Goal: Task Accomplishment & Management: Manage account settings

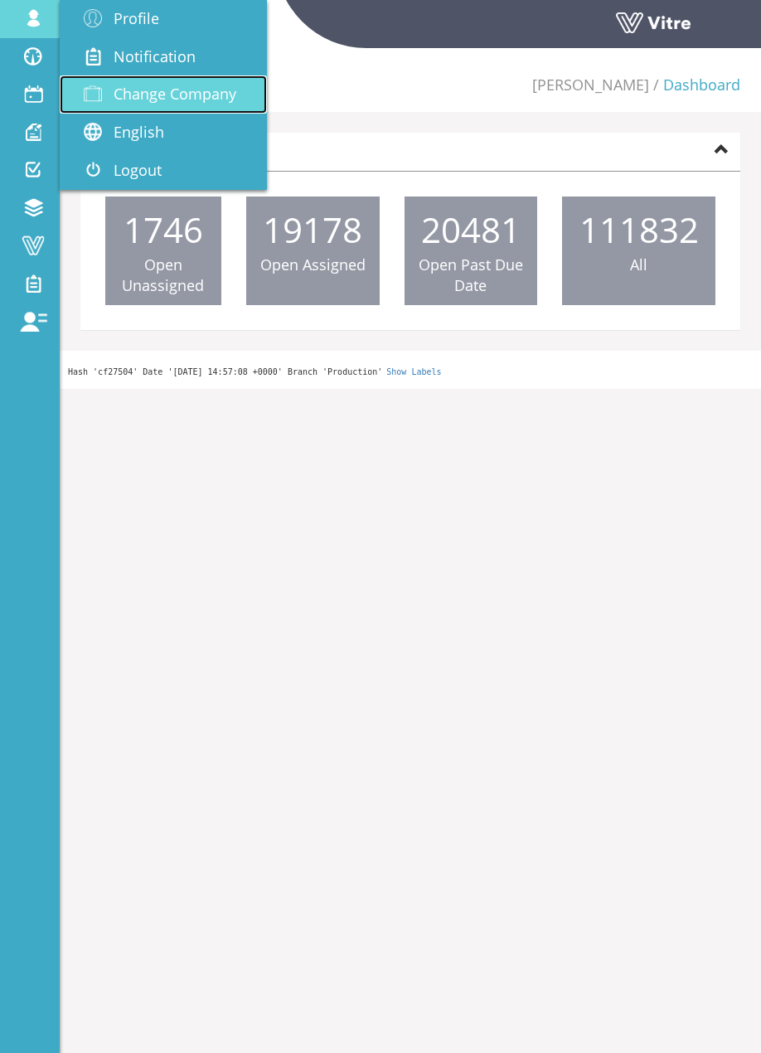
click at [97, 94] on span at bounding box center [92, 94] width 41 height 20
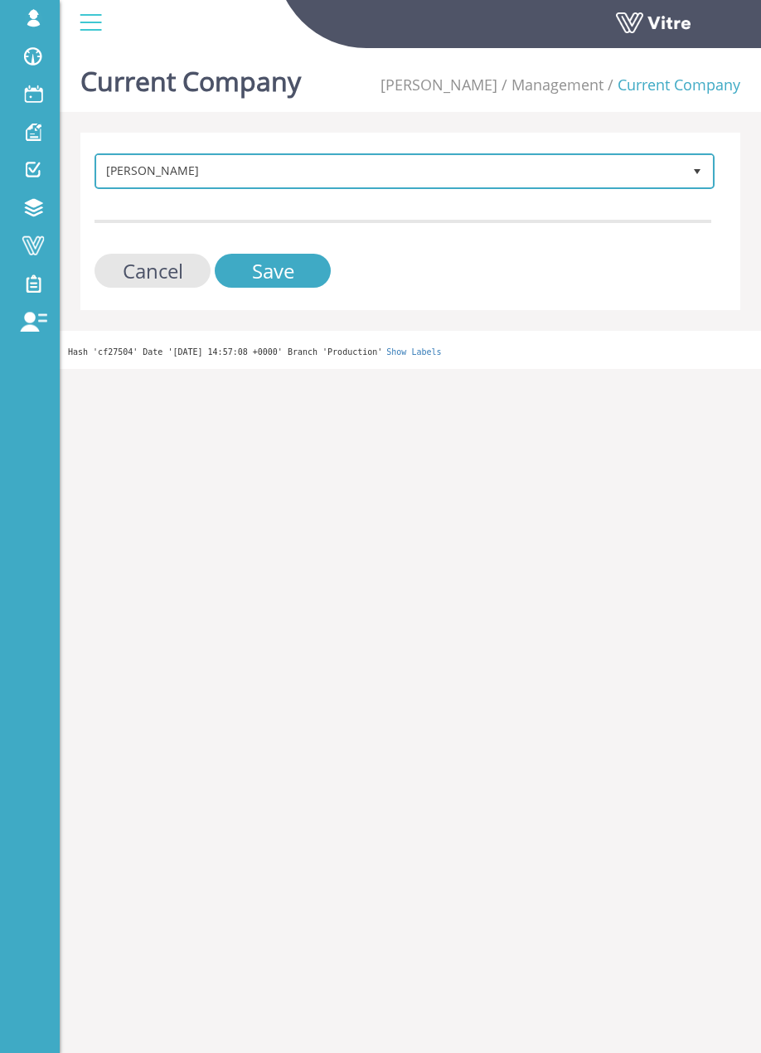
click at [264, 172] on span "[PERSON_NAME]" at bounding box center [389, 171] width 585 height 30
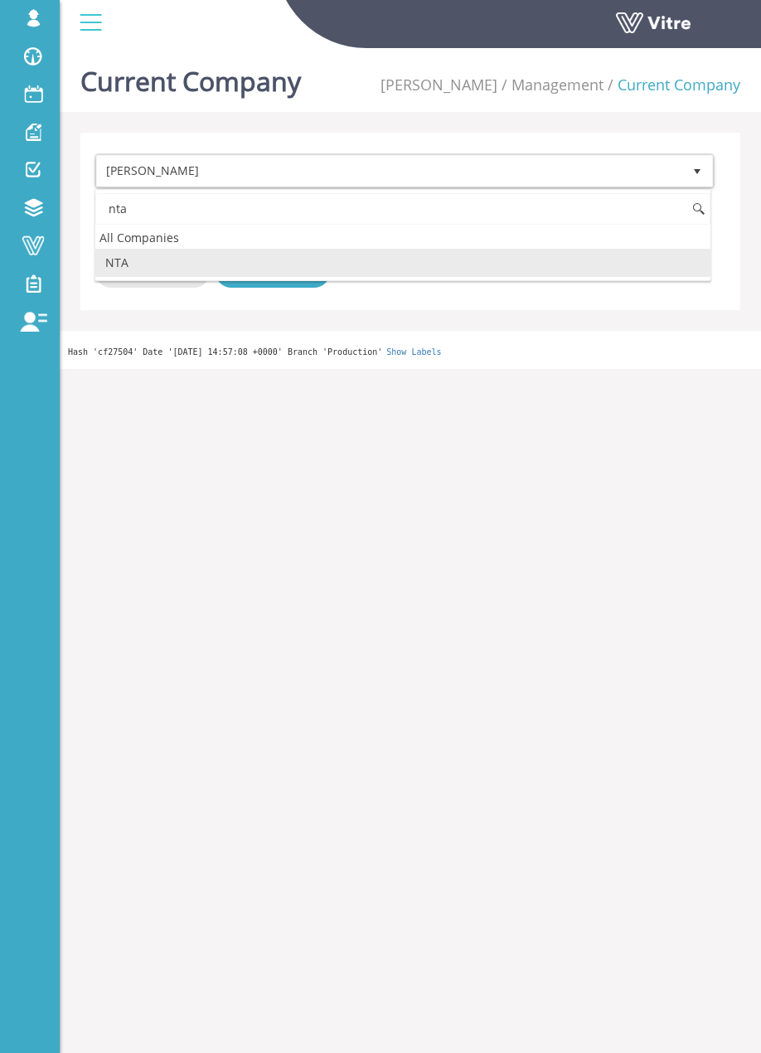
click at [197, 264] on li "NTA" at bounding box center [402, 263] width 615 height 28
type input "nta"
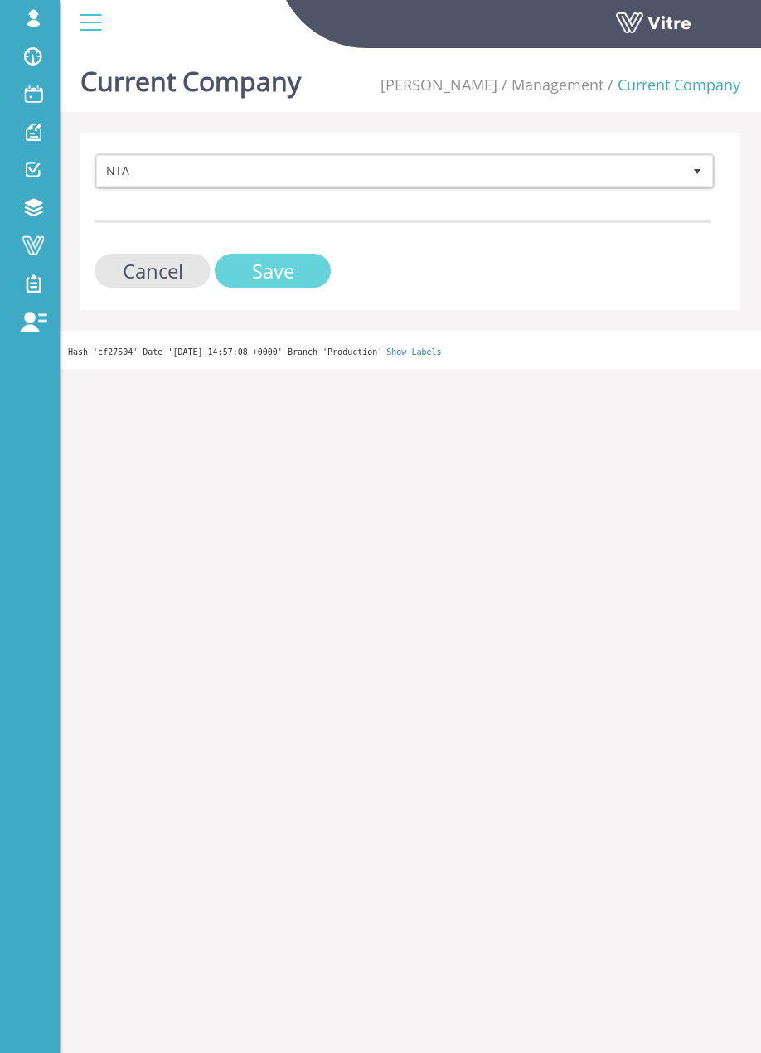
click at [246, 258] on input "Save" at bounding box center [273, 271] width 116 height 34
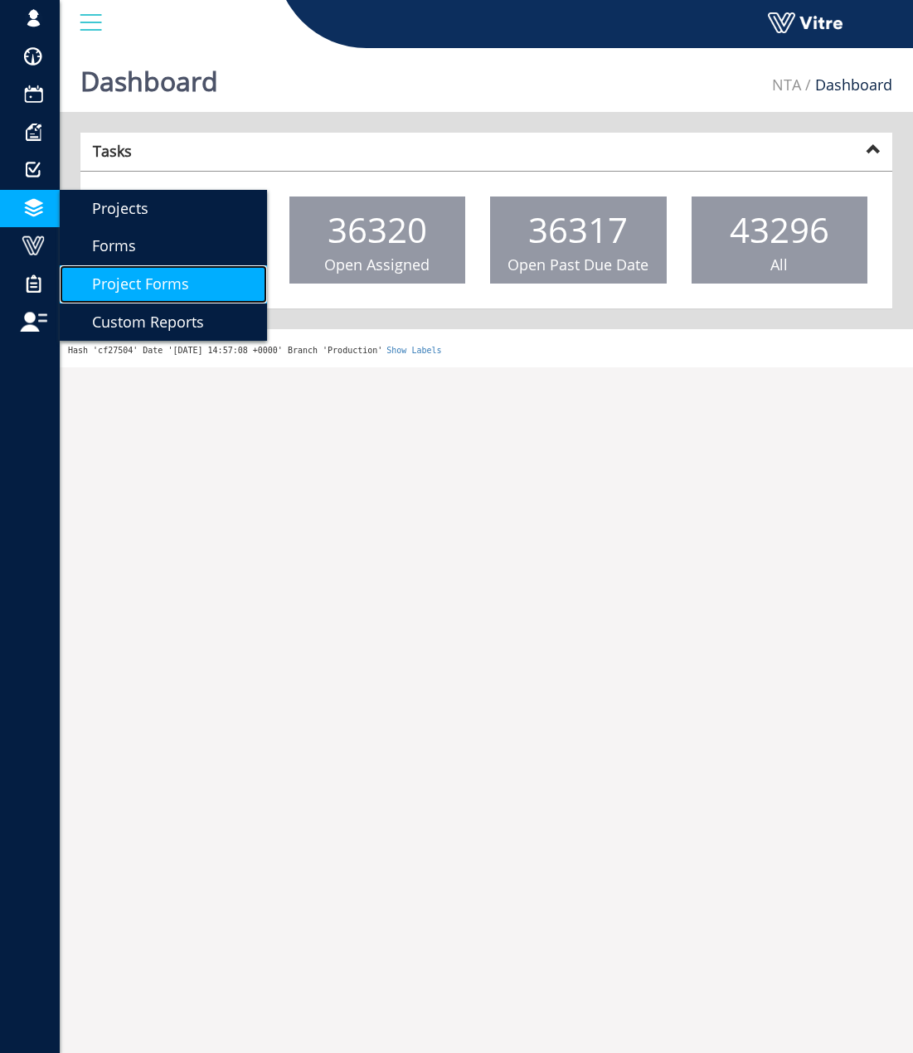
click at [159, 277] on span "Project Forms" at bounding box center [130, 284] width 117 height 20
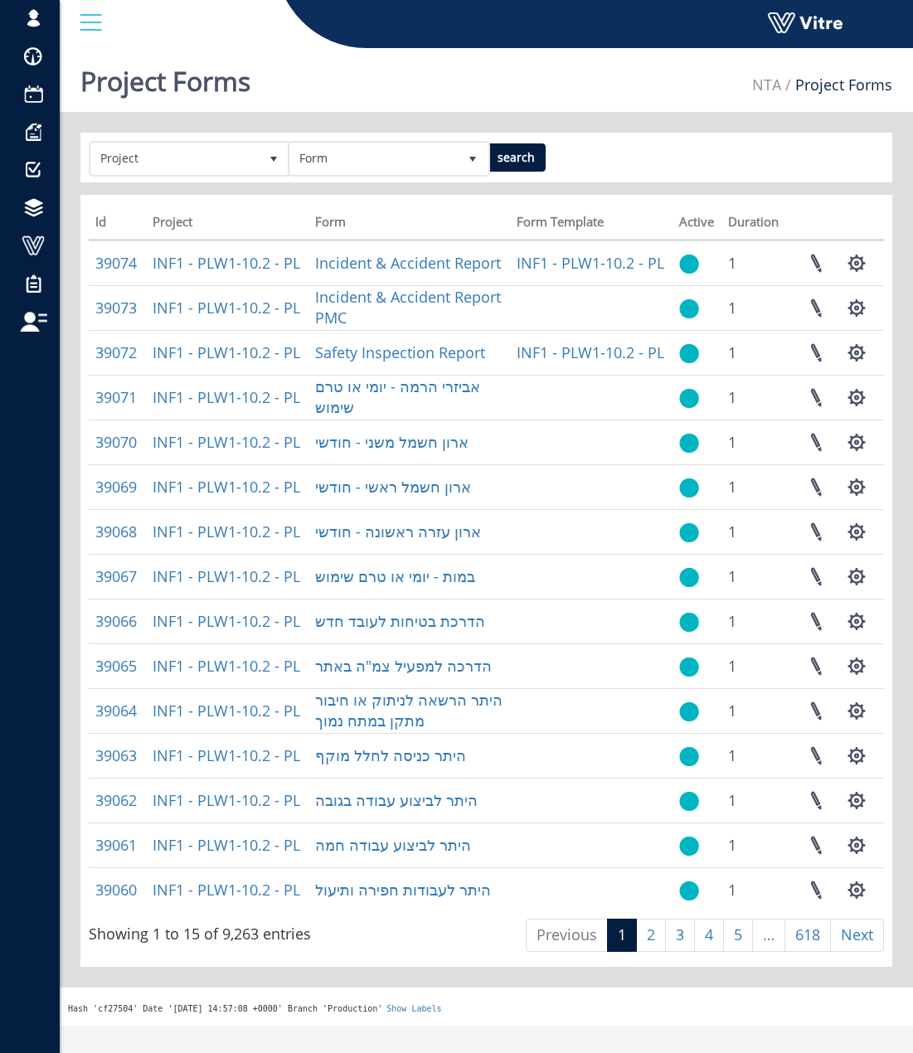
click at [257, 177] on div "Project Form search" at bounding box center [485, 158] width 811 height 50
click at [257, 173] on span "Project" at bounding box center [189, 158] width 199 height 31
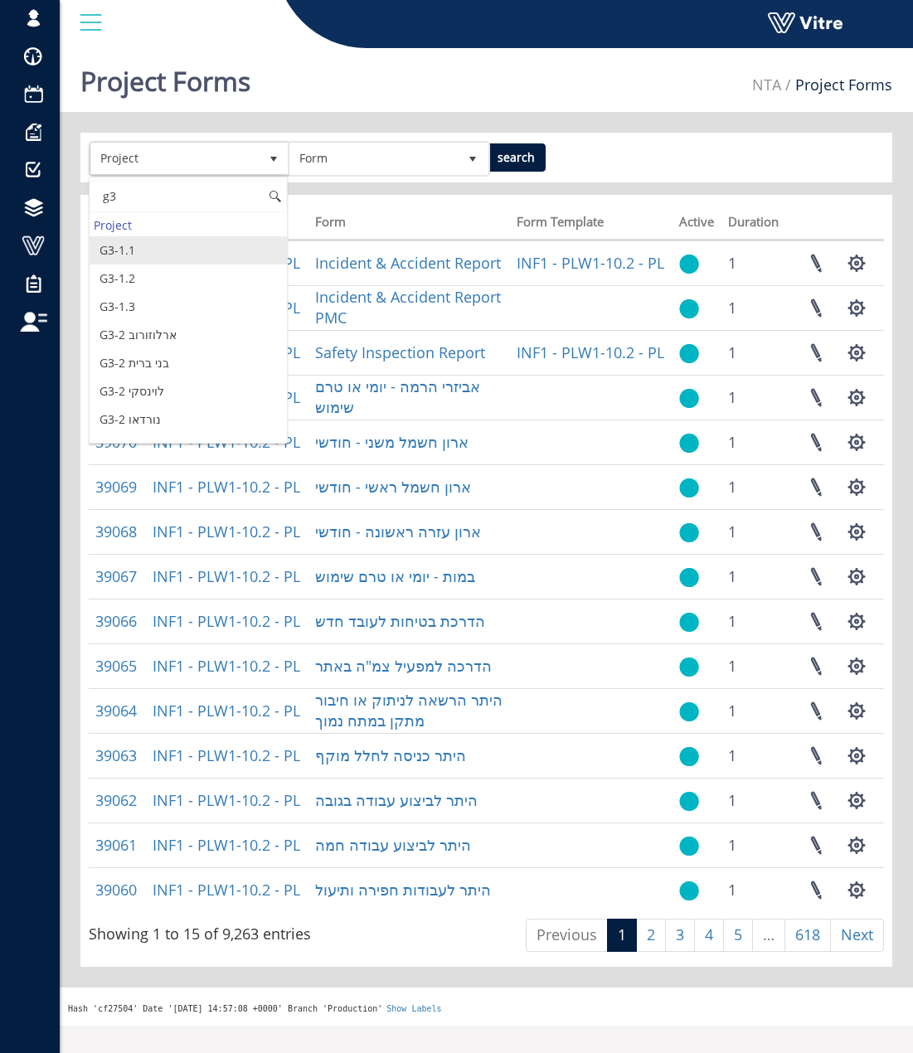
type input "g3"
click at [472, 86] on div "Project Forms NTA Project Forms" at bounding box center [486, 76] width 853 height 70
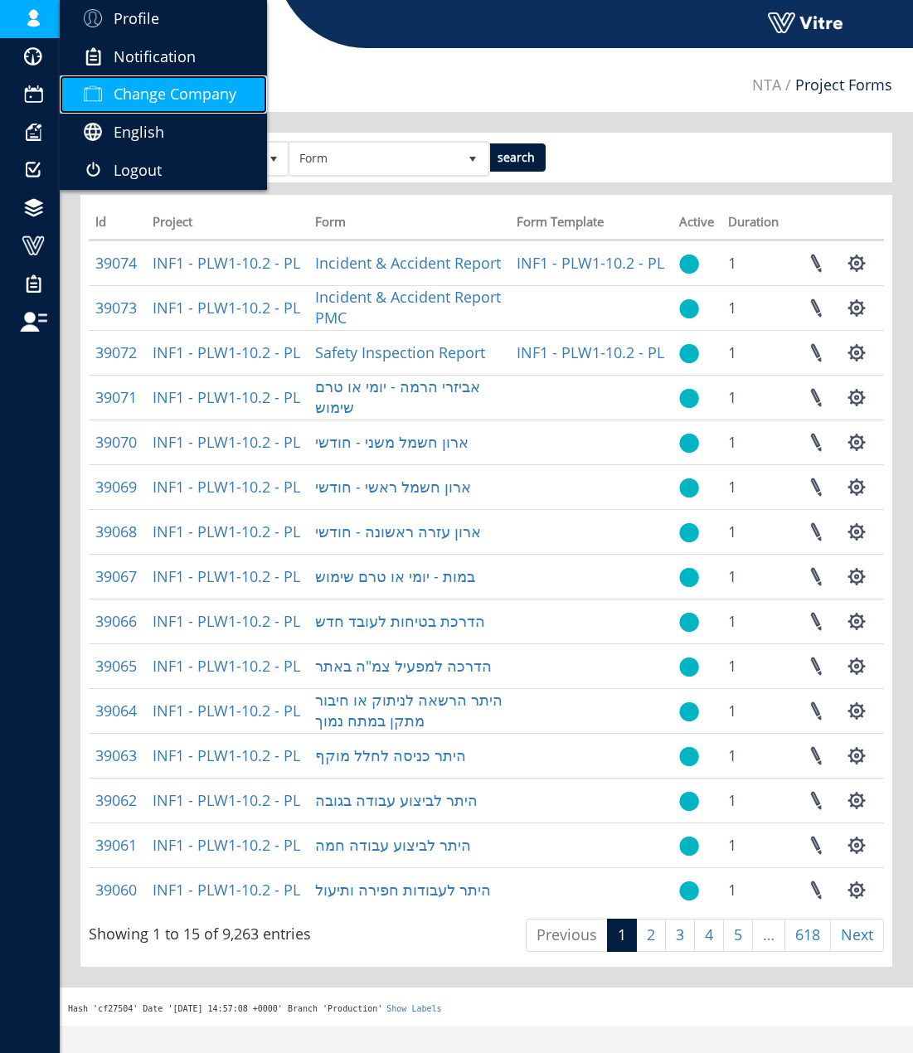
click at [221, 92] on span "Change Company" at bounding box center [175, 94] width 123 height 20
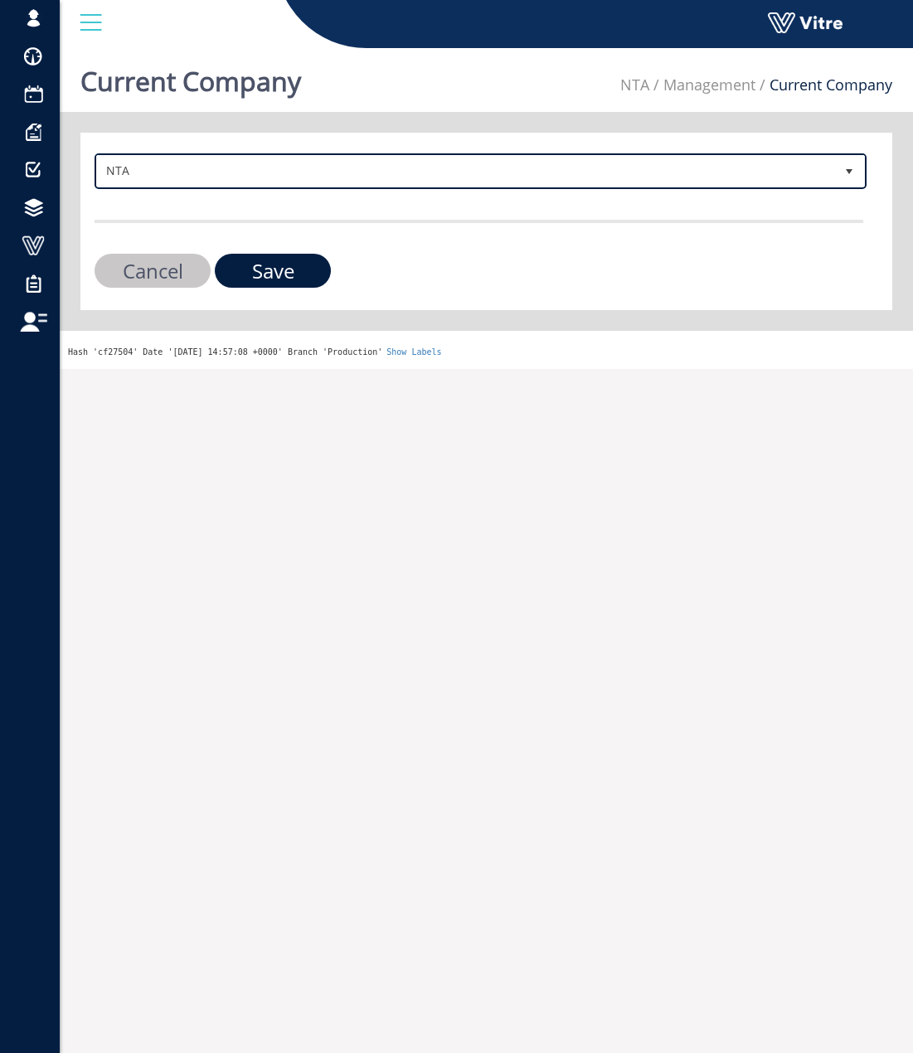
click at [269, 156] on span "NTA" at bounding box center [465, 171] width 737 height 30
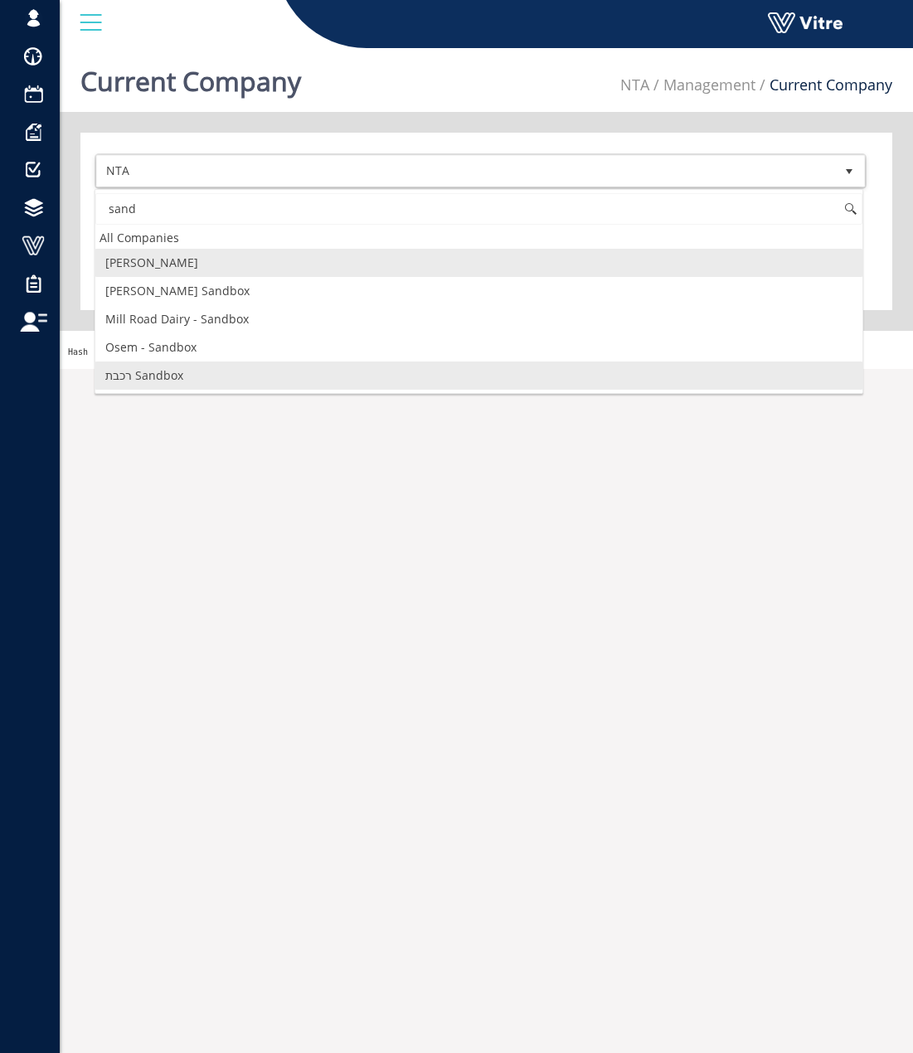
click at [213, 364] on li "רכבת Sandbox" at bounding box center [478, 375] width 767 height 28
type input "sand"
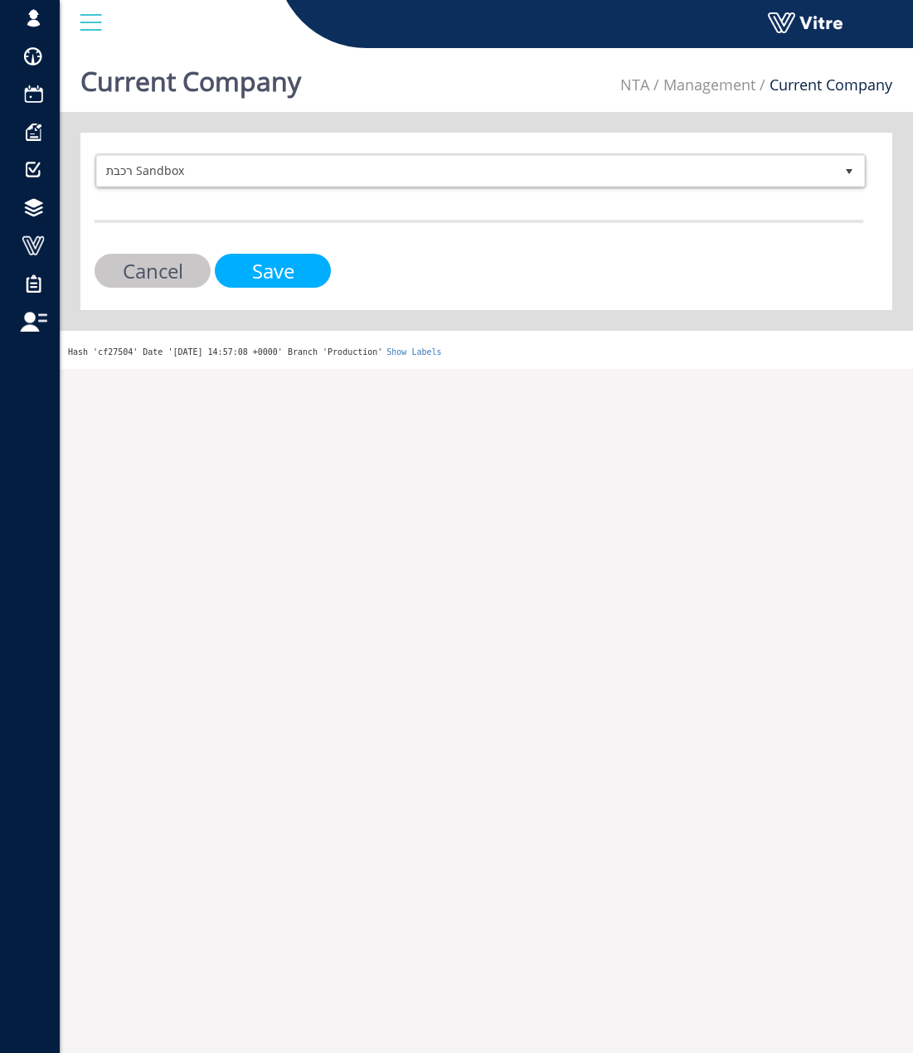
click at [245, 281] on input "Save" at bounding box center [273, 271] width 116 height 34
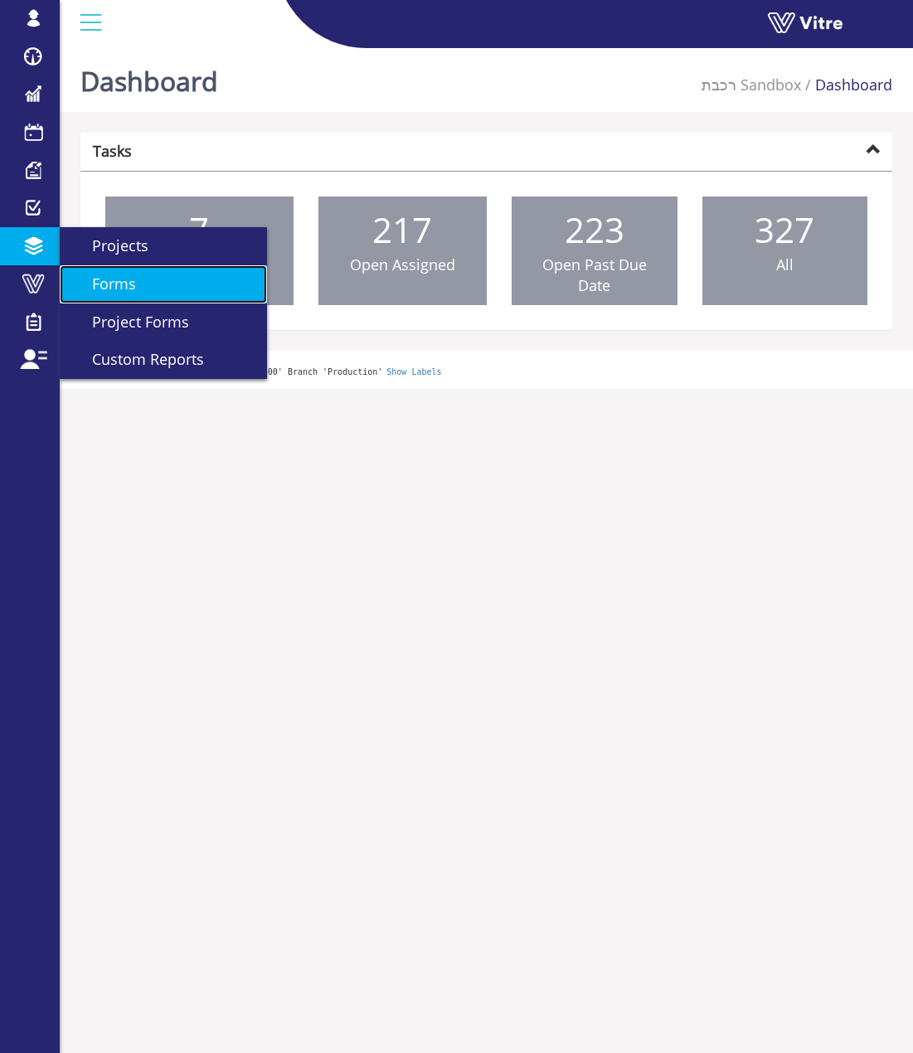
click at [104, 280] on span "Forms" at bounding box center [104, 284] width 64 height 20
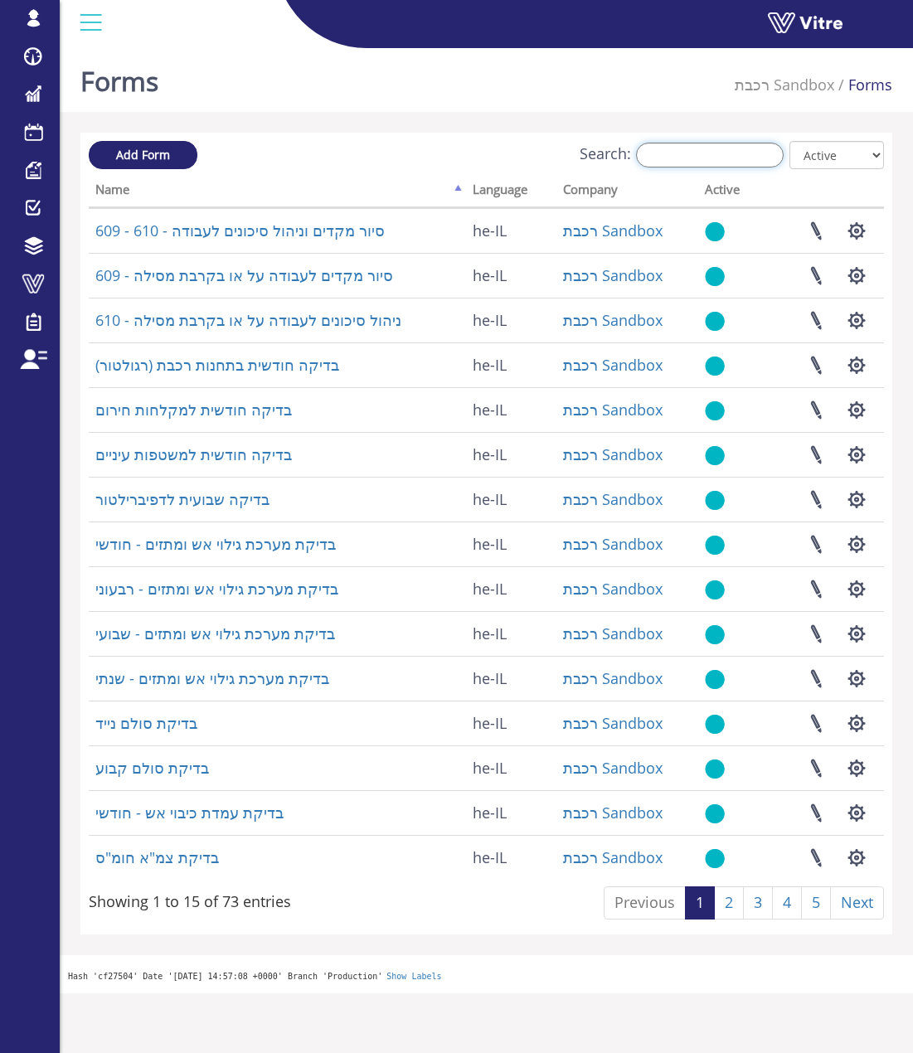
click at [714, 162] on input "Search:" at bounding box center [710, 155] width 148 height 25
paste input "609-610"
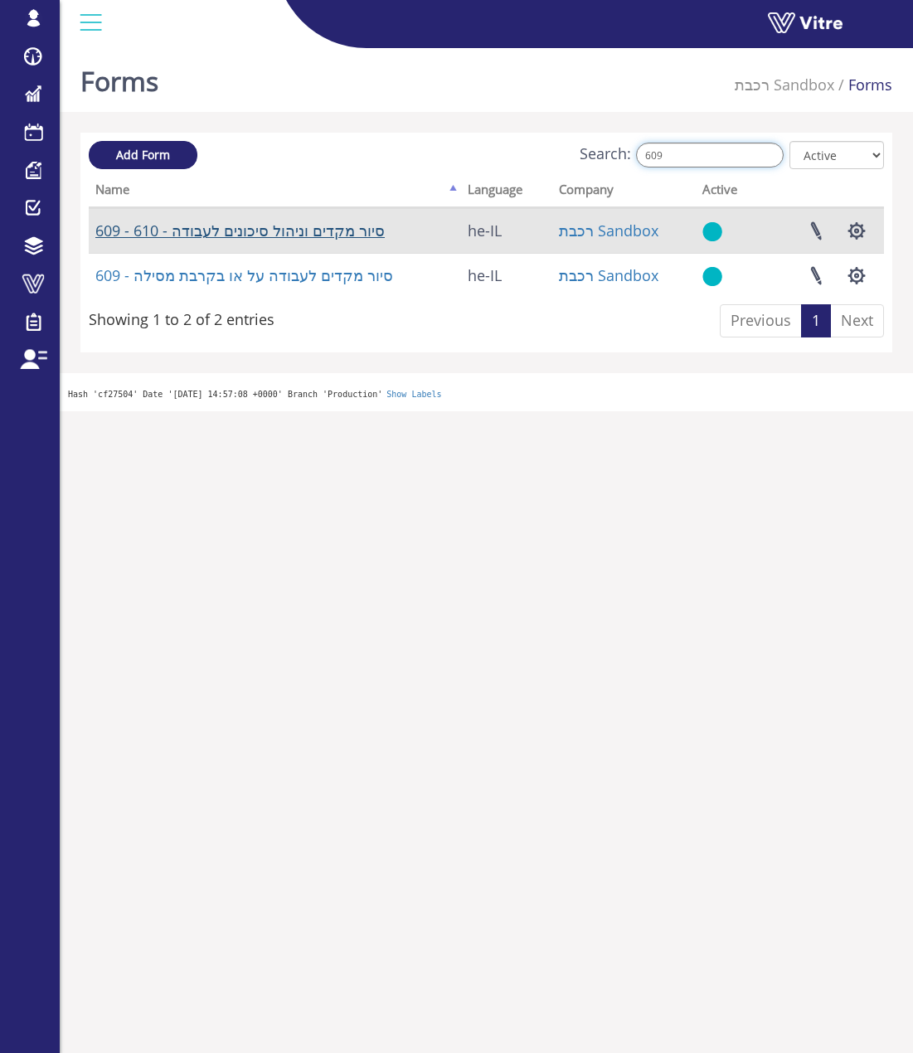
type input "609"
click at [288, 228] on link "609 - 610 - סיור מקדים וניהול סיכונים לעבודה" at bounding box center [239, 230] width 289 height 20
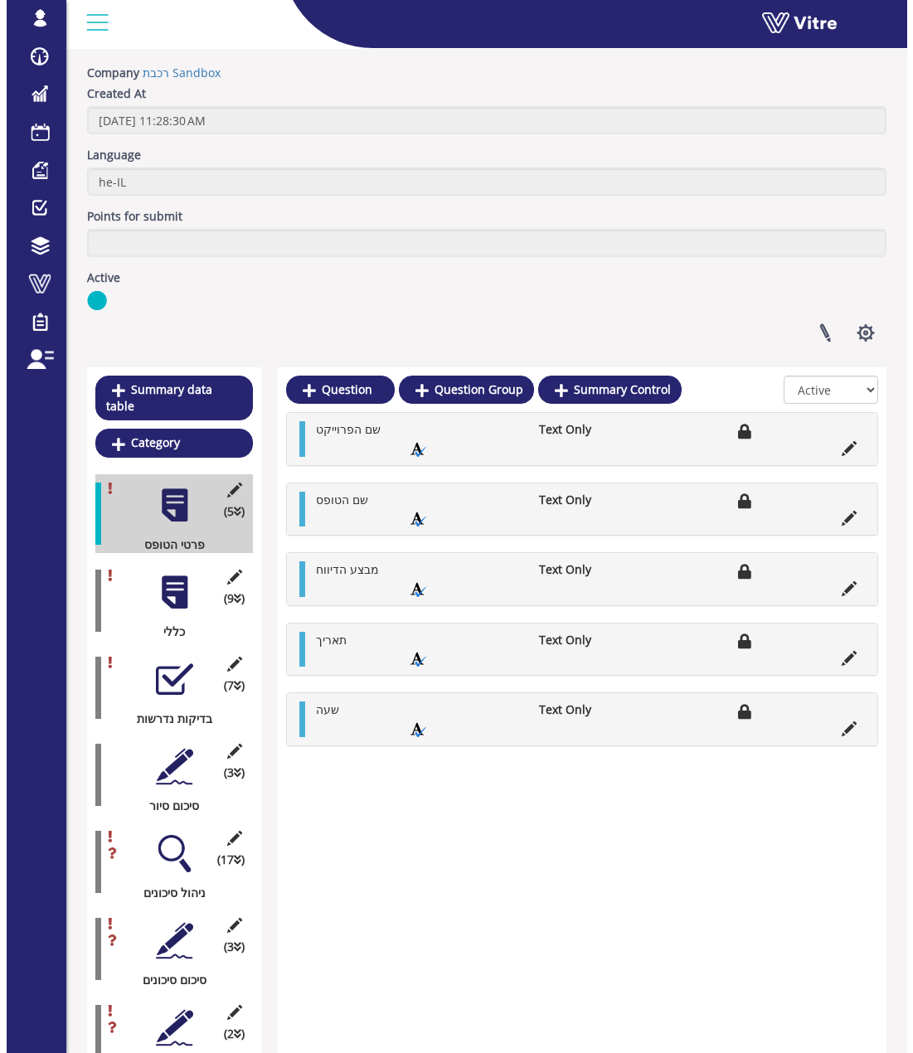
scroll to position [148, 0]
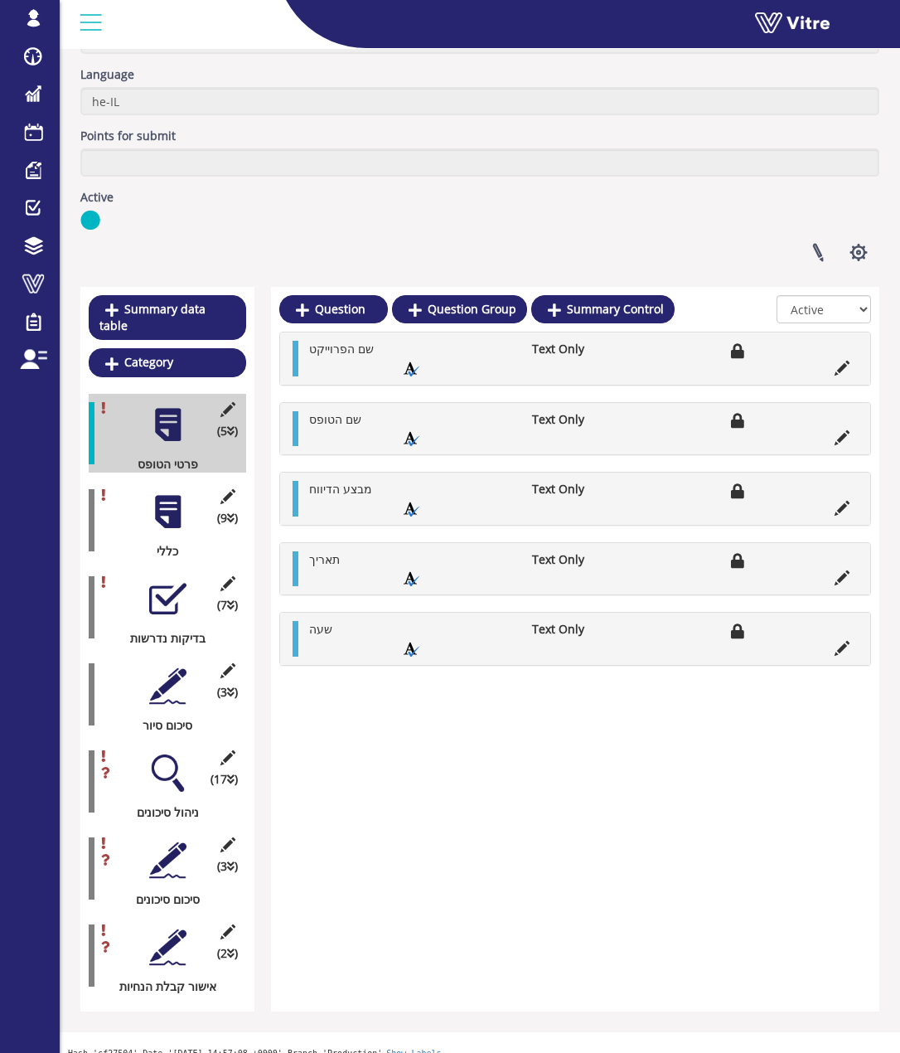
click at [155, 597] on div at bounding box center [167, 598] width 37 height 37
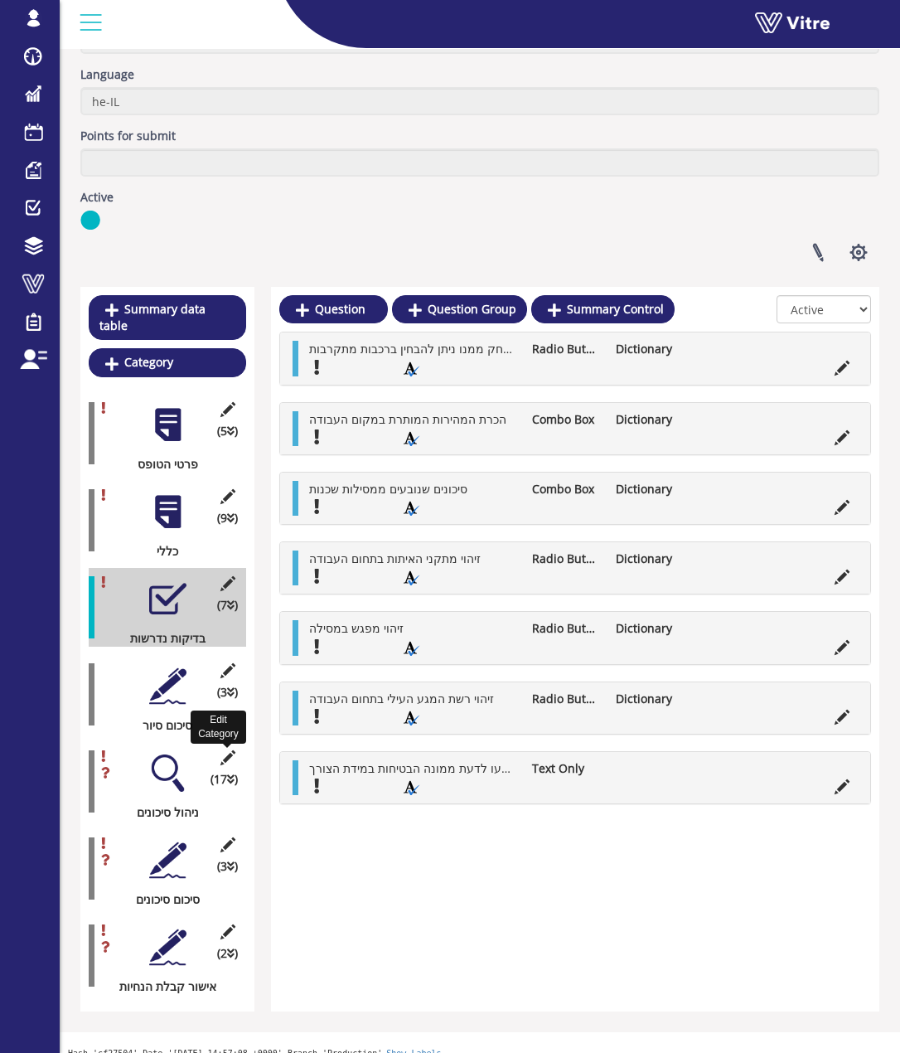
click at [234, 750] on icon at bounding box center [227, 757] width 21 height 15
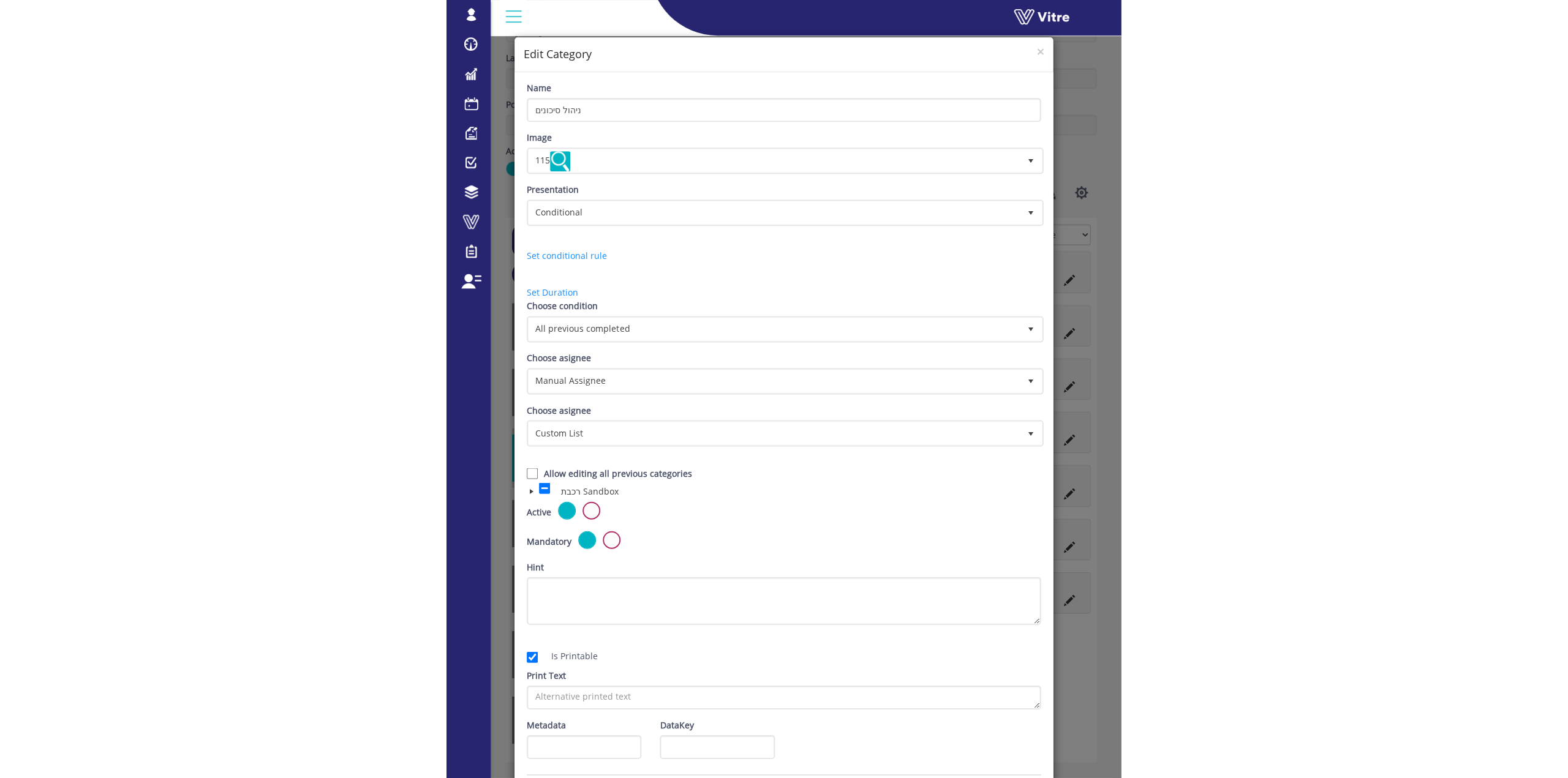
scroll to position [30, 0]
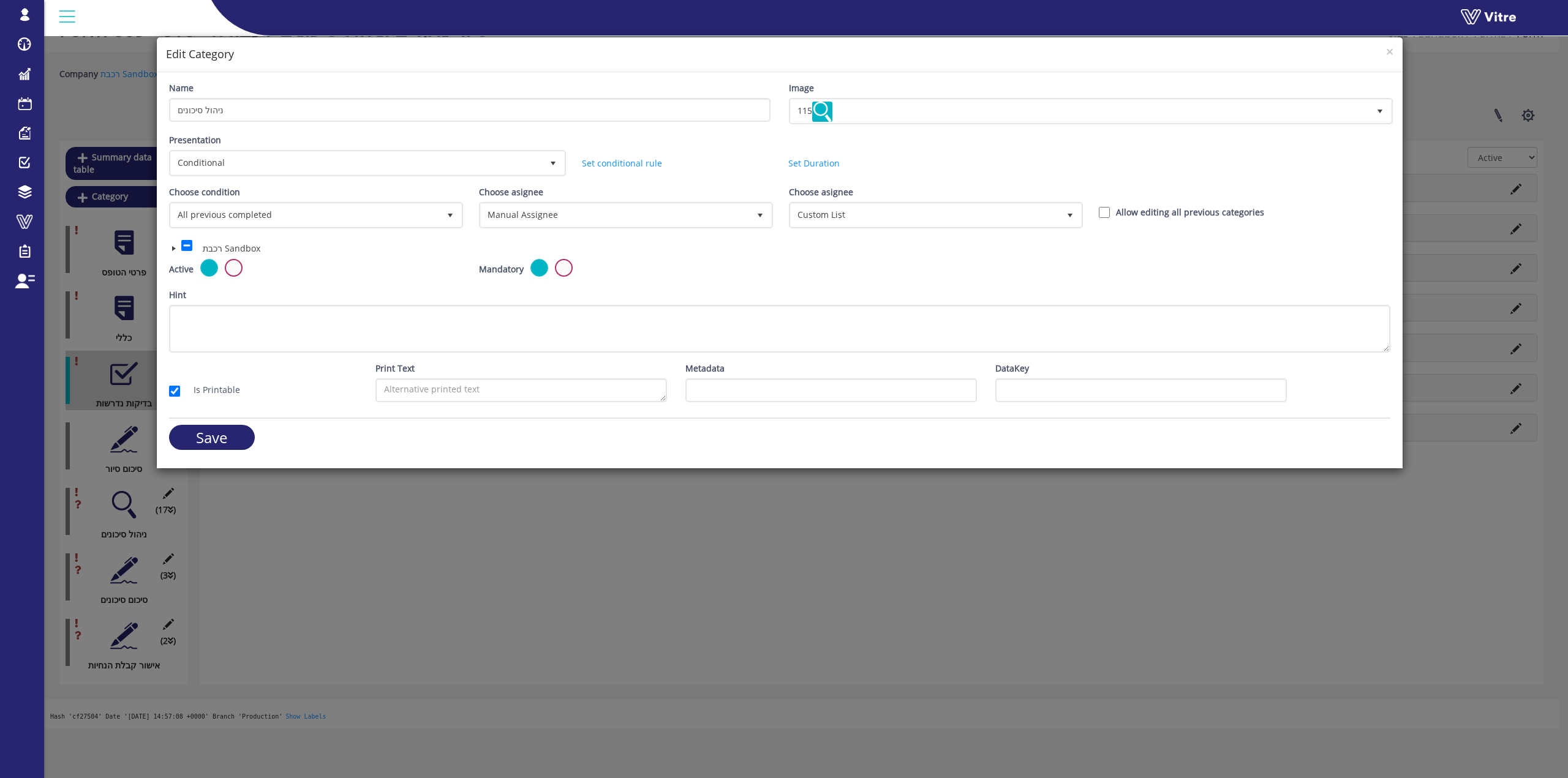
click at [172, 250] on span at bounding box center [174, 248] width 10 height 10
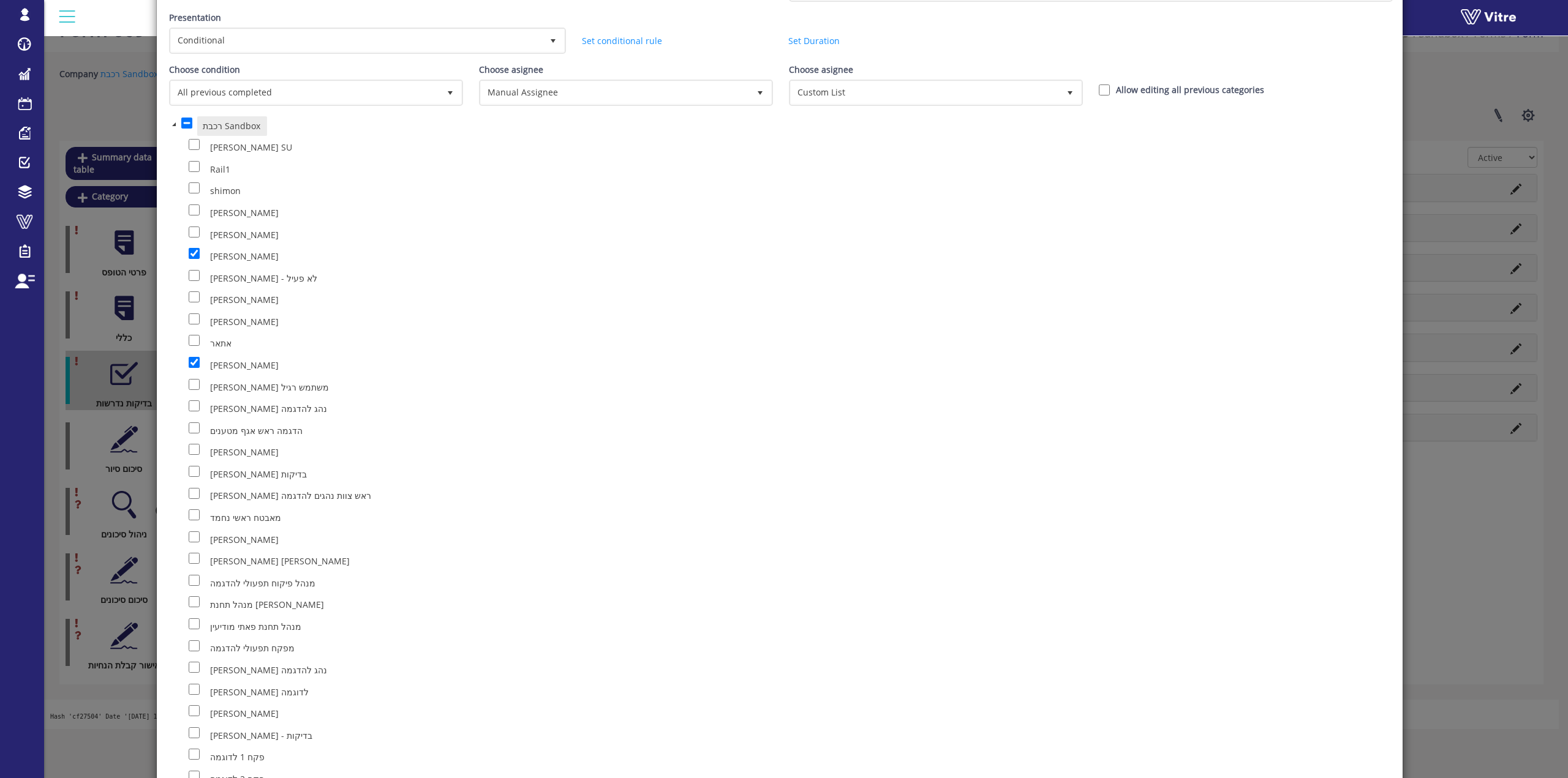
scroll to position [0, 0]
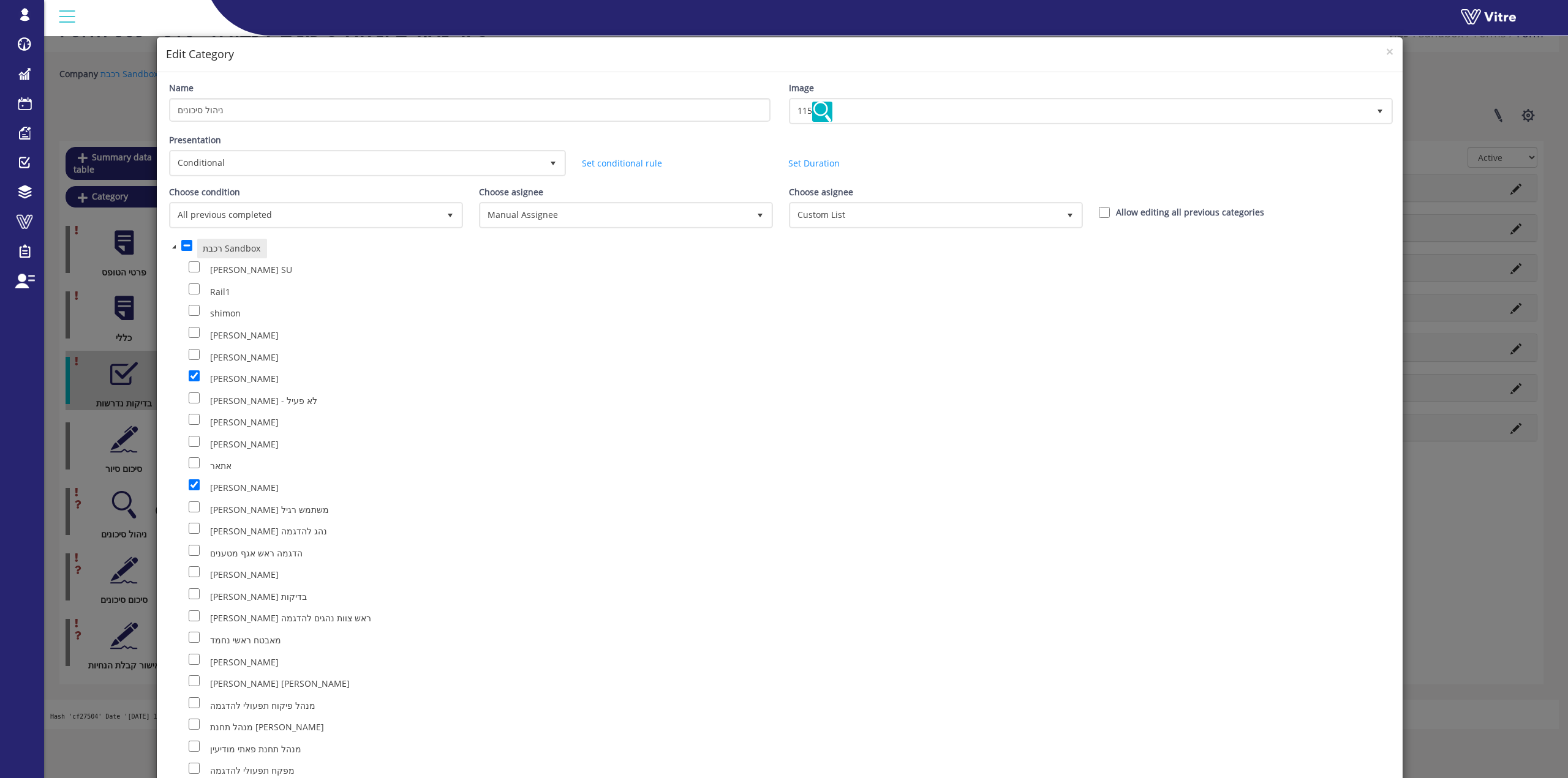
click at [177, 247] on span at bounding box center [174, 246] width 10 height 10
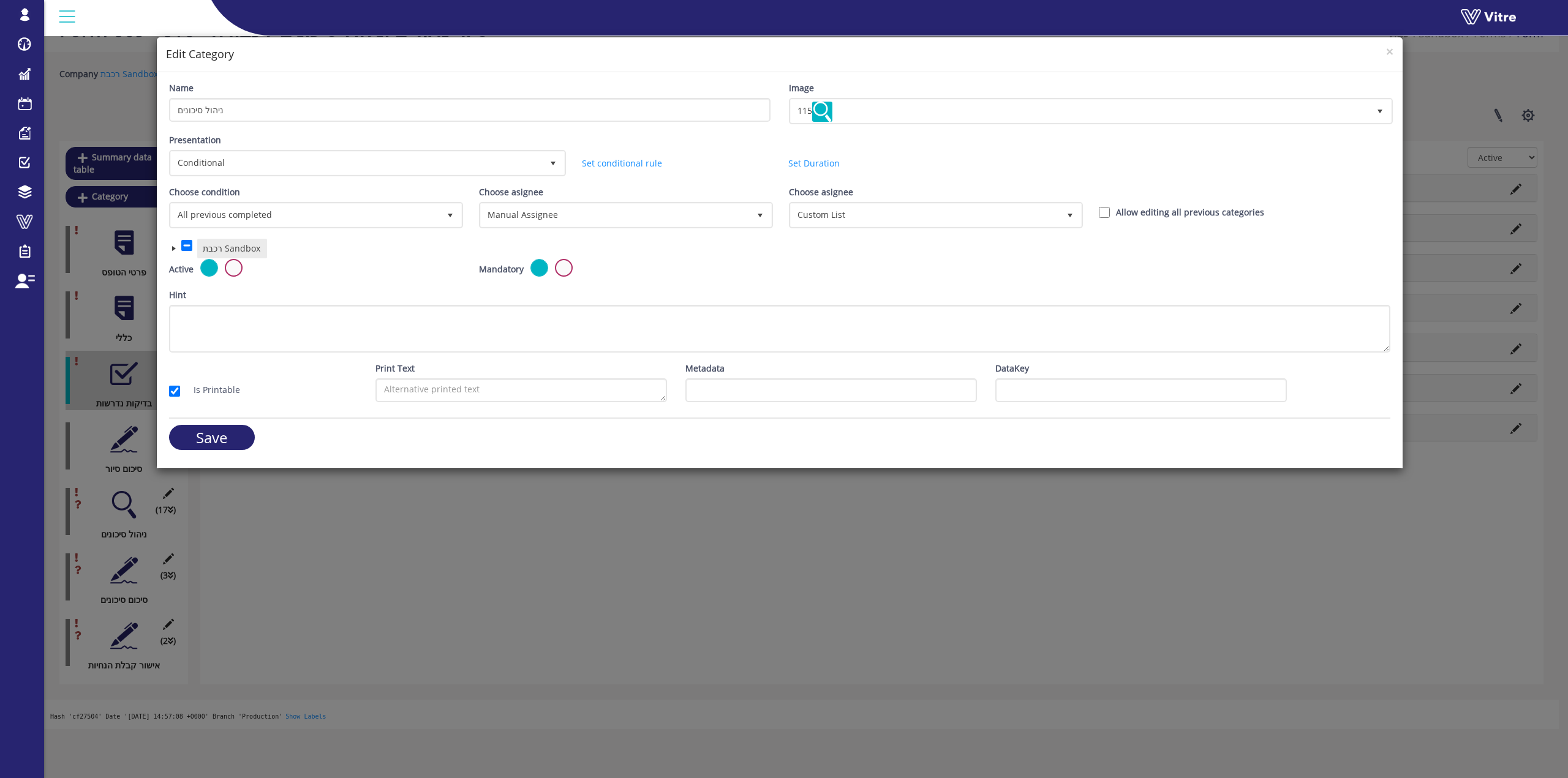
click at [674, 50] on h4 "Edit Category" at bounding box center [780, 55] width 1227 height 16
click at [674, 50] on span "×" at bounding box center [1390, 51] width 7 height 17
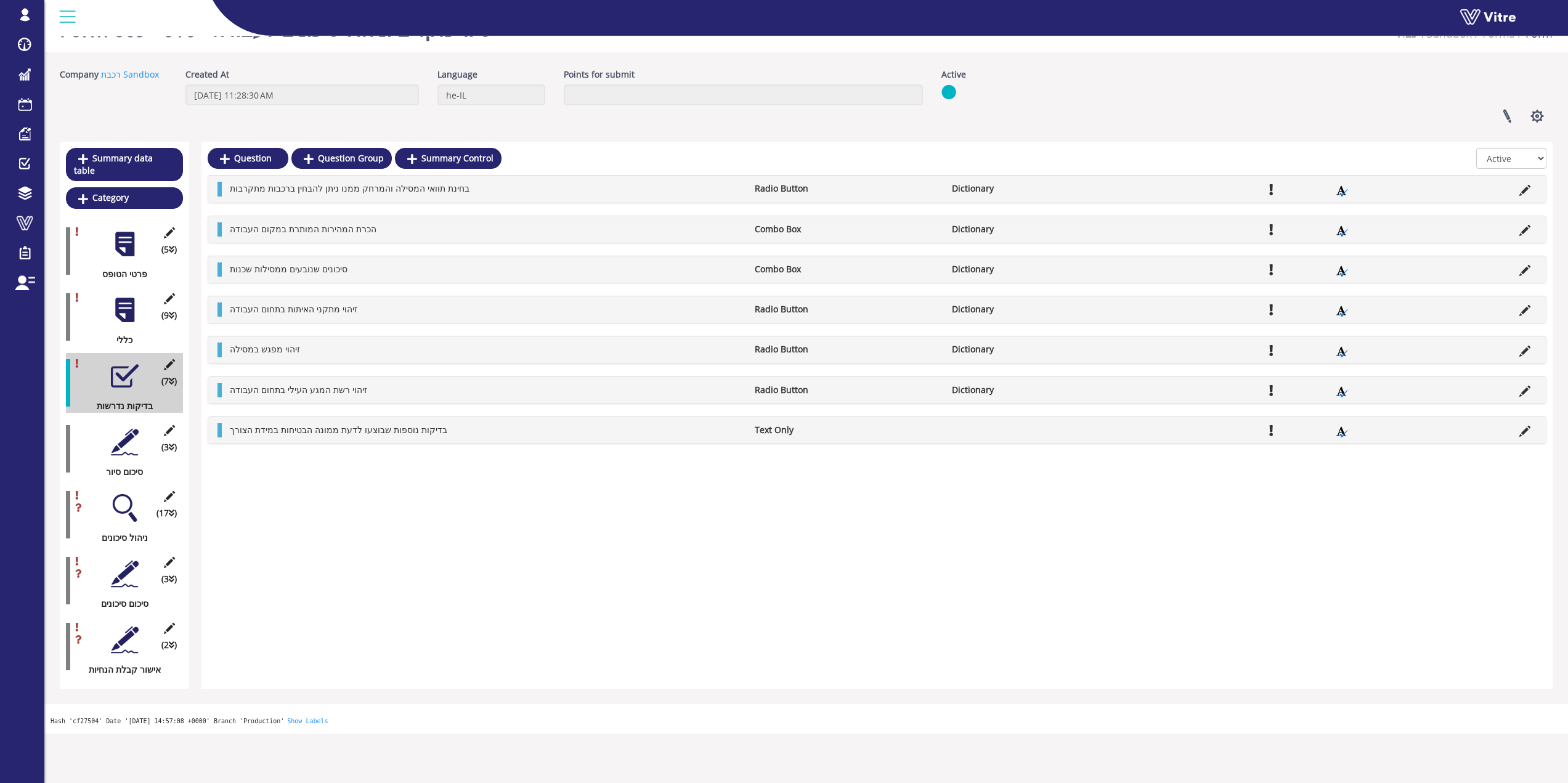
click at [172, 617] on div "(2 ) אישור קבלת הנחיות" at bounding box center [124, 647] width 117 height 59
click at [171, 623] on icon at bounding box center [169, 628] width 16 height 11
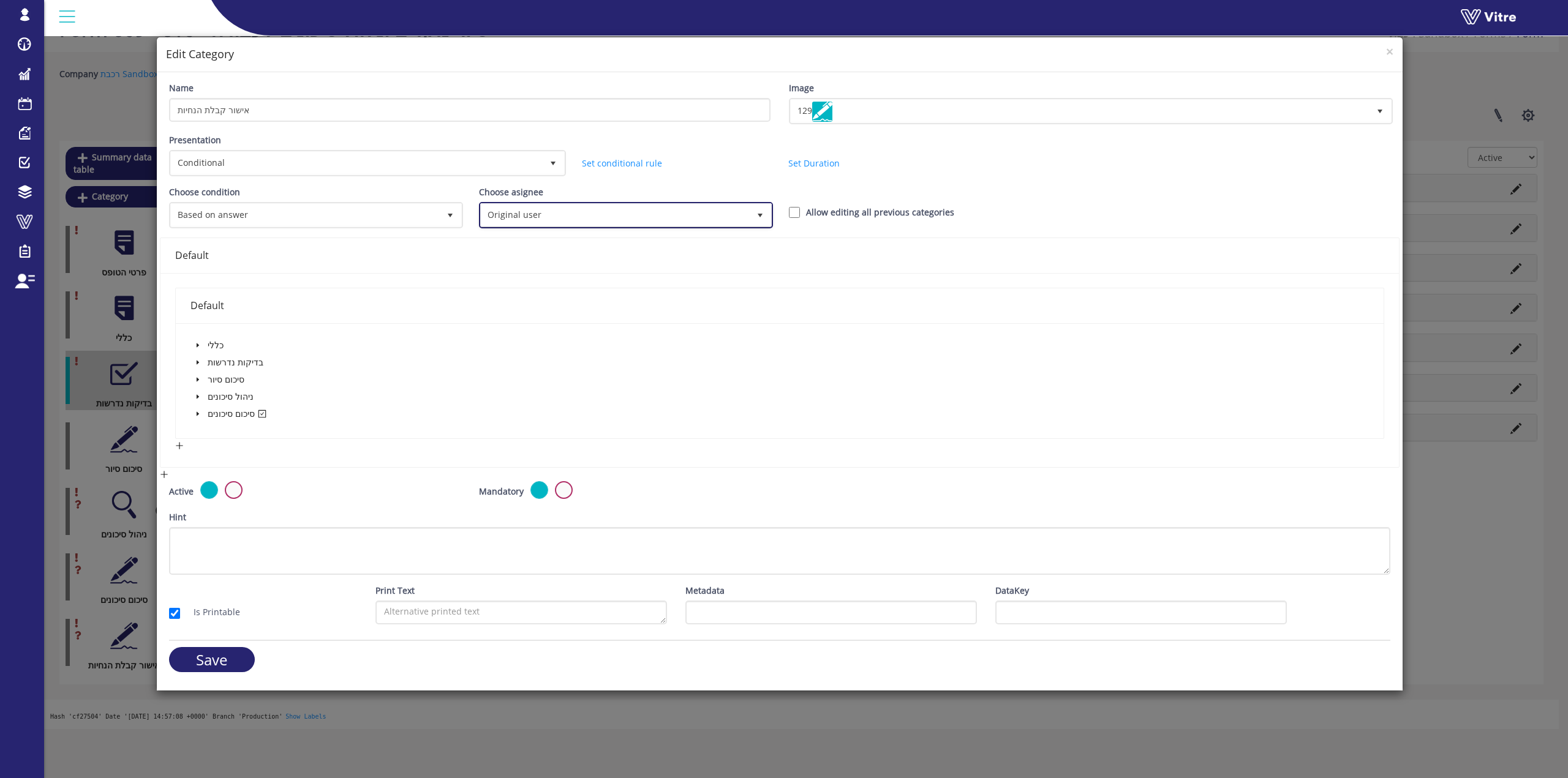
click at [520, 212] on span "Original user" at bounding box center [615, 215] width 268 height 22
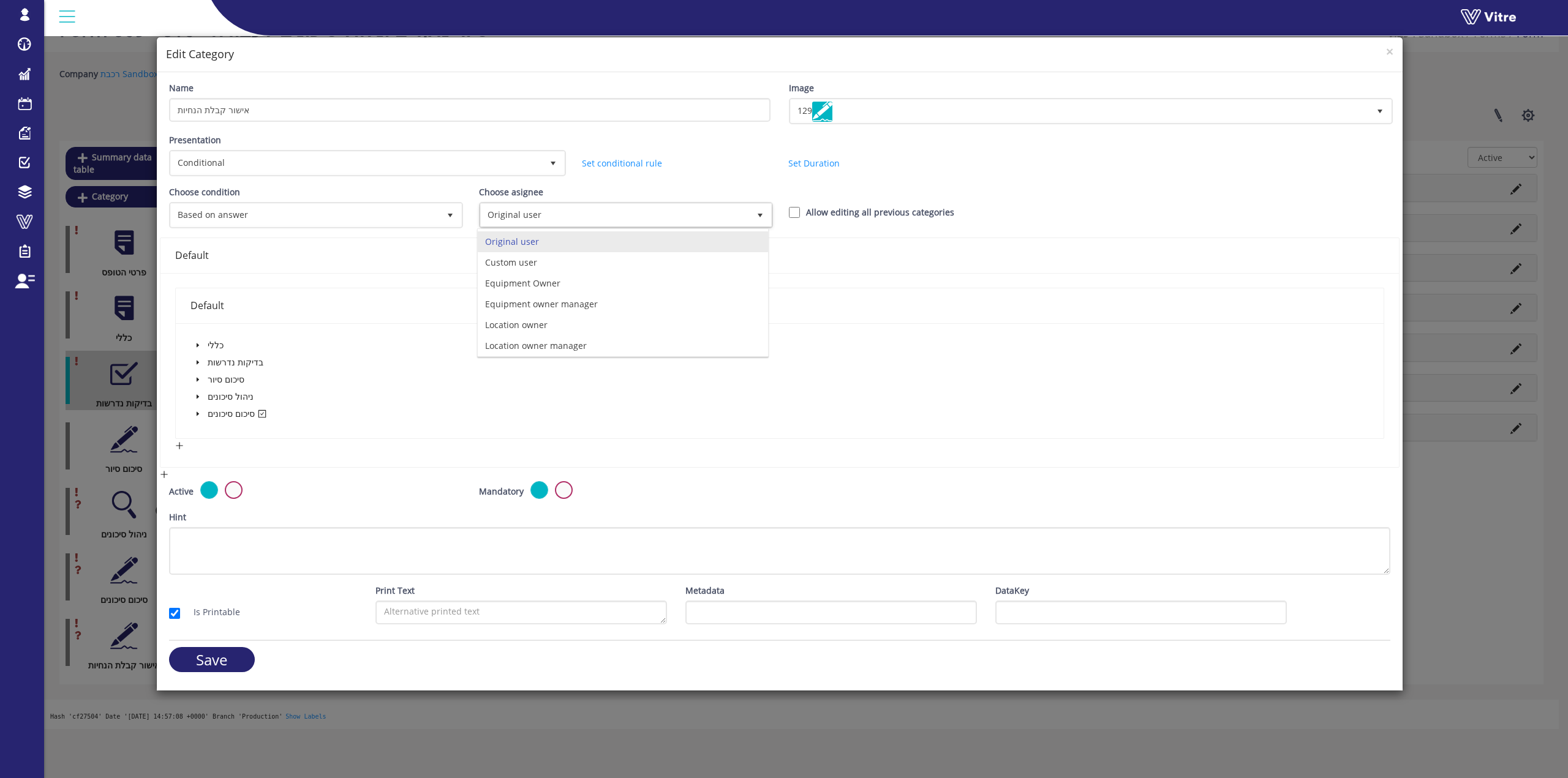
click at [674, 174] on div "Presentation Conditional 5 Set Duration Minutes 0 Set conditional rule Set Dura…" at bounding box center [780, 160] width 1240 height 52
click at [194, 413] on span at bounding box center [198, 414] width 15 height 15
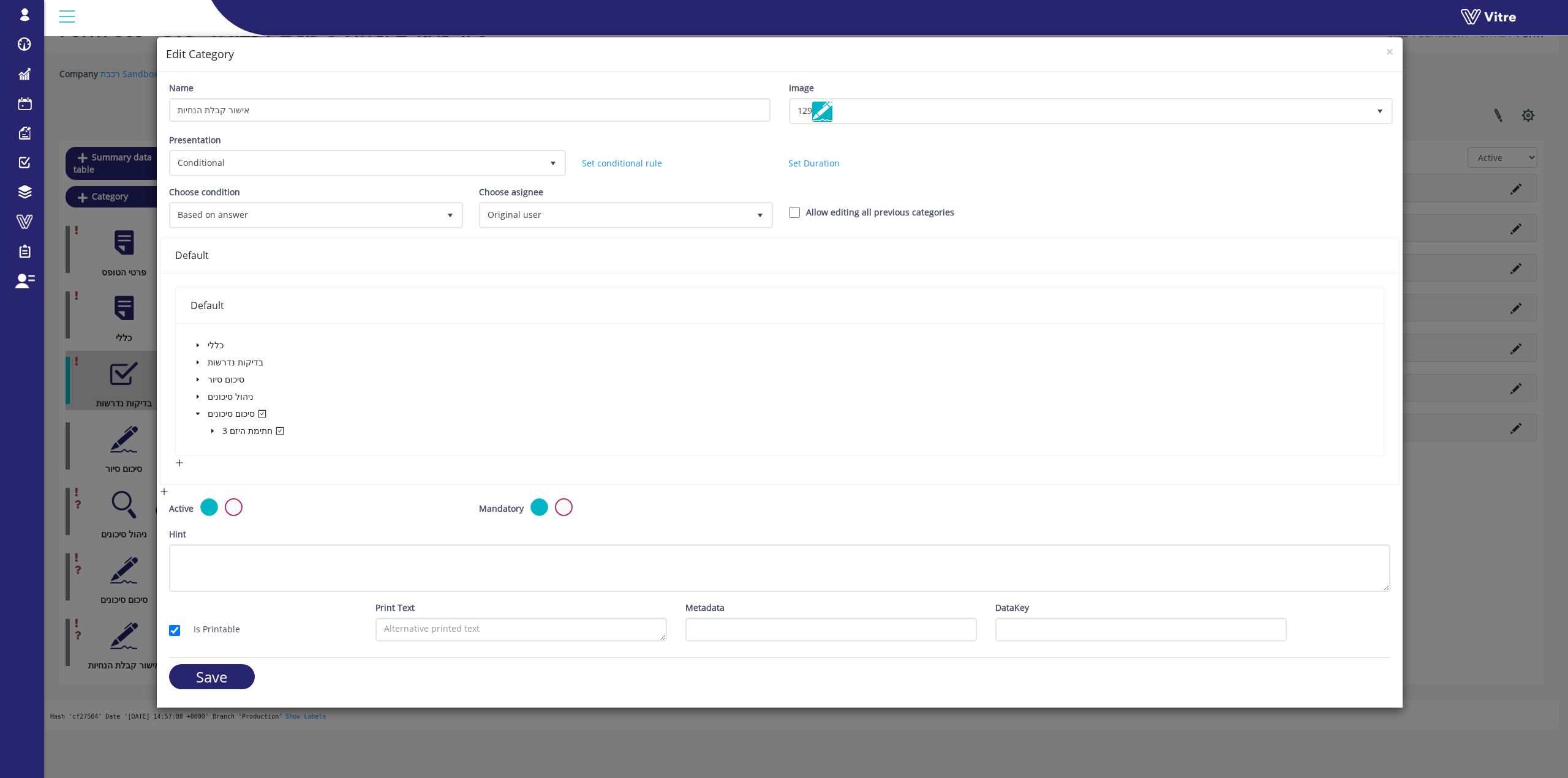
click at [211, 433] on icon "caret-down" at bounding box center [211, 431] width 2 height 4
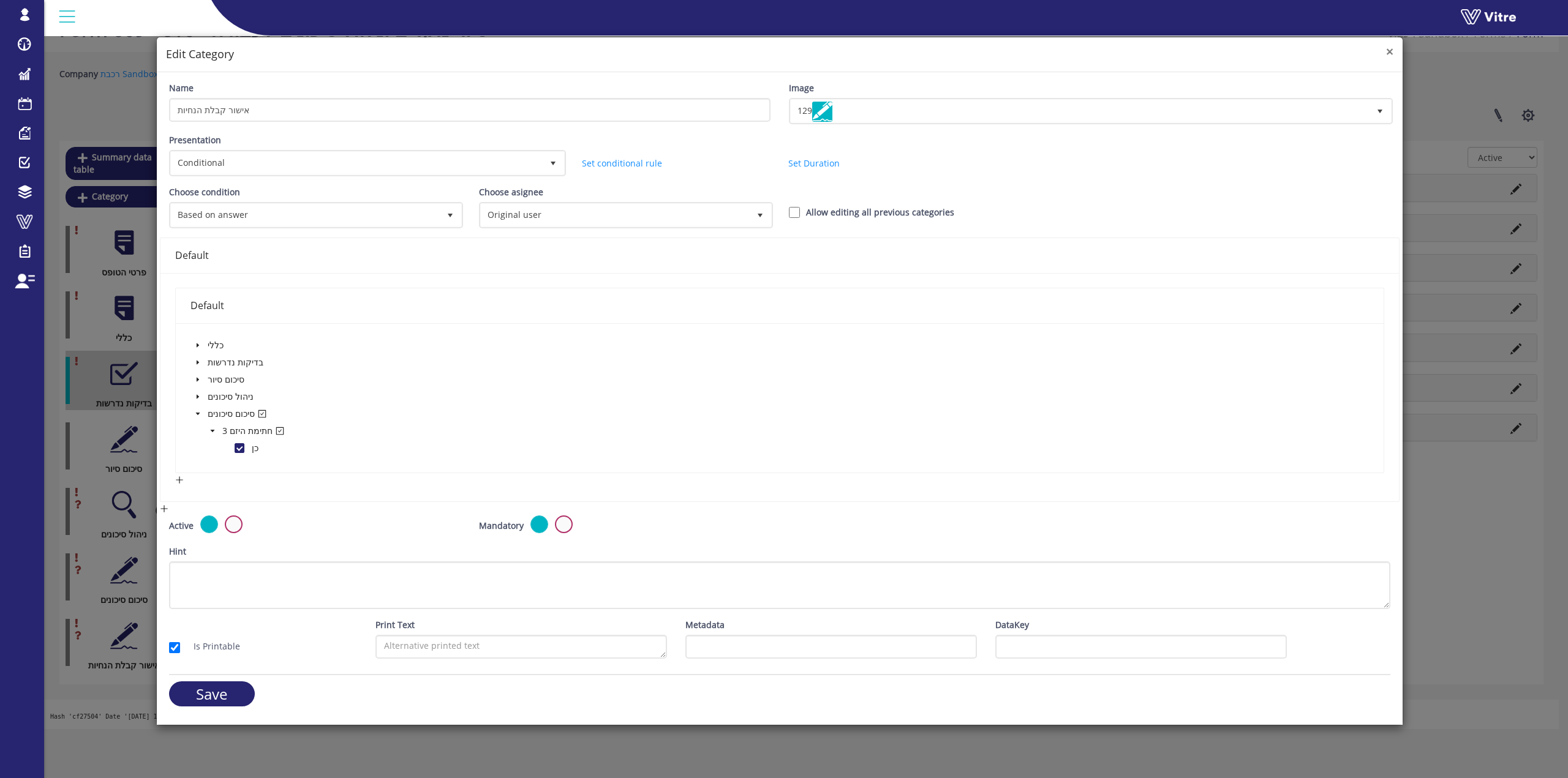
click at [674, 55] on span "×" at bounding box center [1390, 51] width 7 height 17
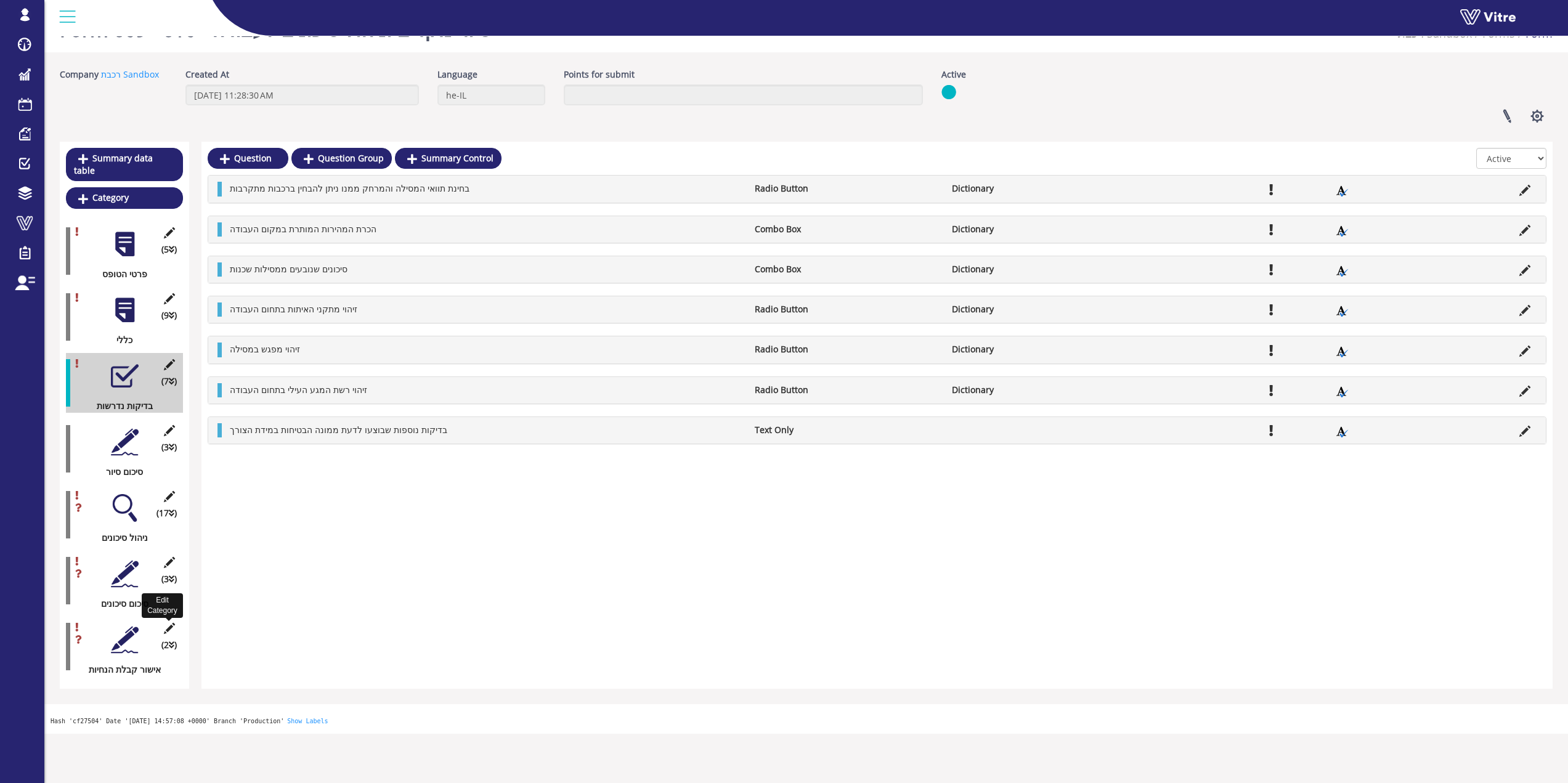
click at [170, 623] on icon at bounding box center [169, 628] width 16 height 11
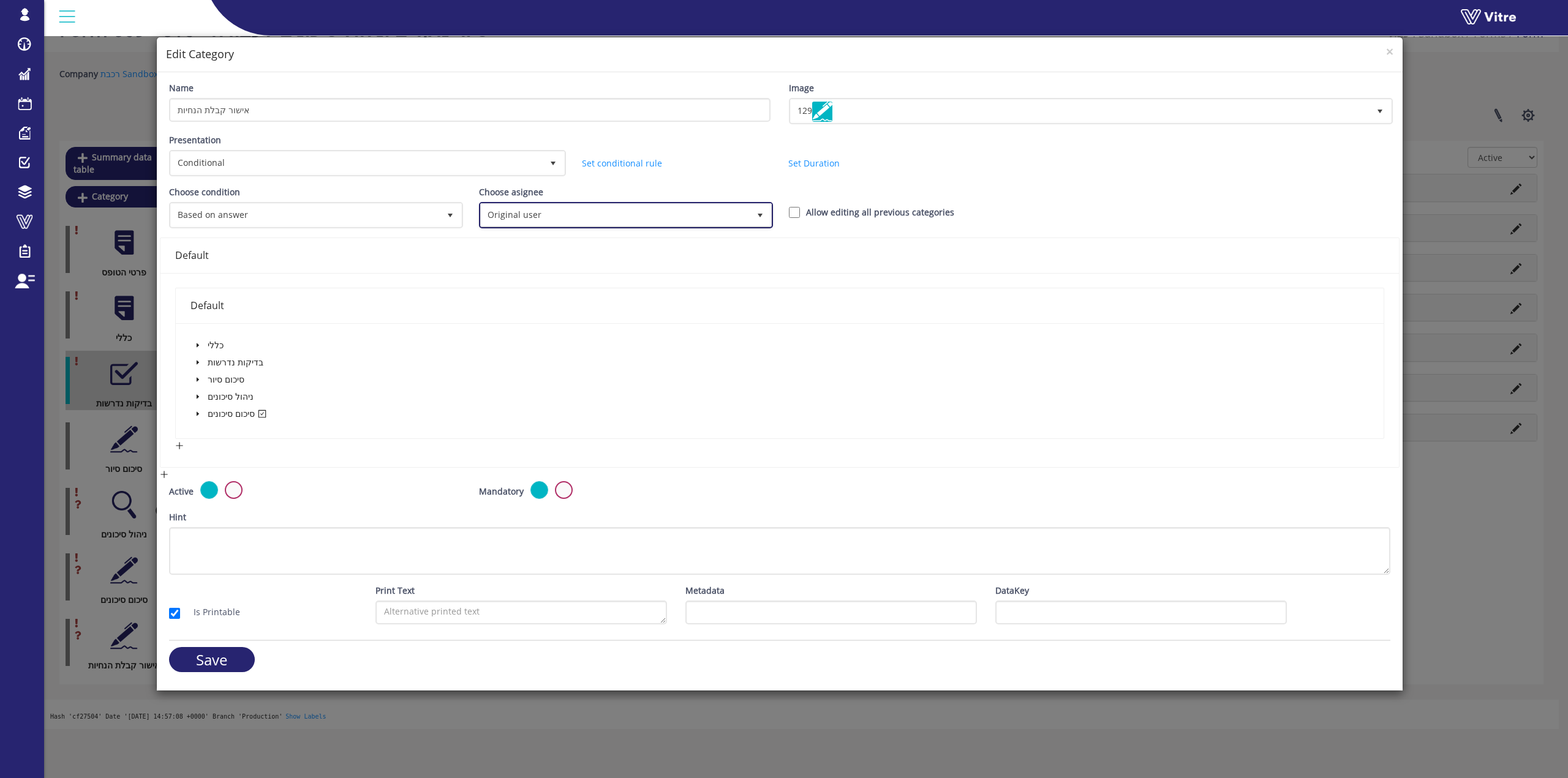
click at [650, 217] on span "Original user" at bounding box center [615, 215] width 268 height 22
click at [196, 420] on span at bounding box center [198, 414] width 15 height 15
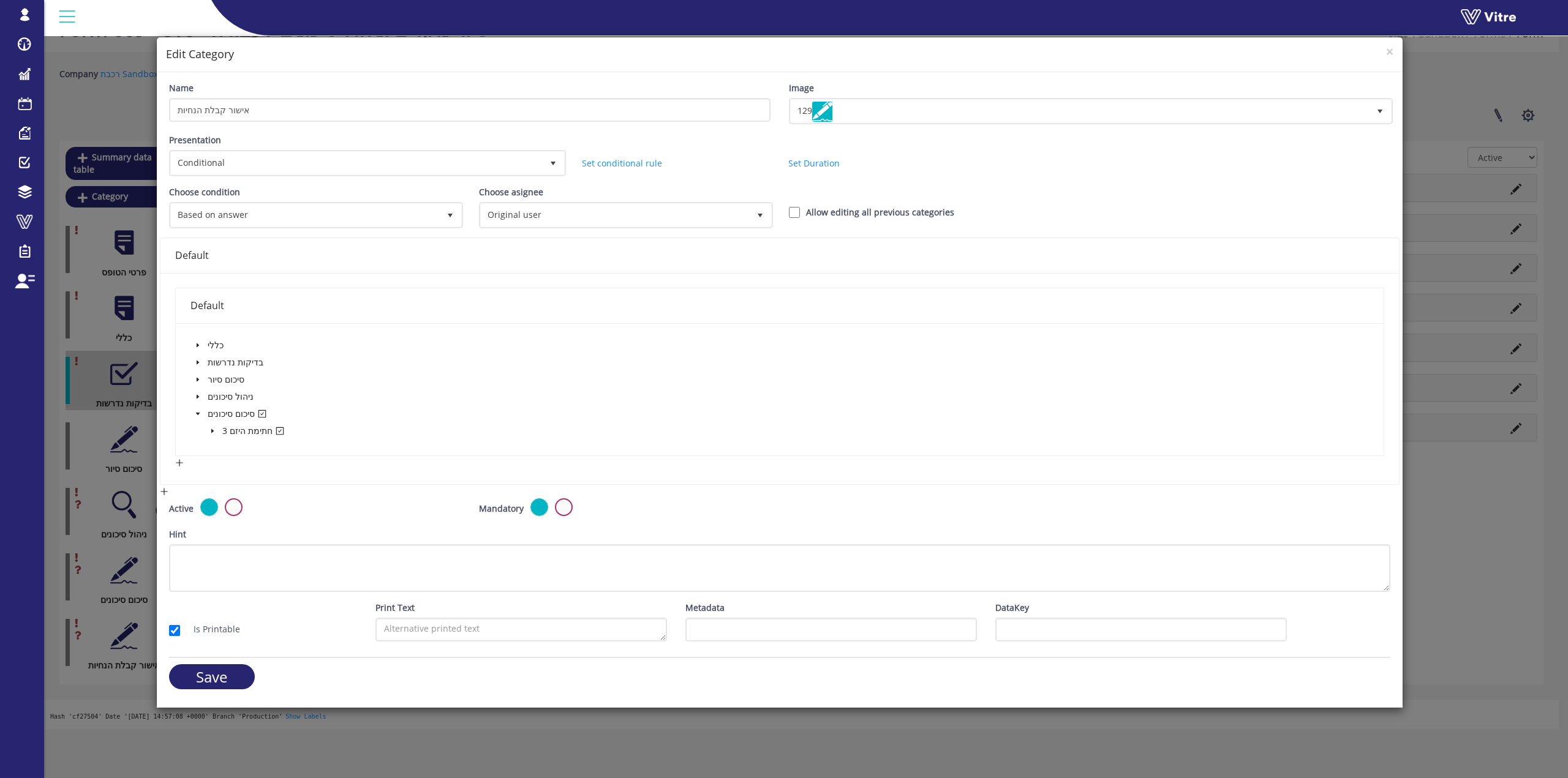
click at [212, 433] on icon "caret-down" at bounding box center [212, 431] width 6 height 6
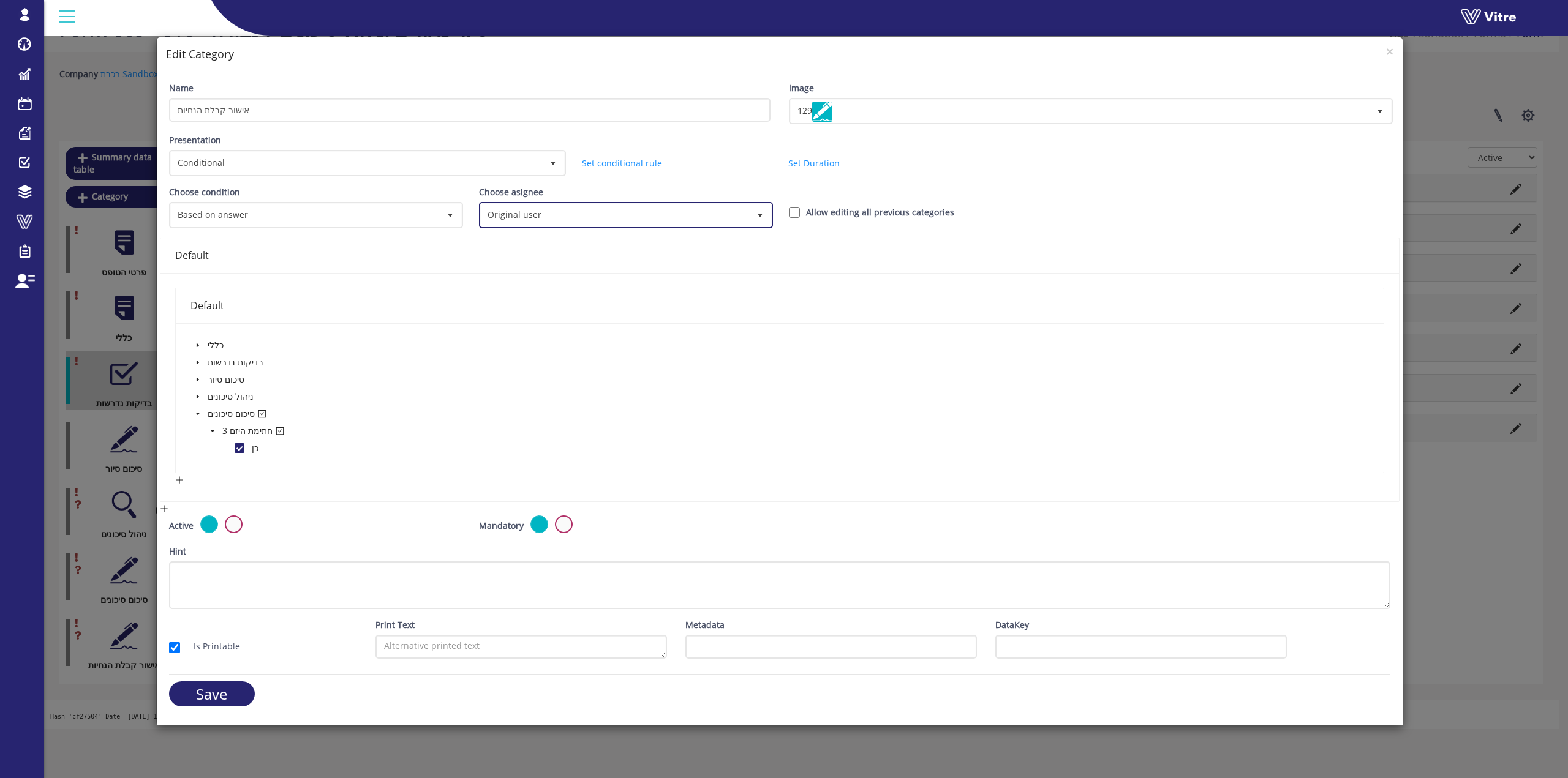
click at [638, 213] on span "Original user" at bounding box center [615, 215] width 268 height 22
click at [608, 341] on li "Tenant User" at bounding box center [624, 344] width 290 height 21
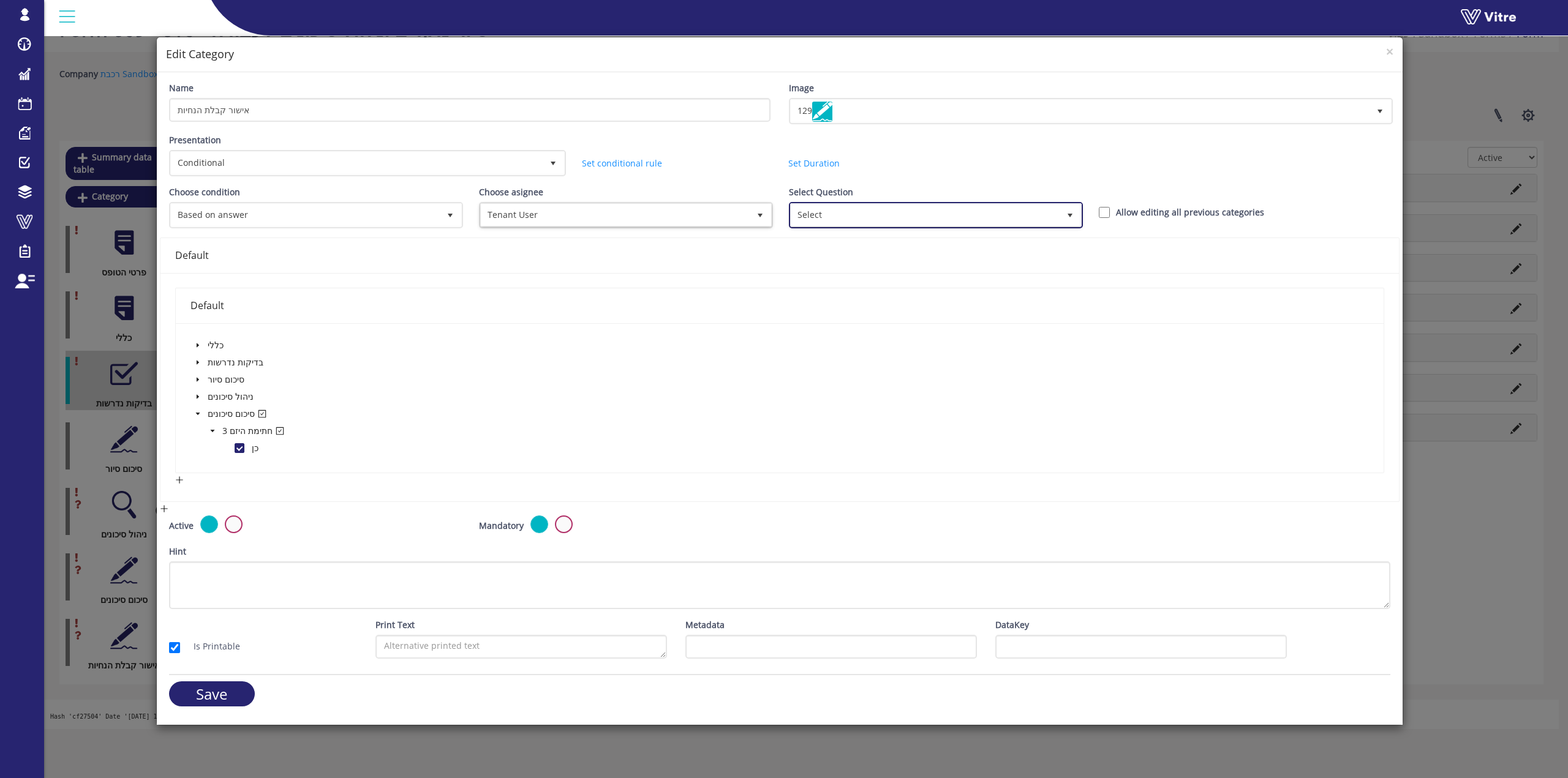
click at [674, 218] on span "Select" at bounding box center [924, 215] width 268 height 22
click at [674, 211] on span "Tenant User" at bounding box center [615, 215] width 268 height 22
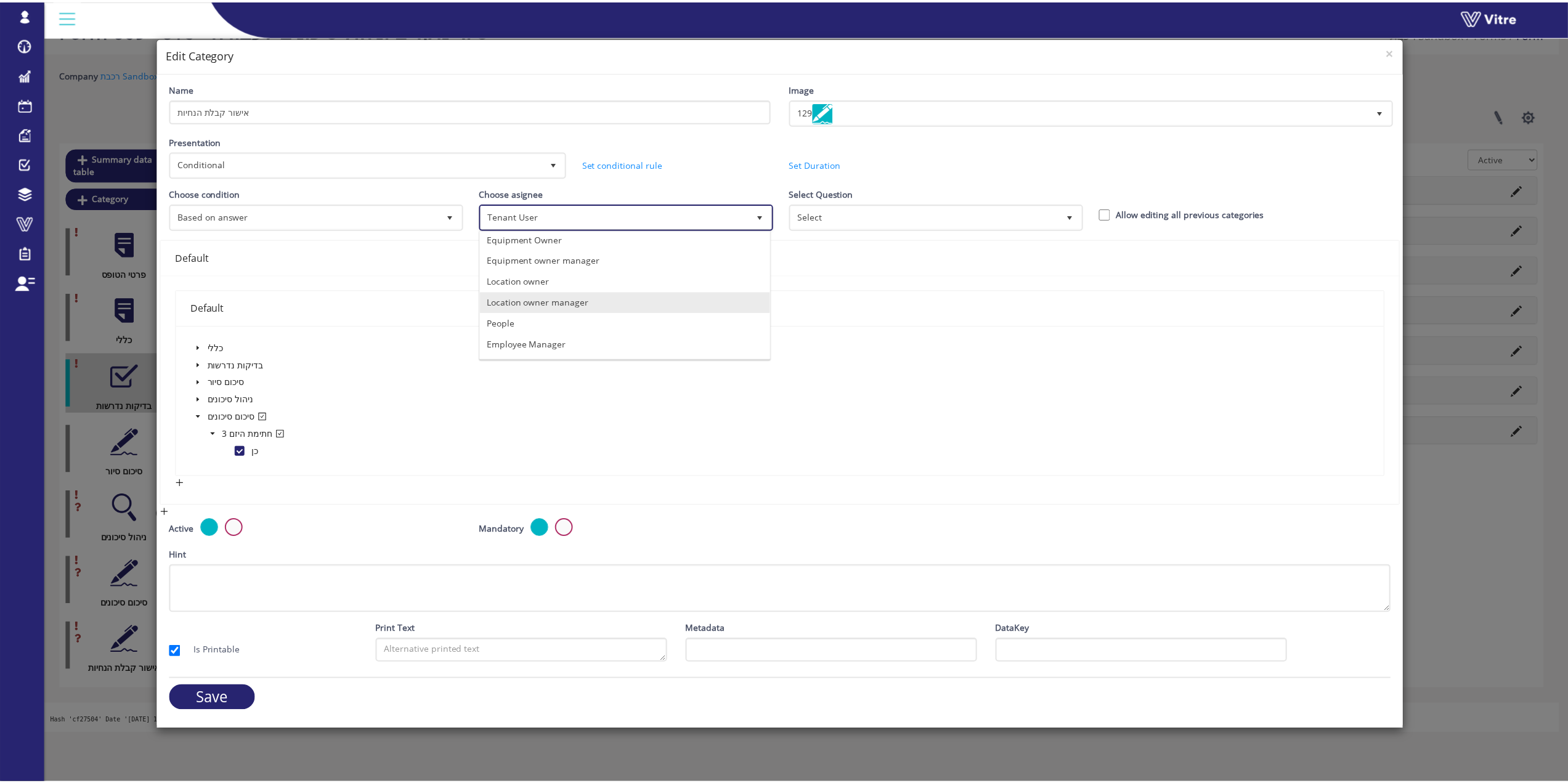
scroll to position [0, 0]
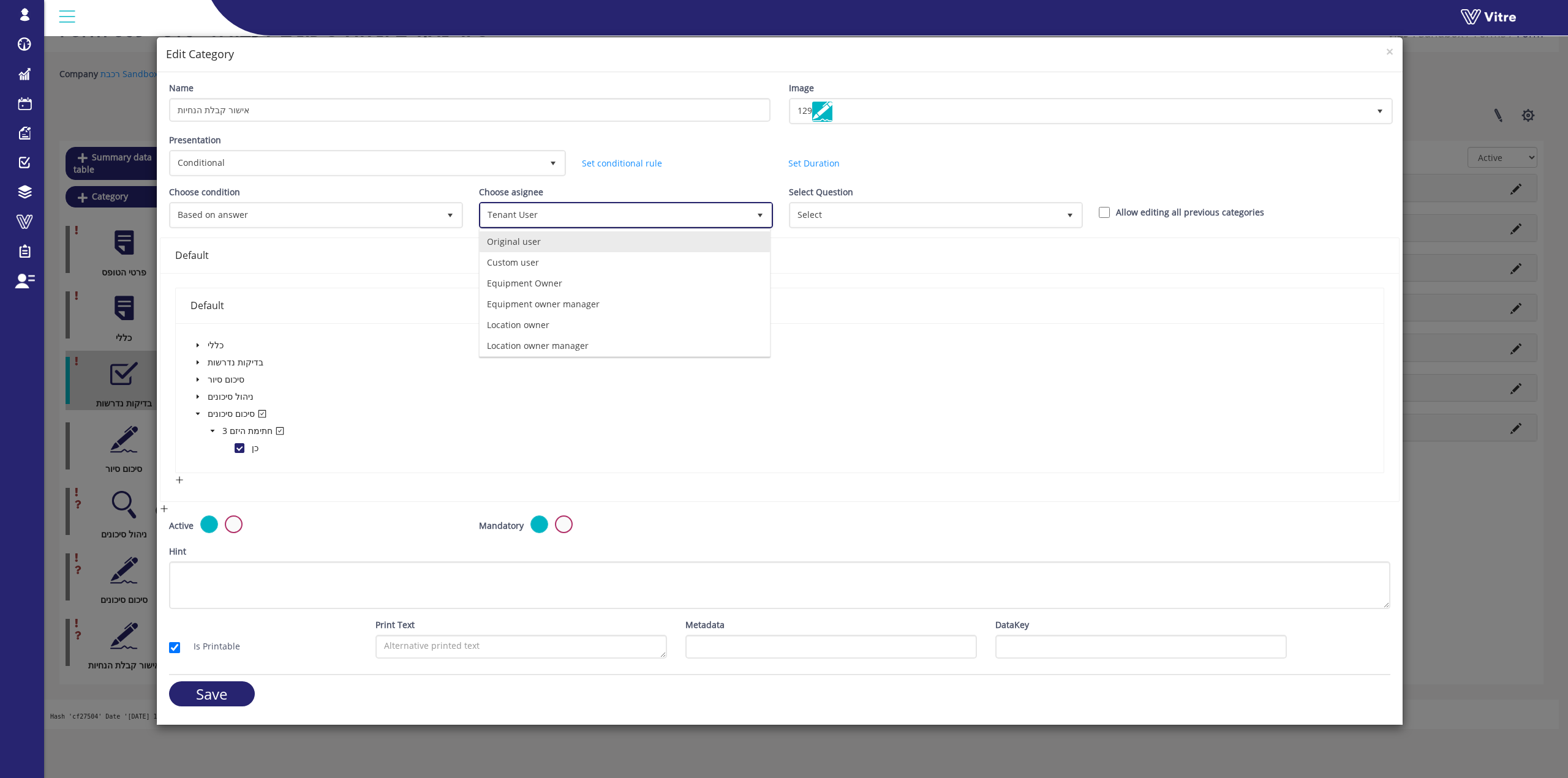
click at [553, 241] on li "Original user" at bounding box center [624, 242] width 290 height 21
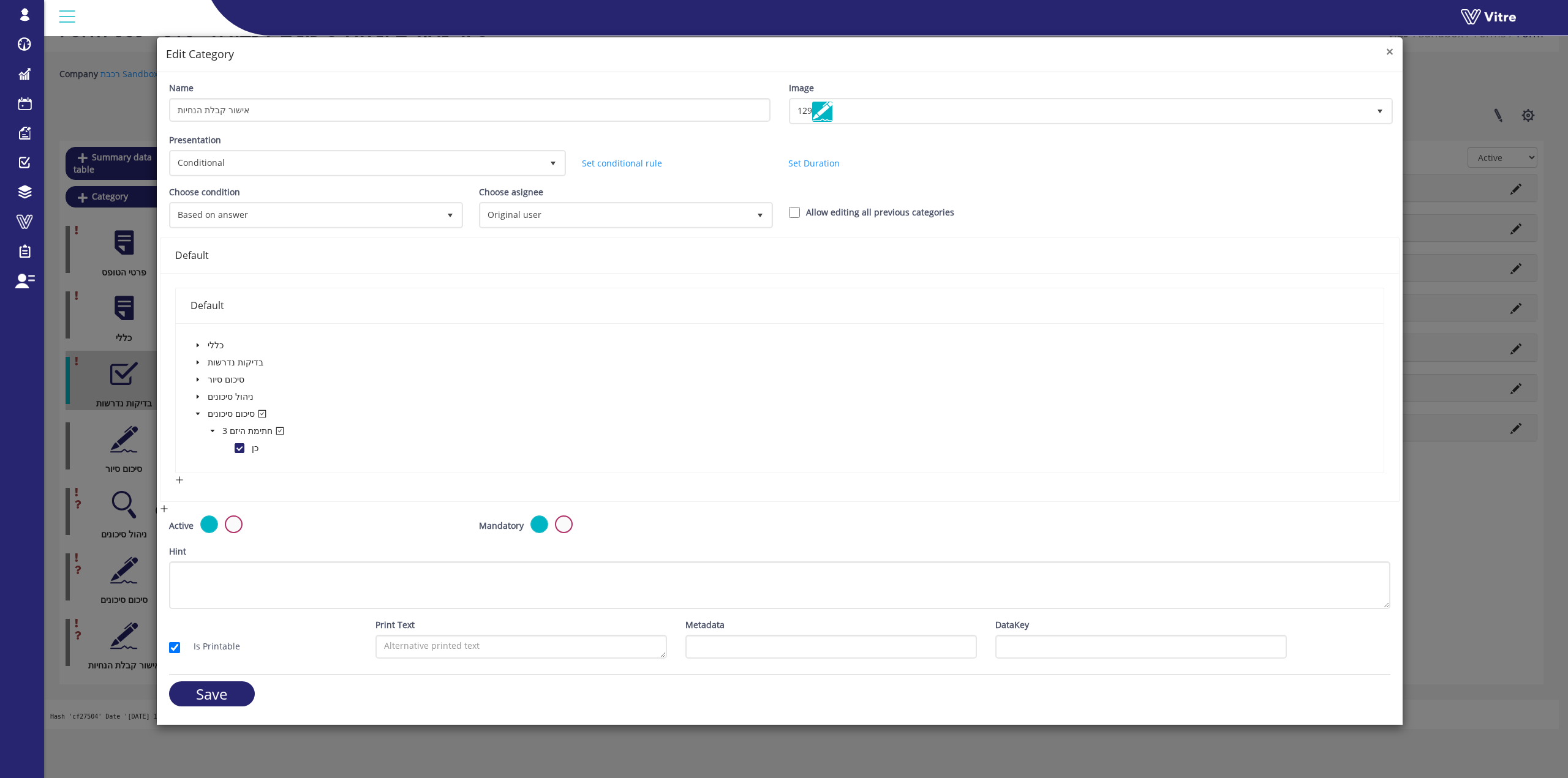
click at [674, 48] on span "×" at bounding box center [1390, 51] width 7 height 17
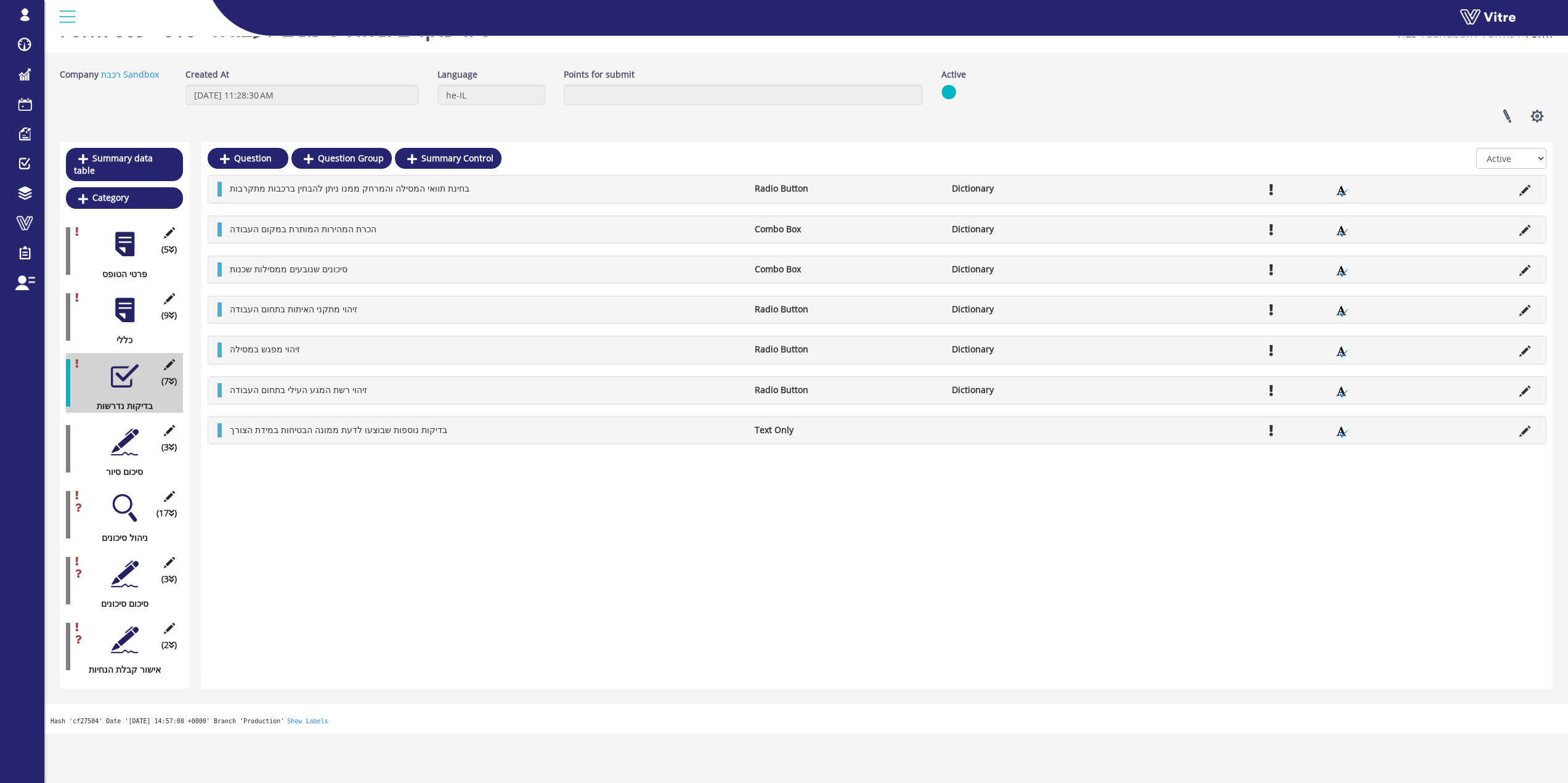
click at [178, 617] on div "(2 ) אישור קבלת הנחיות" at bounding box center [124, 647] width 117 height 59
click at [169, 623] on icon at bounding box center [169, 628] width 16 height 11
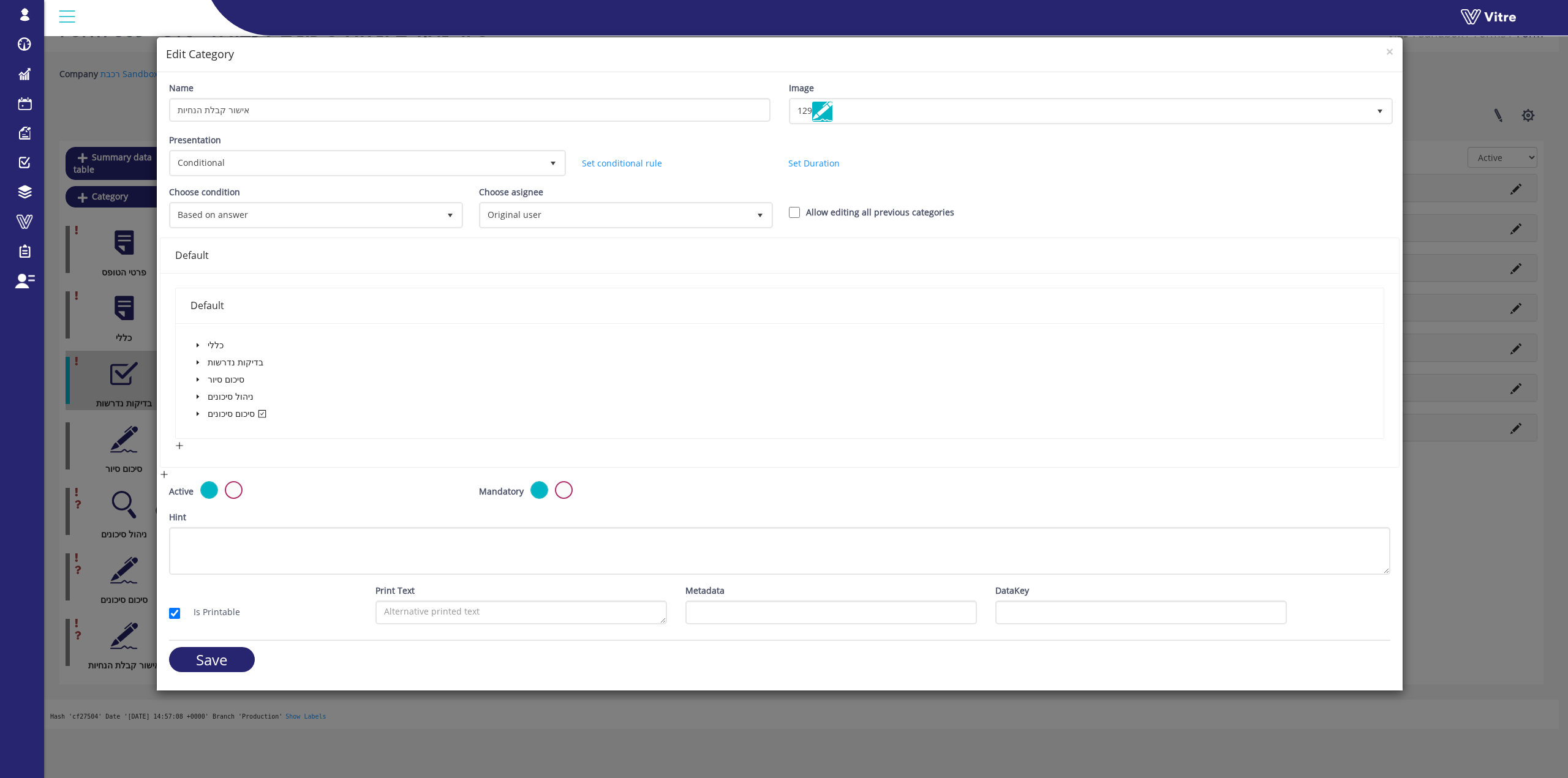
click at [191, 414] on span at bounding box center [198, 414] width 15 height 15
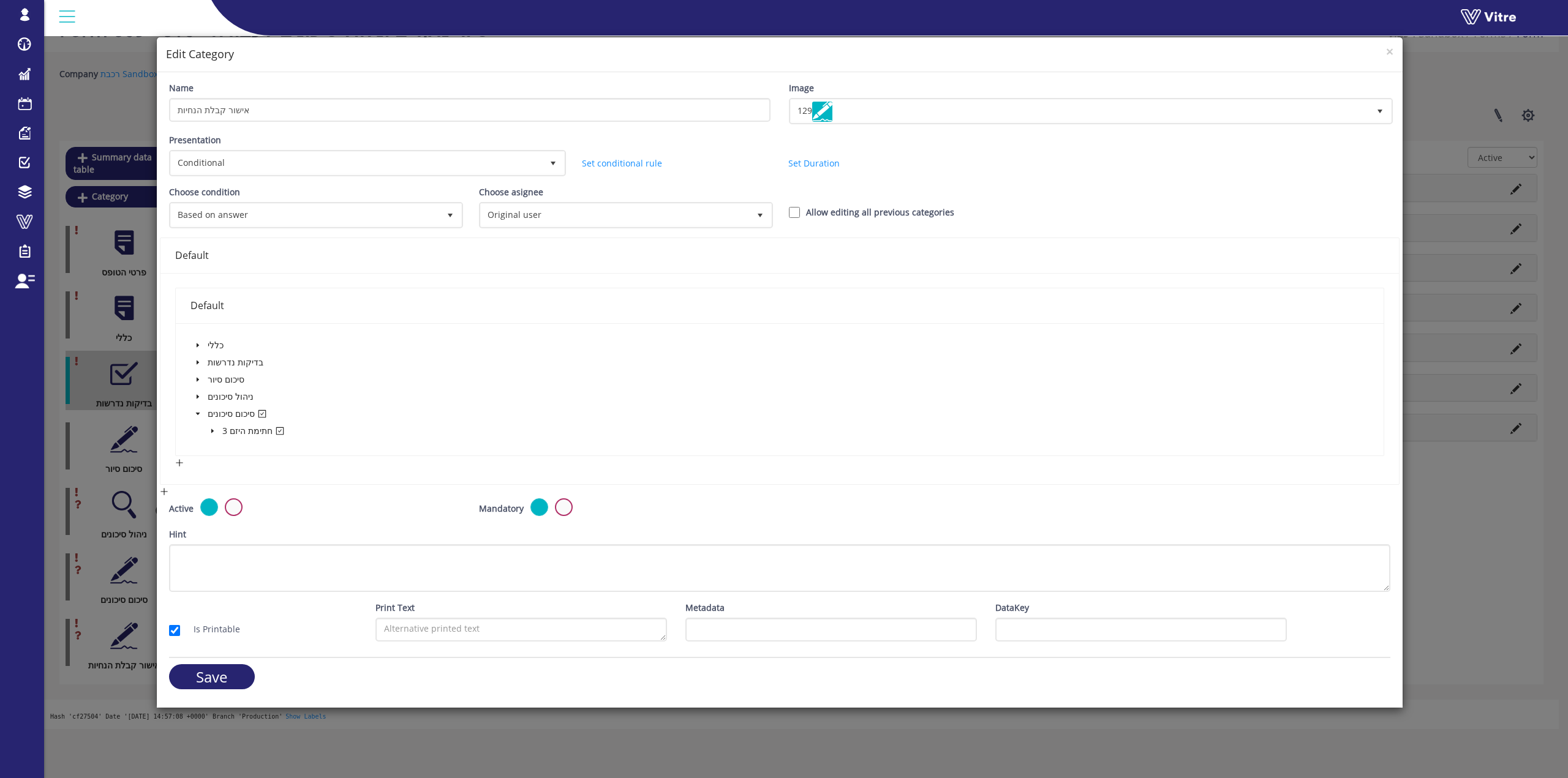
click at [211, 426] on span at bounding box center [213, 431] width 15 height 15
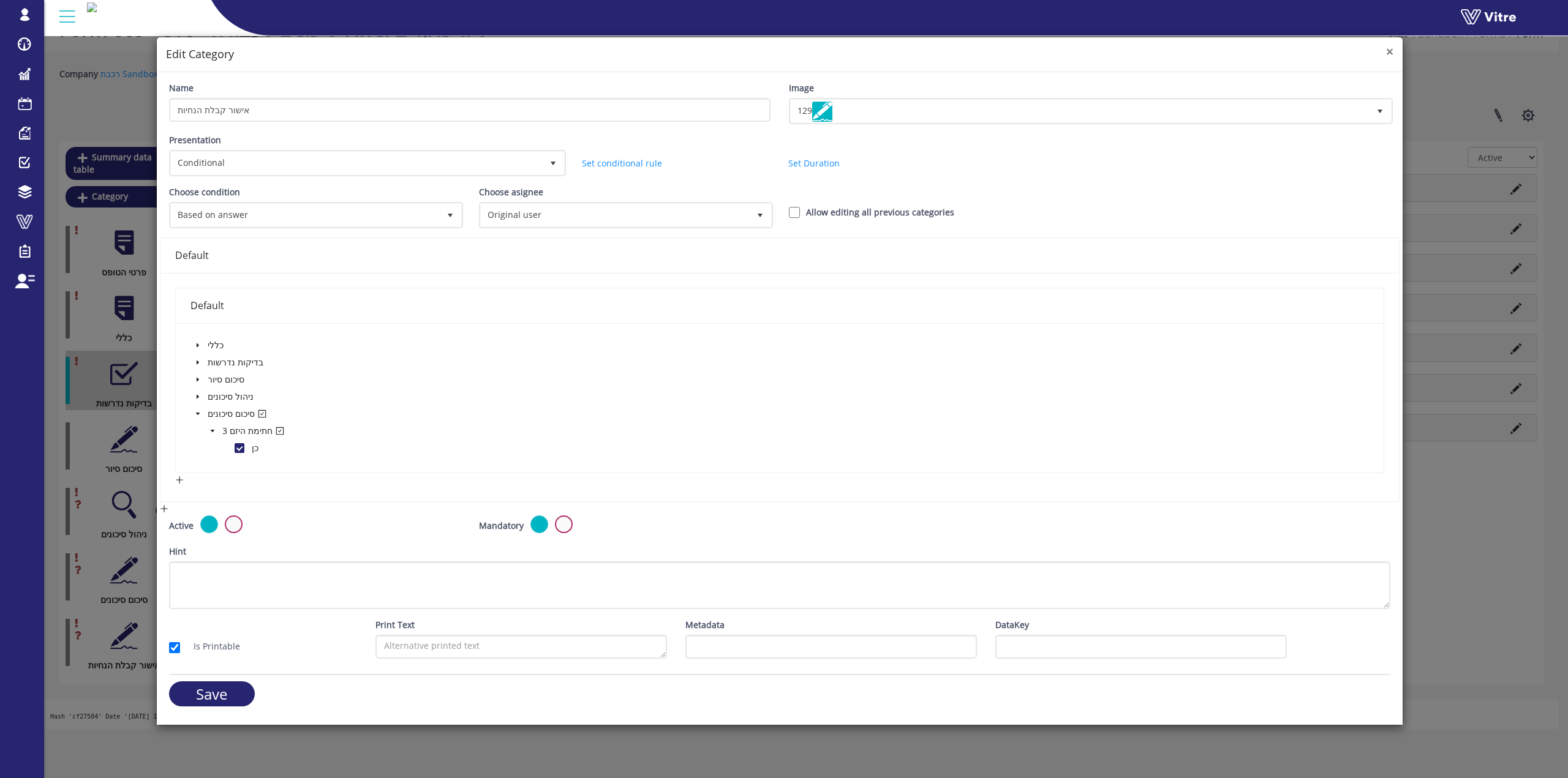
click at [674, 50] on span "×" at bounding box center [1390, 51] width 7 height 17
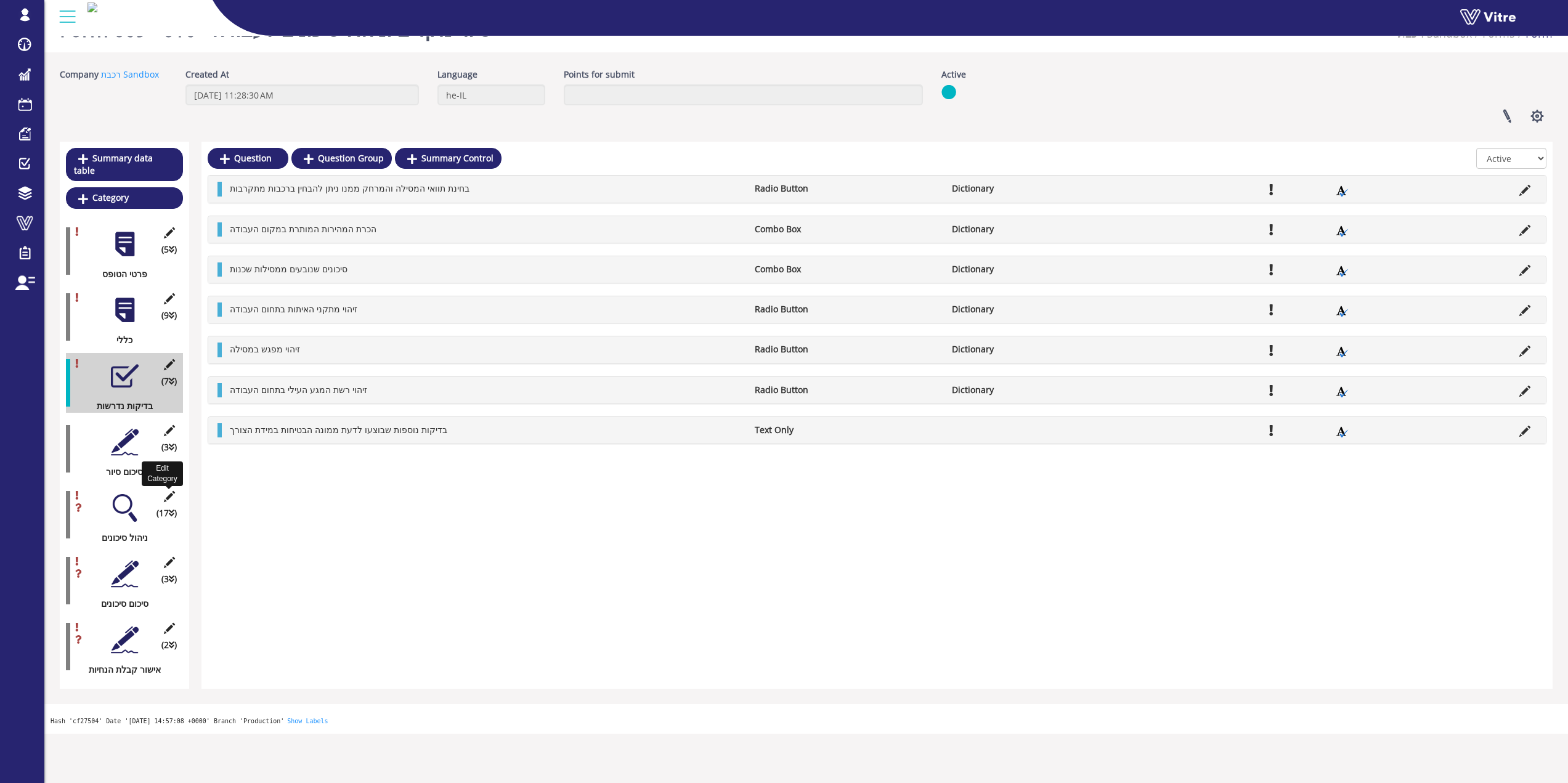
click at [169, 492] on icon at bounding box center [169, 497] width 16 height 11
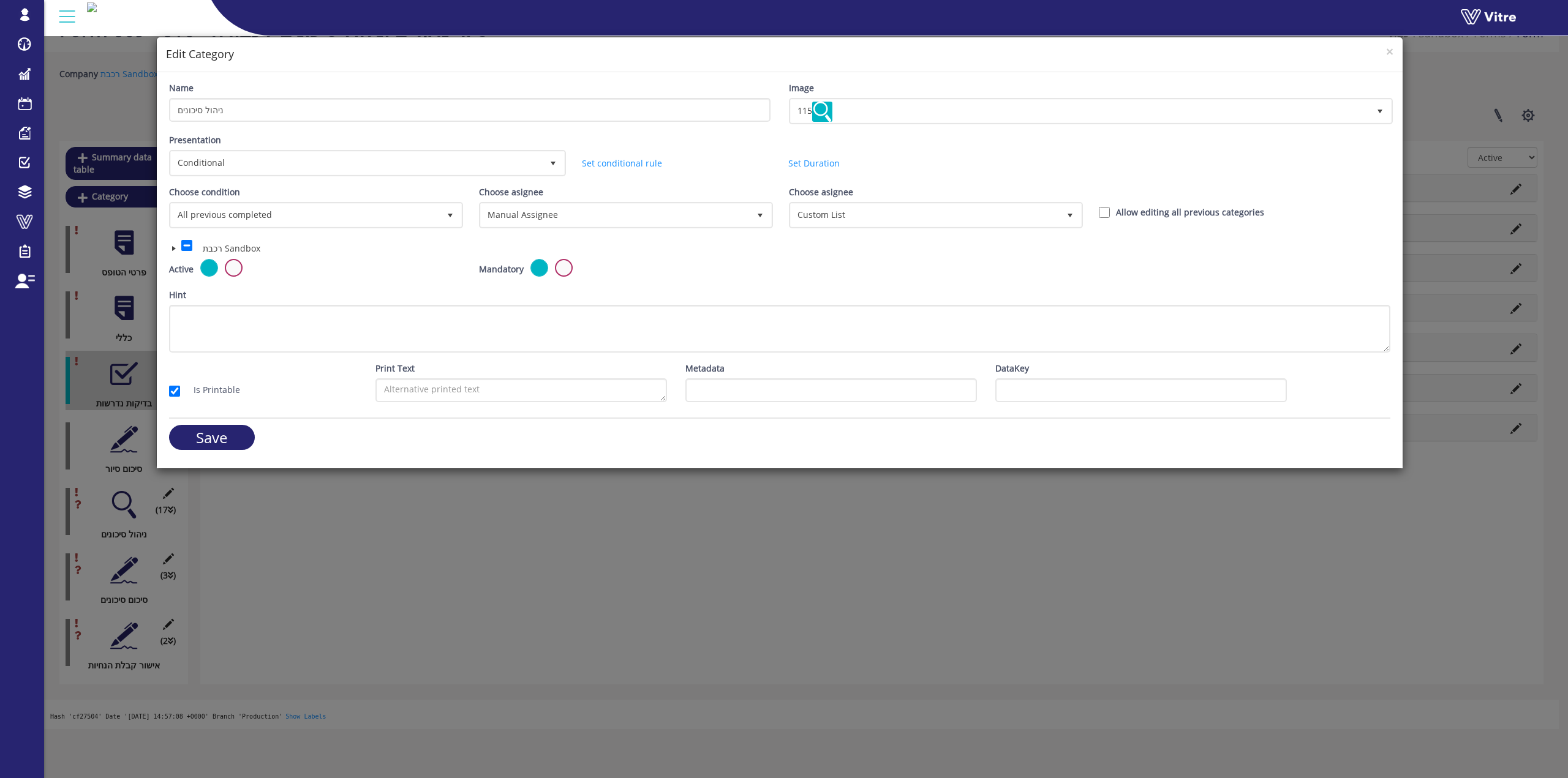
click at [674, 49] on h4 "Edit Category" at bounding box center [780, 55] width 1227 height 16
click at [674, 54] on span "×" at bounding box center [1390, 51] width 7 height 17
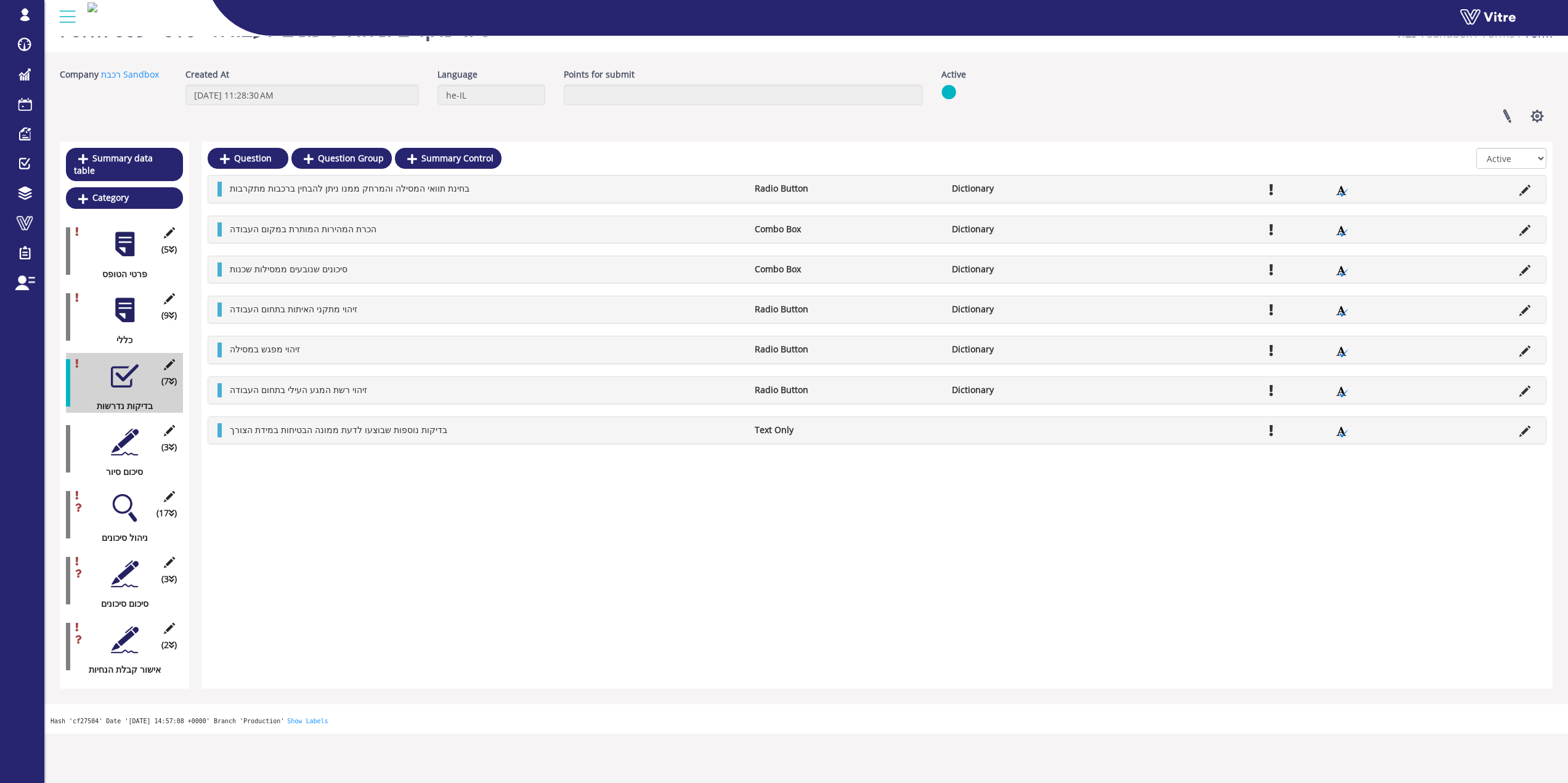
click at [131, 245] on div at bounding box center [124, 244] width 28 height 28
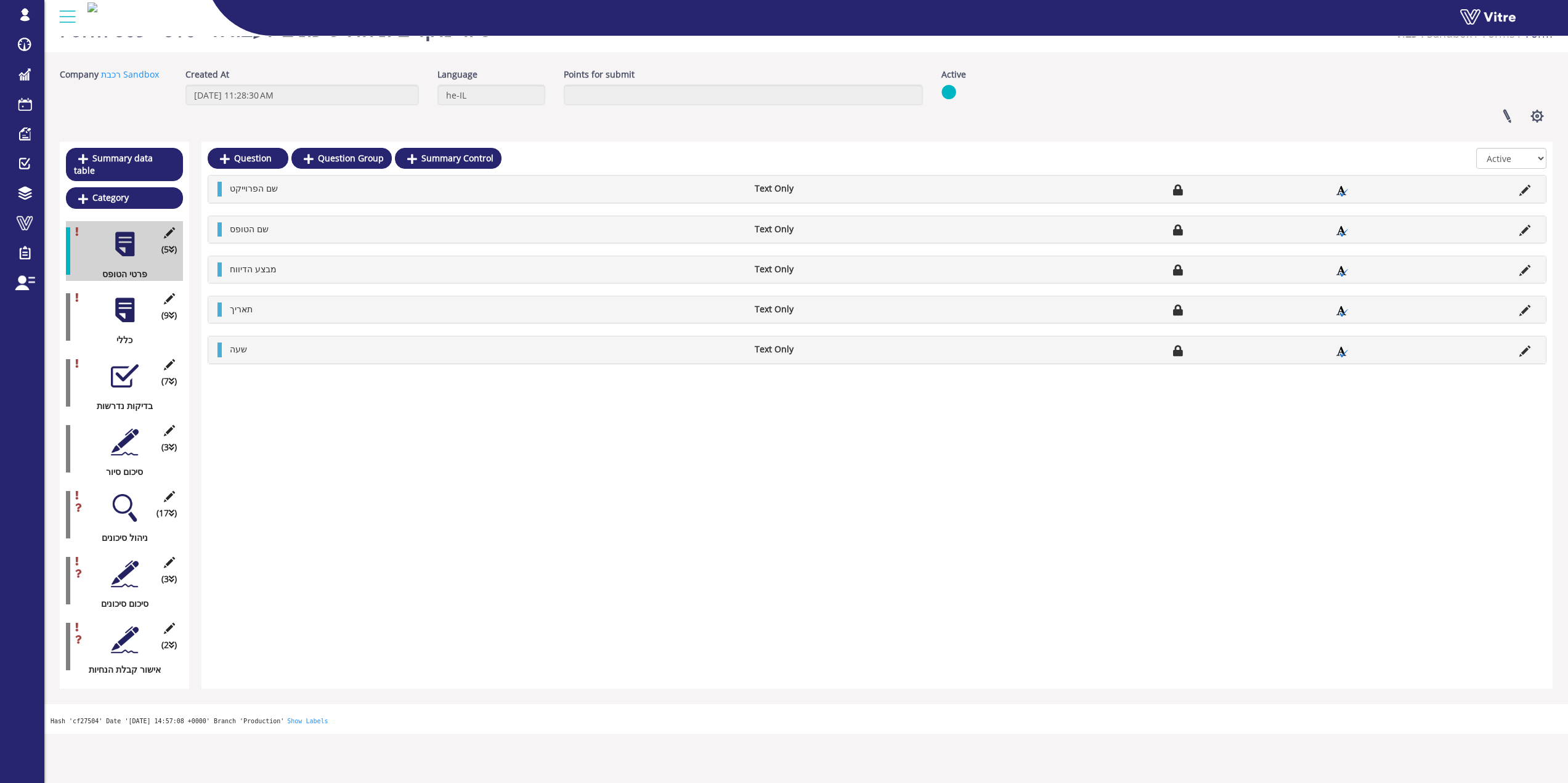
click at [112, 297] on div at bounding box center [124, 310] width 28 height 28
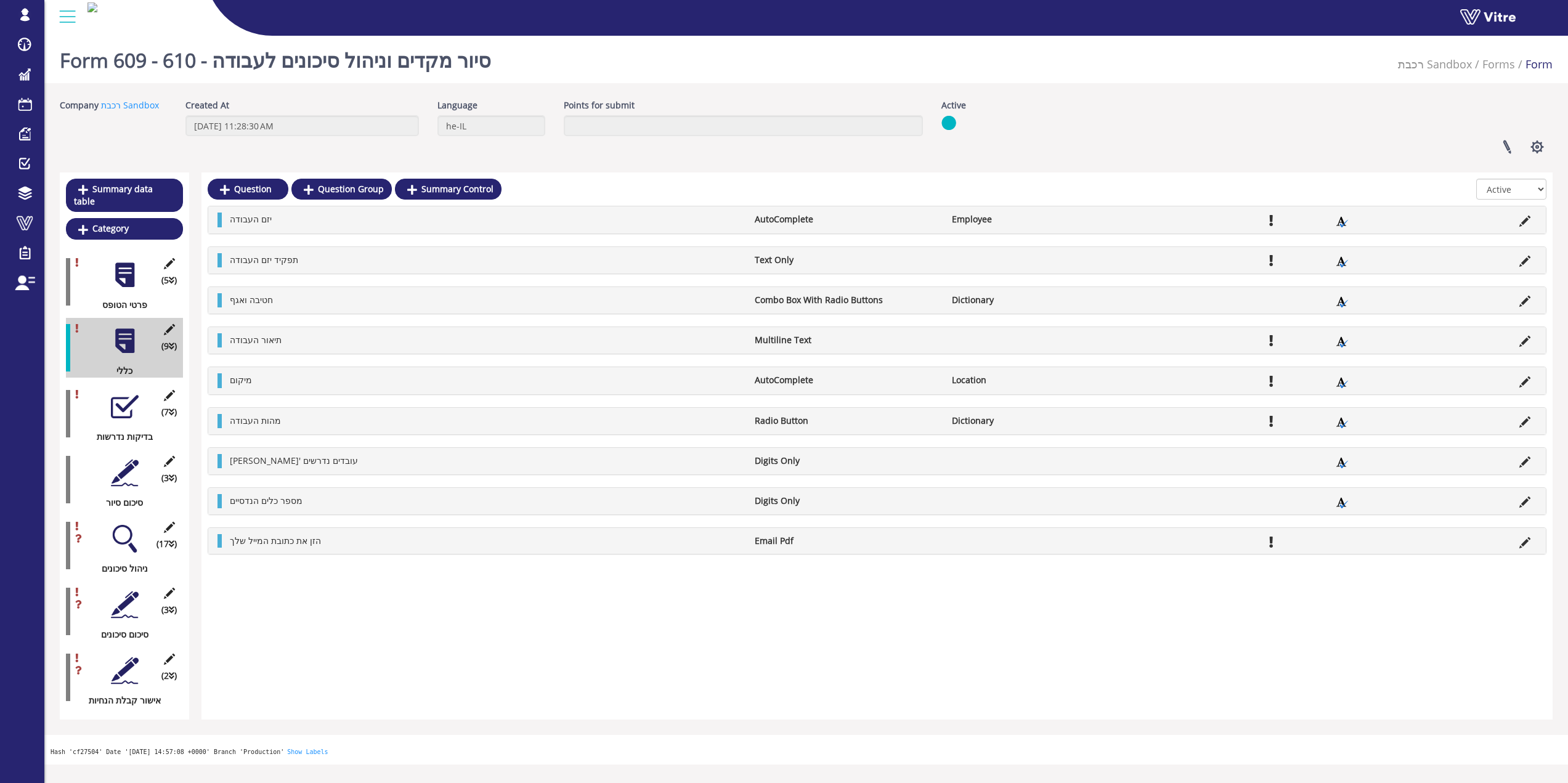
drag, startPoint x: 628, startPoint y: 74, endPoint x: 619, endPoint y: 74, distance: 9.0
click at [619, 74] on div "Form 609 - 610 - סיור מקדים וניהול סיכונים לעבודה רכבת Sandbox Forms Form" at bounding box center [807, 57] width 1524 height 52
drag, startPoint x: 289, startPoint y: 215, endPoint x: 230, endPoint y: 217, distance: 59.0
click at [230, 217] on li "יזם העבודה" at bounding box center [486, 219] width 525 height 13
click at [174, 654] on icon at bounding box center [169, 659] width 16 height 11
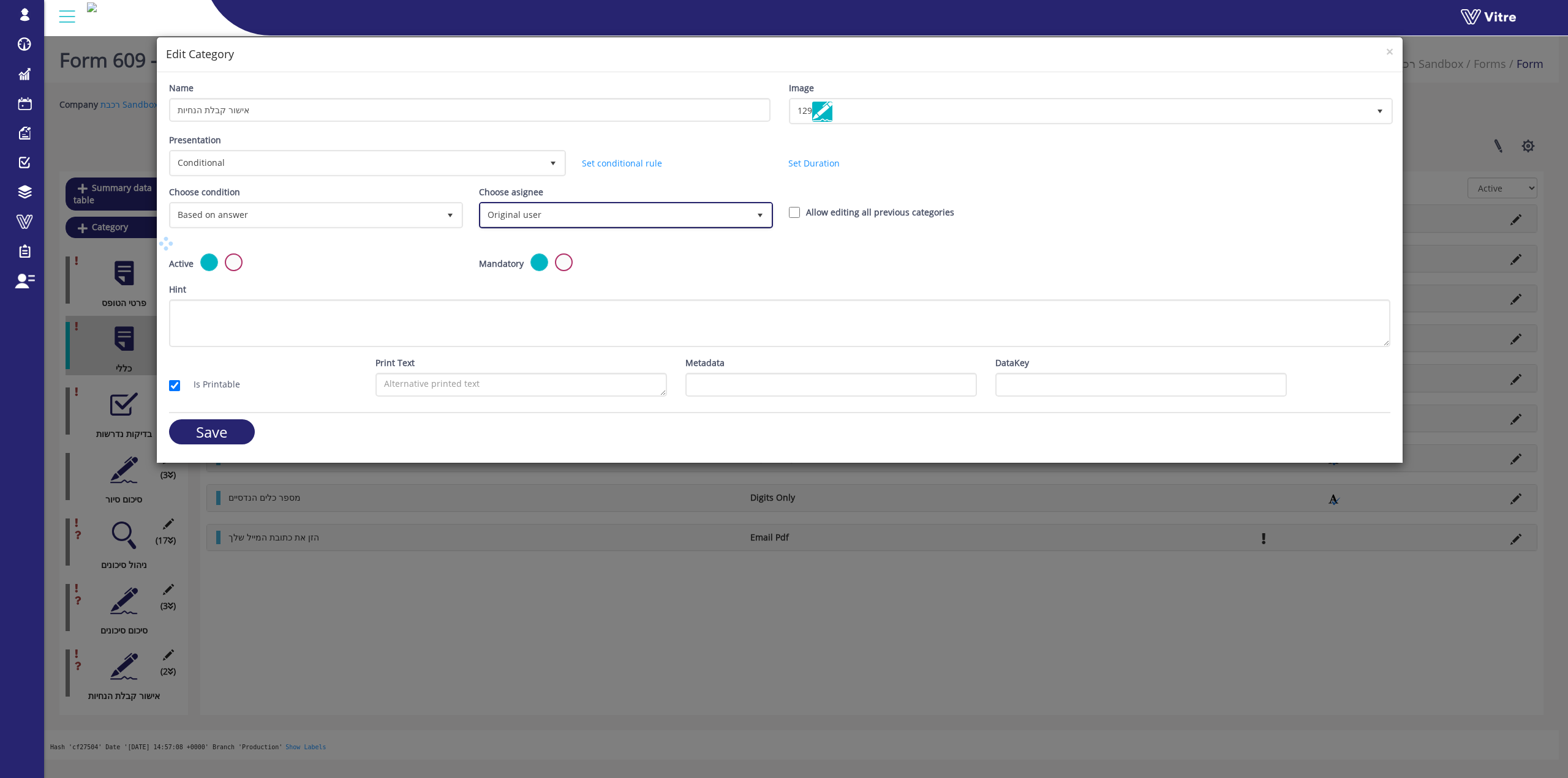
click at [517, 219] on span "Original user" at bounding box center [615, 215] width 268 height 22
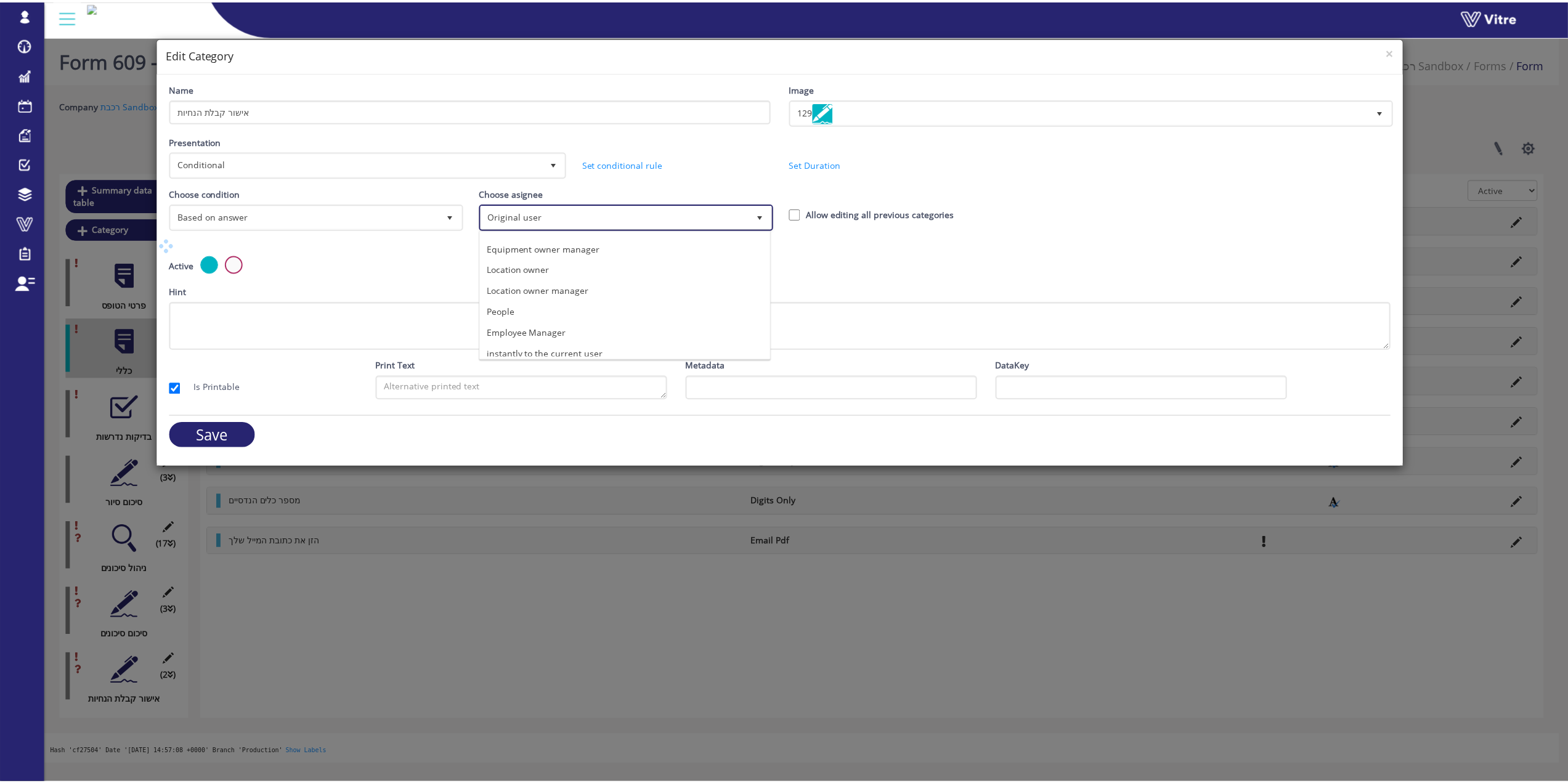
scroll to position [86, 0]
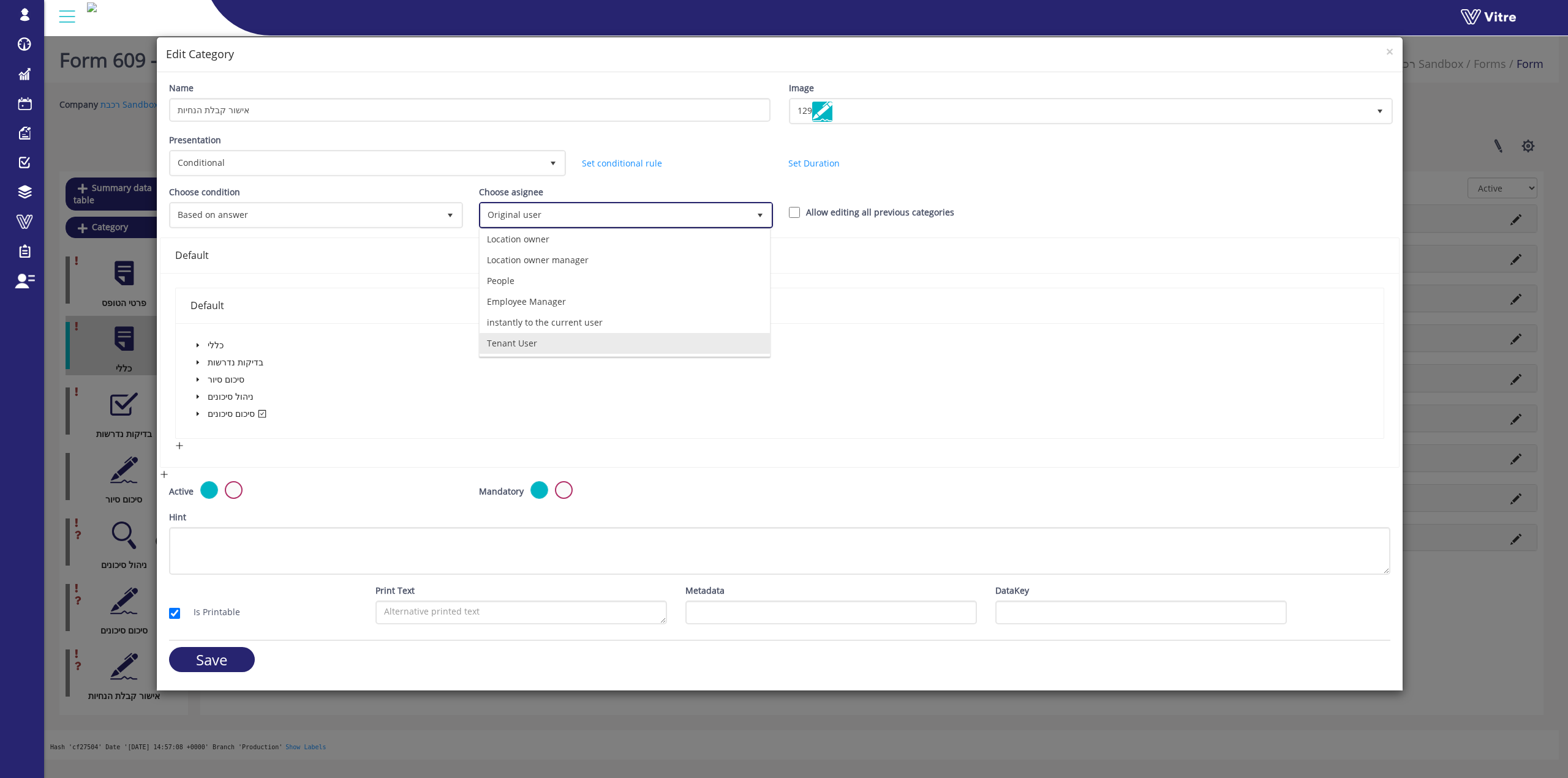
click at [553, 341] on li "Tenant User" at bounding box center [624, 344] width 290 height 21
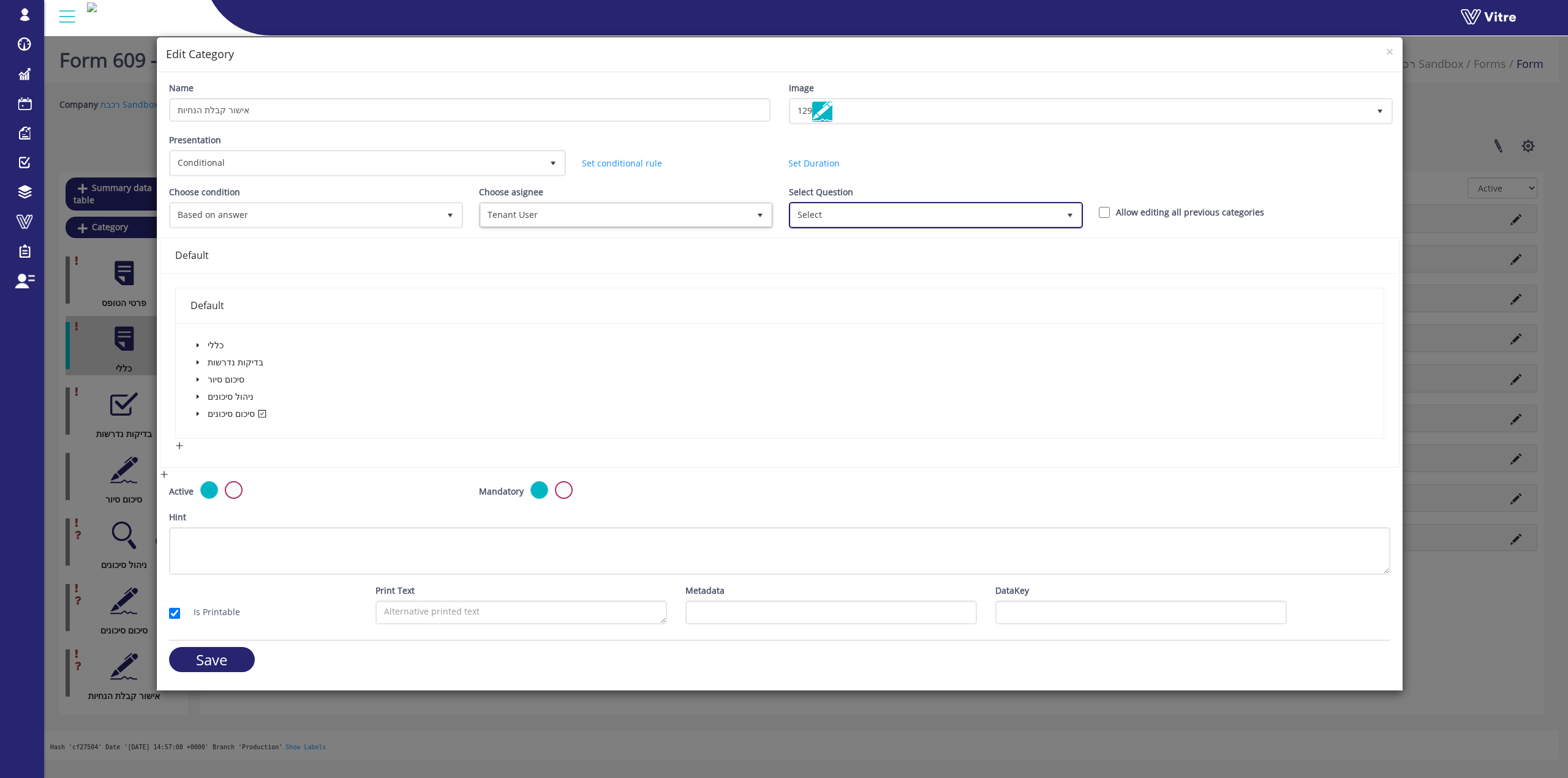
click at [674, 216] on span "Select" at bounding box center [924, 215] width 268 height 22
click at [674, 288] on li "1 יזם העבודה" at bounding box center [930, 283] width 290 height 21
click at [245, 671] on input "Save" at bounding box center [212, 660] width 86 height 25
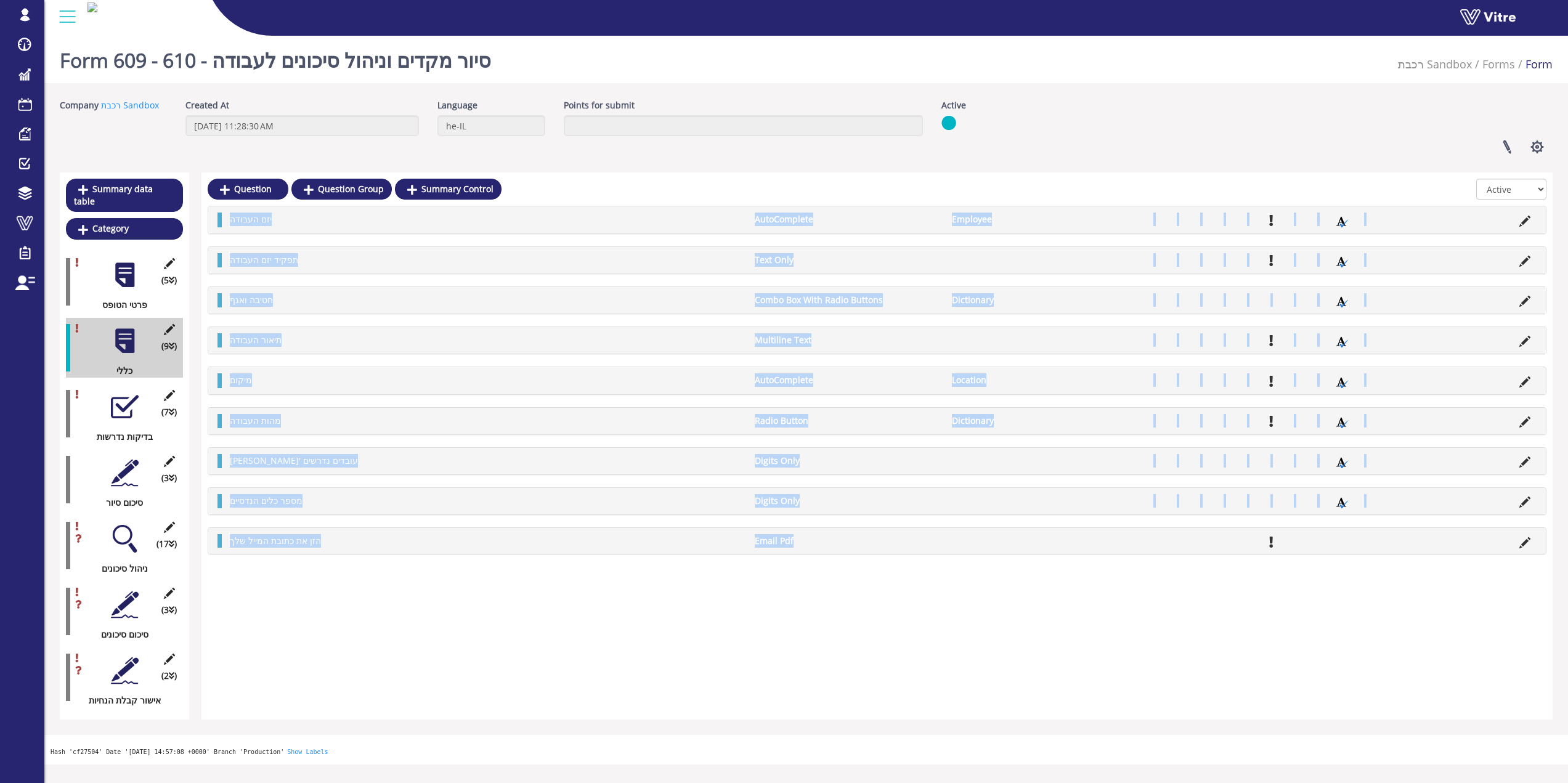
drag, startPoint x: 937, startPoint y: 678, endPoint x: 212, endPoint y: 216, distance: 859.7
click at [212, 216] on div "Question Question Group Summary Control All Active Not Active יזם העבודה AutoCo…" at bounding box center [877, 446] width 1352 height 547
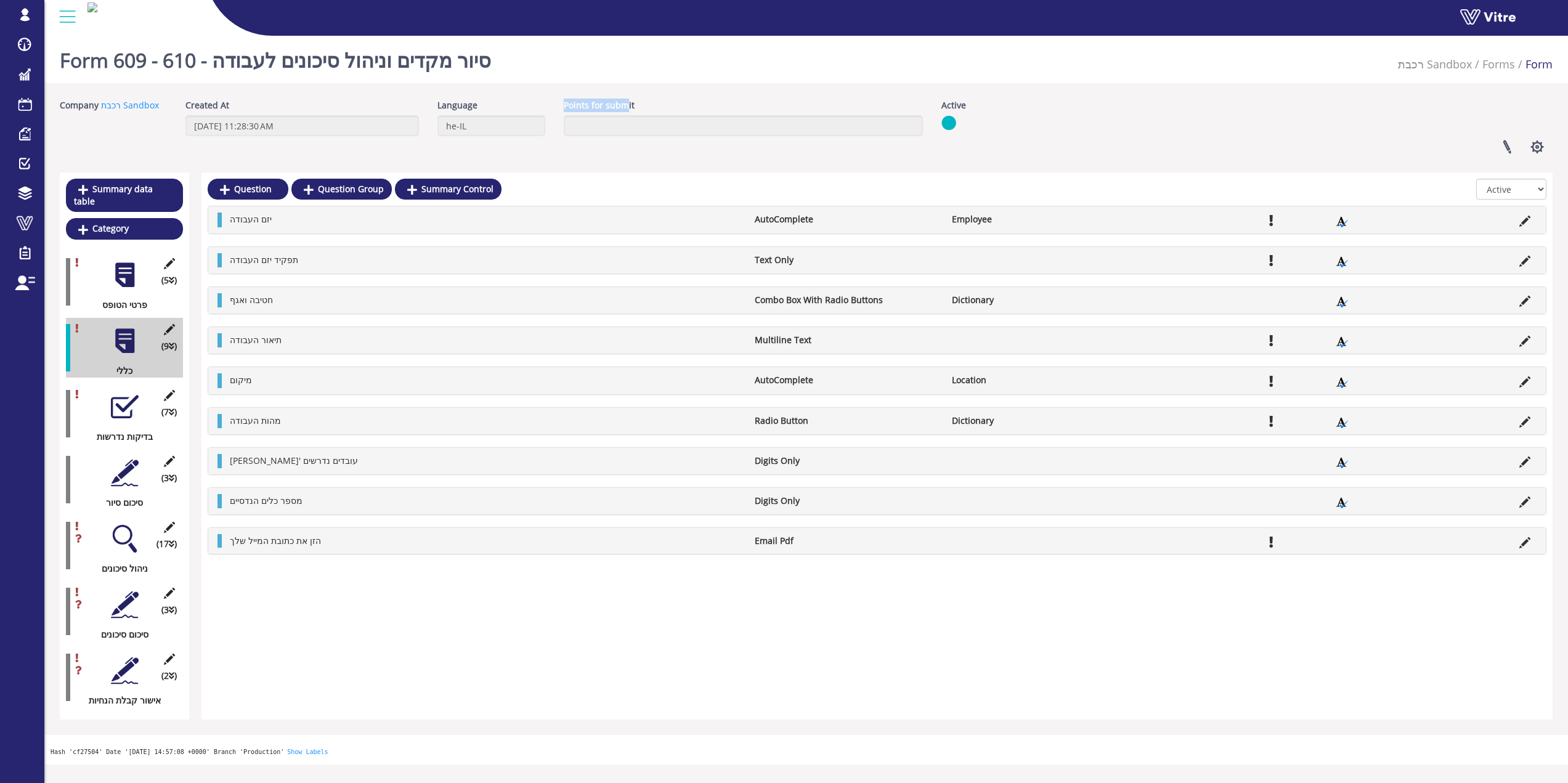
click at [629, 99] on div "Form 609 - 610 - סיור מקדים וניהול סיכונים לעבודה רכבת Sandbox Forms Form Compa…" at bounding box center [807, 397] width 1524 height 734
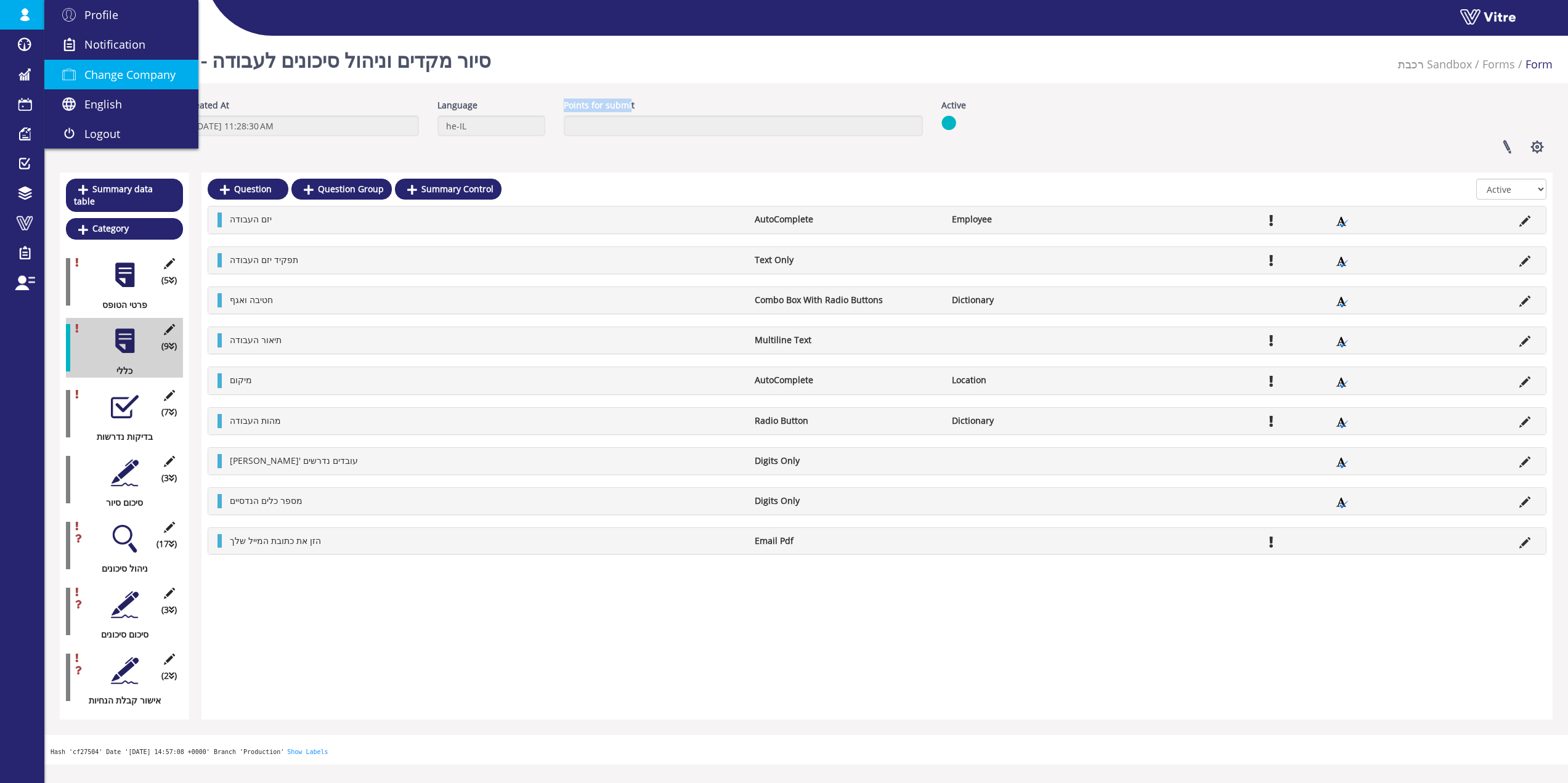
click at [161, 86] on link "Change Company" at bounding box center [121, 74] width 154 height 30
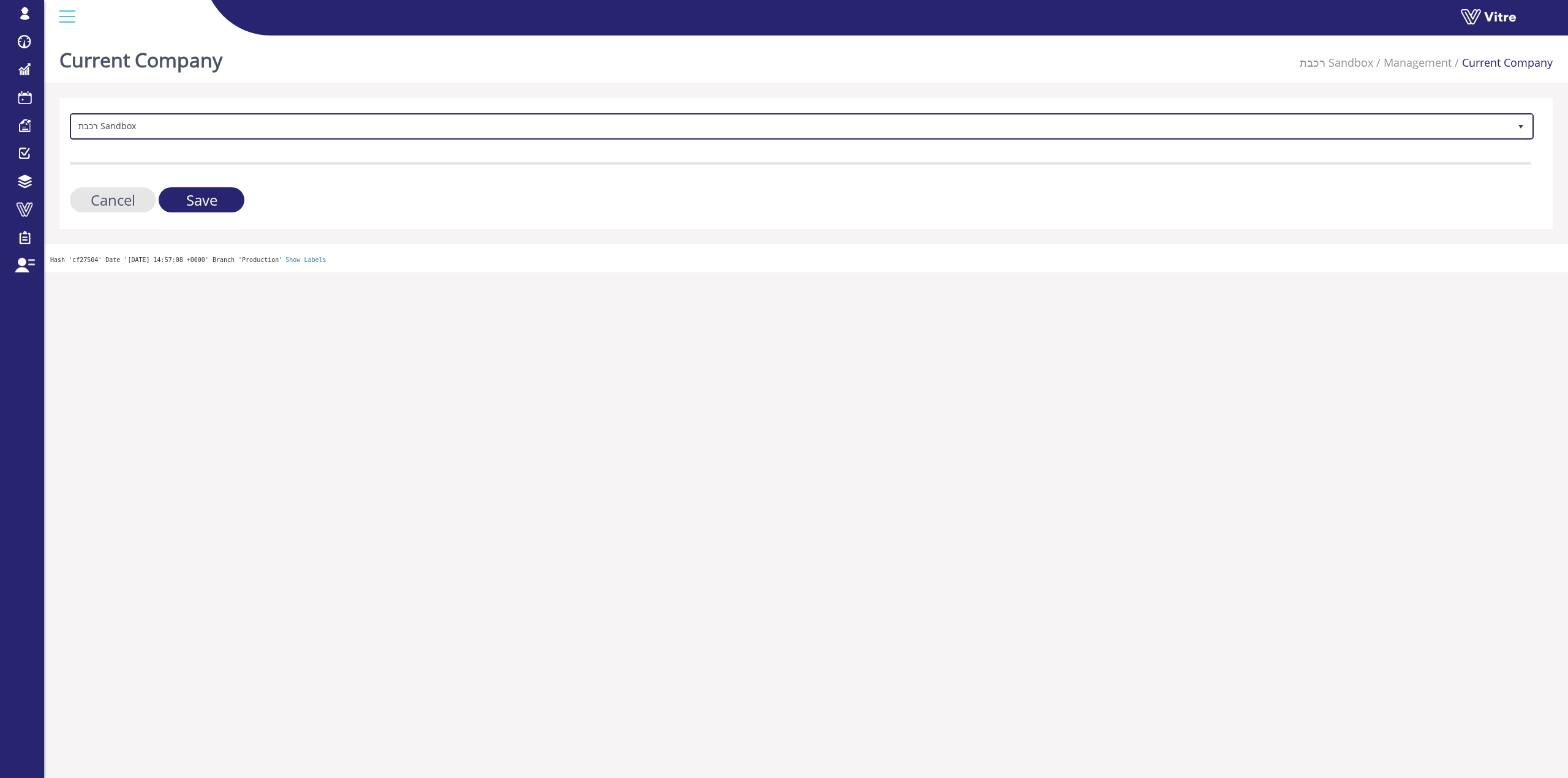
click at [284, 139] on span "רכבת Sandbox 288" at bounding box center [801, 126] width 1464 height 27
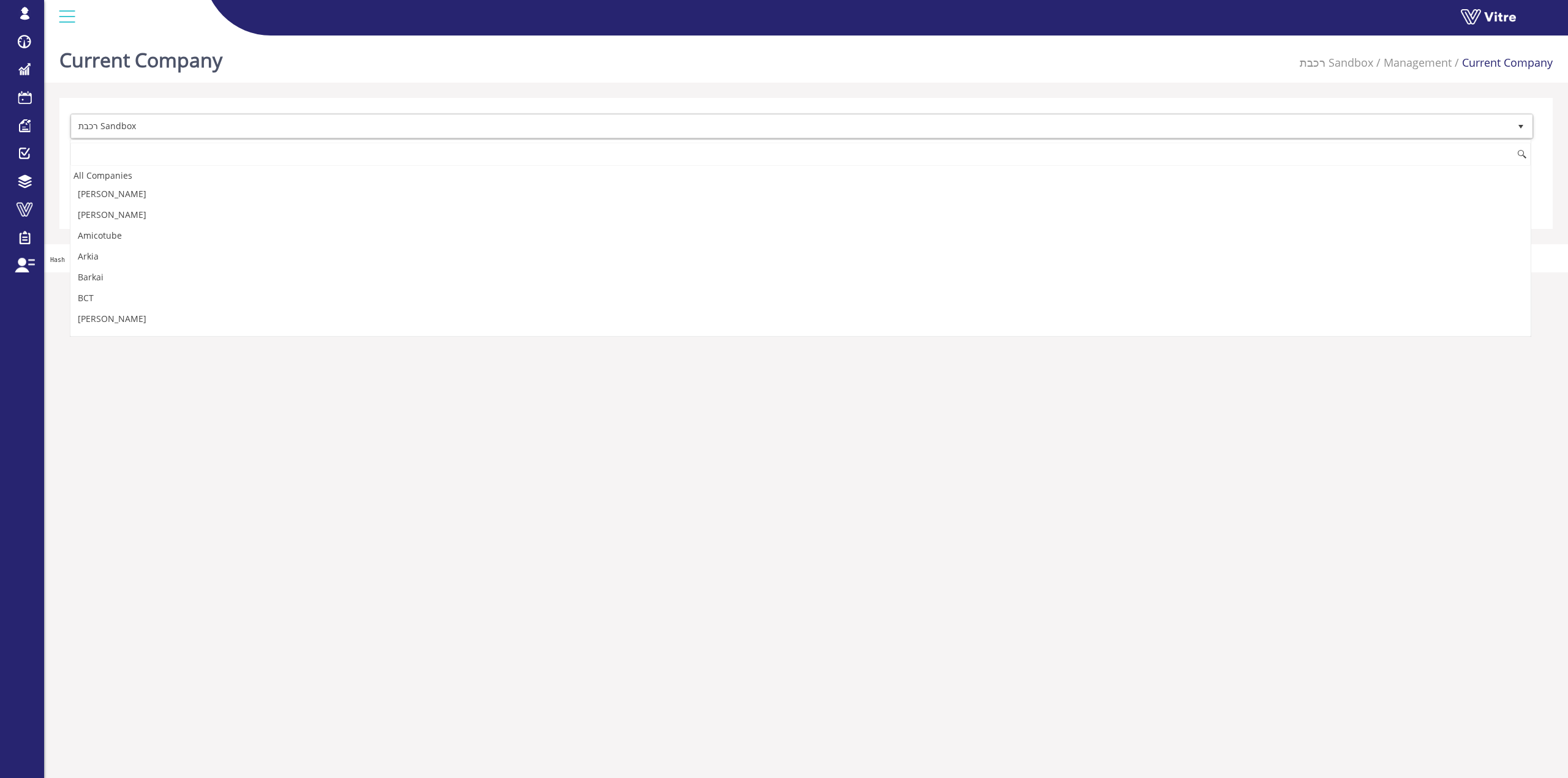
scroll to position [2411, 0]
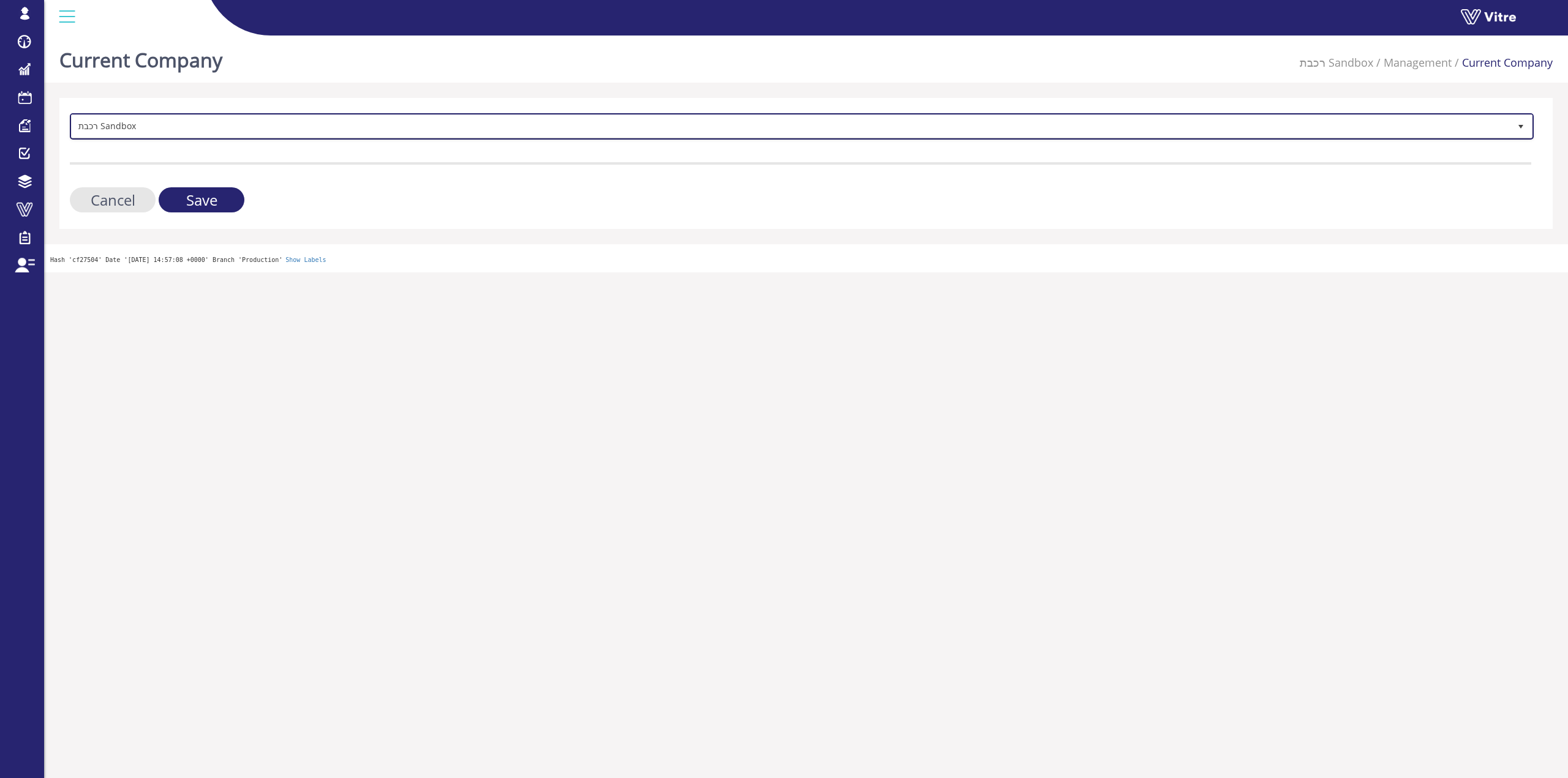
click at [455, 116] on span "רכבת Sandbox" at bounding box center [791, 126] width 1438 height 22
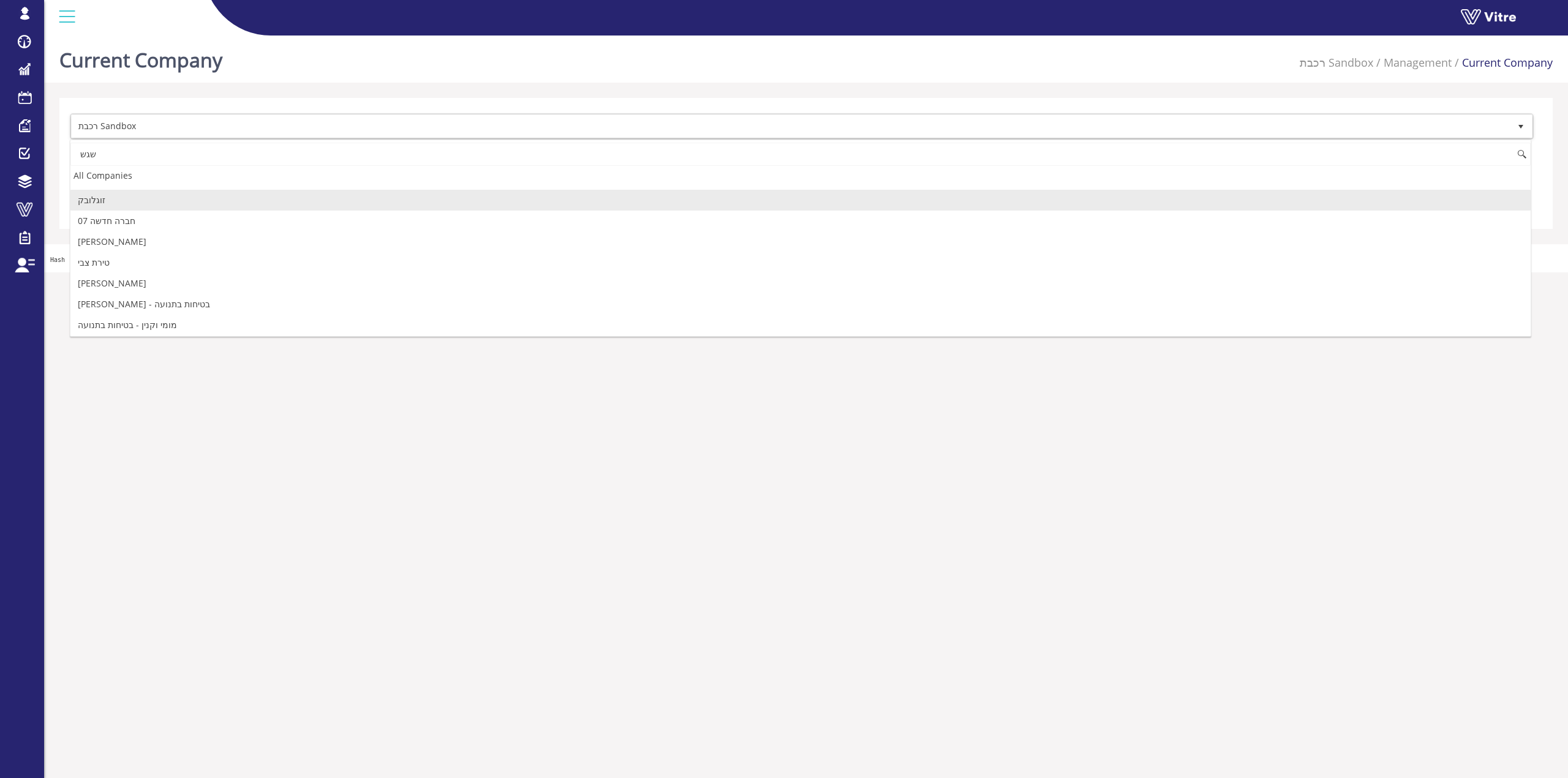
scroll to position [0, 0]
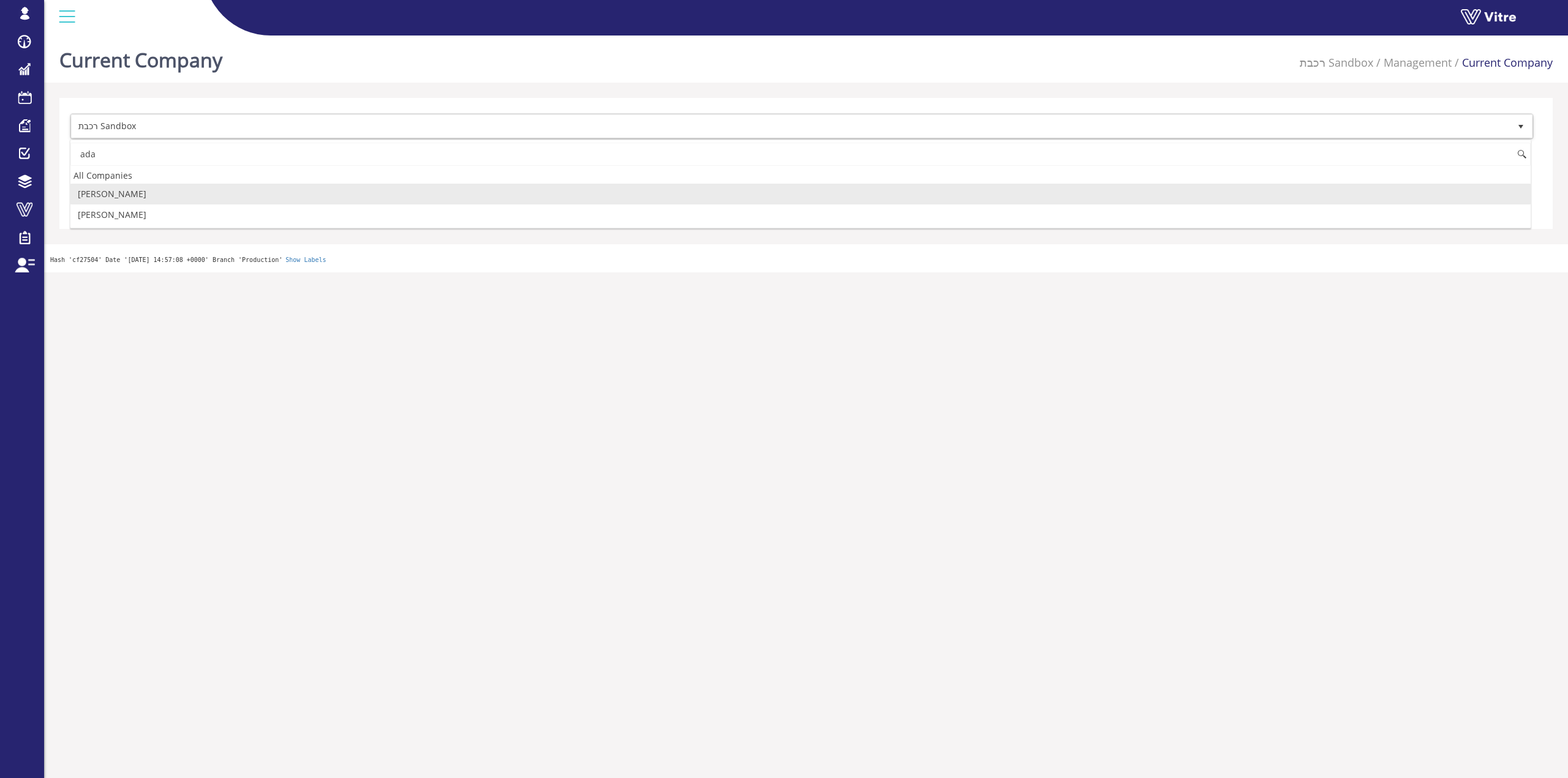
click at [145, 192] on li "[PERSON_NAME]" at bounding box center [800, 194] width 1460 height 21
type input "ada"
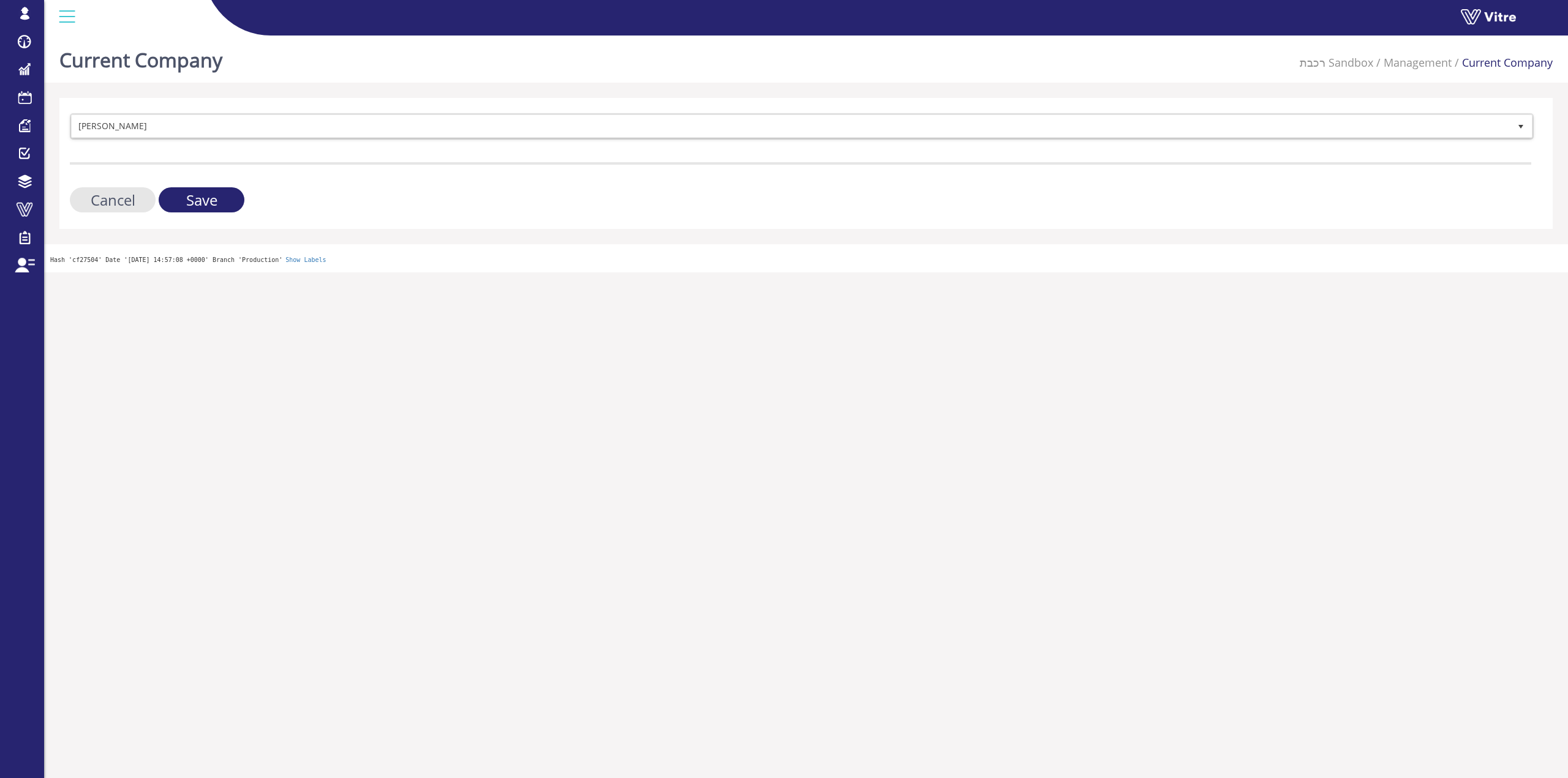
click at [208, 187] on form "Adama 379 Cancel Save" at bounding box center [800, 163] width 1462 height 99
click at [208, 195] on input "Save" at bounding box center [202, 200] width 86 height 25
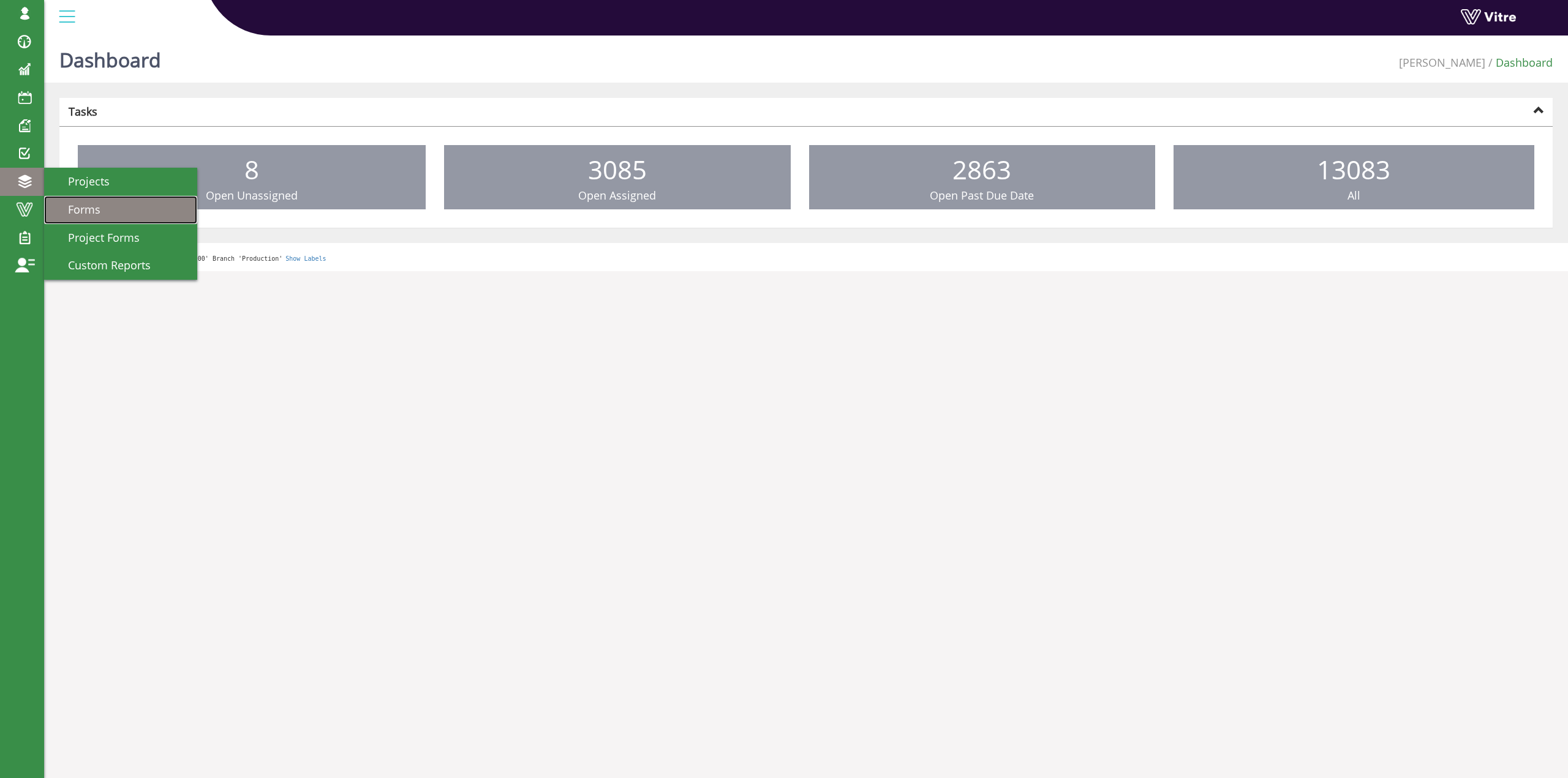
click at [87, 208] on span "Forms" at bounding box center [77, 210] width 47 height 15
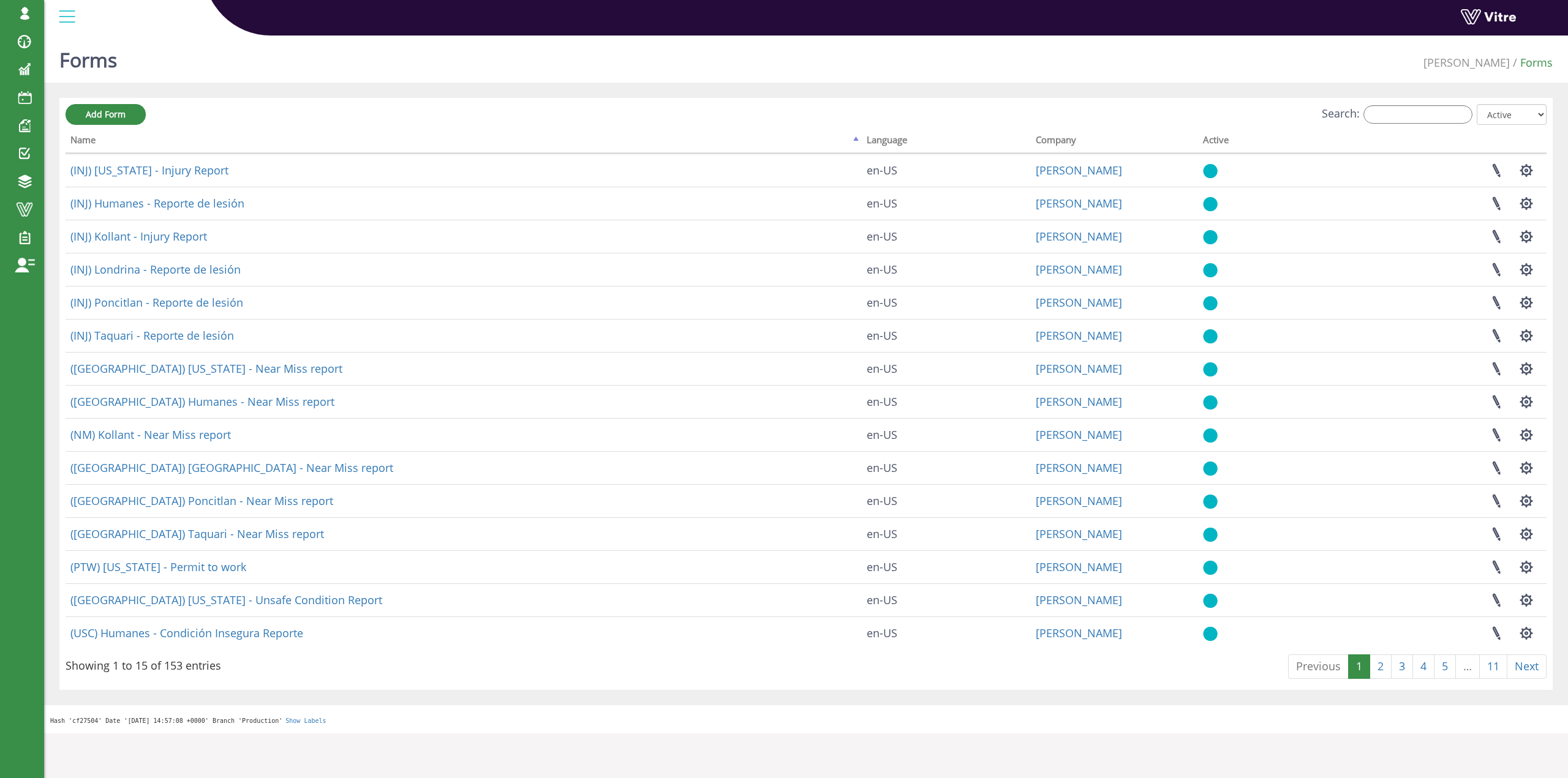
click at [415, 140] on th "Name" at bounding box center [463, 142] width 796 height 23
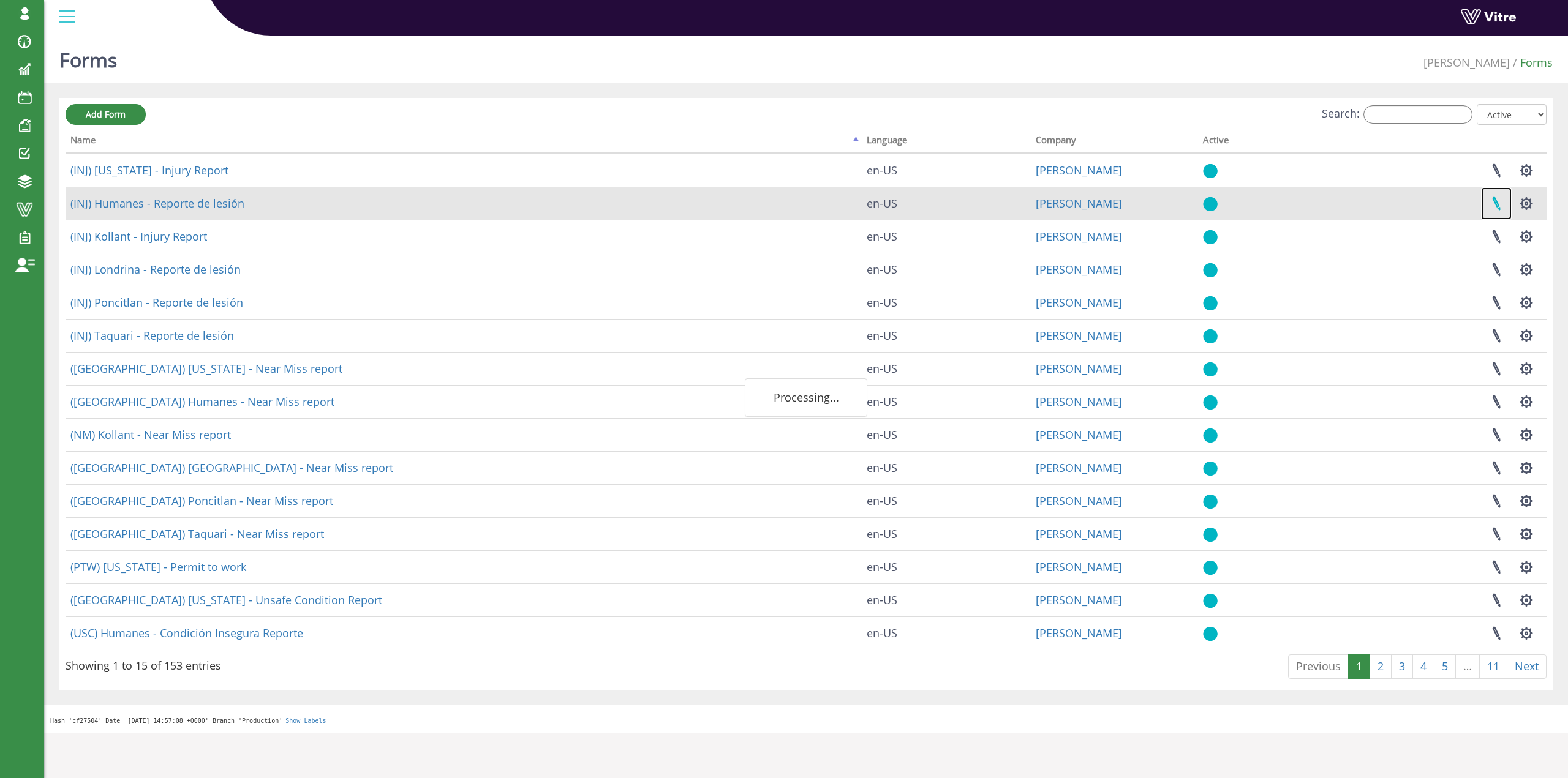
click at [1495, 202] on link at bounding box center [1496, 204] width 30 height 33
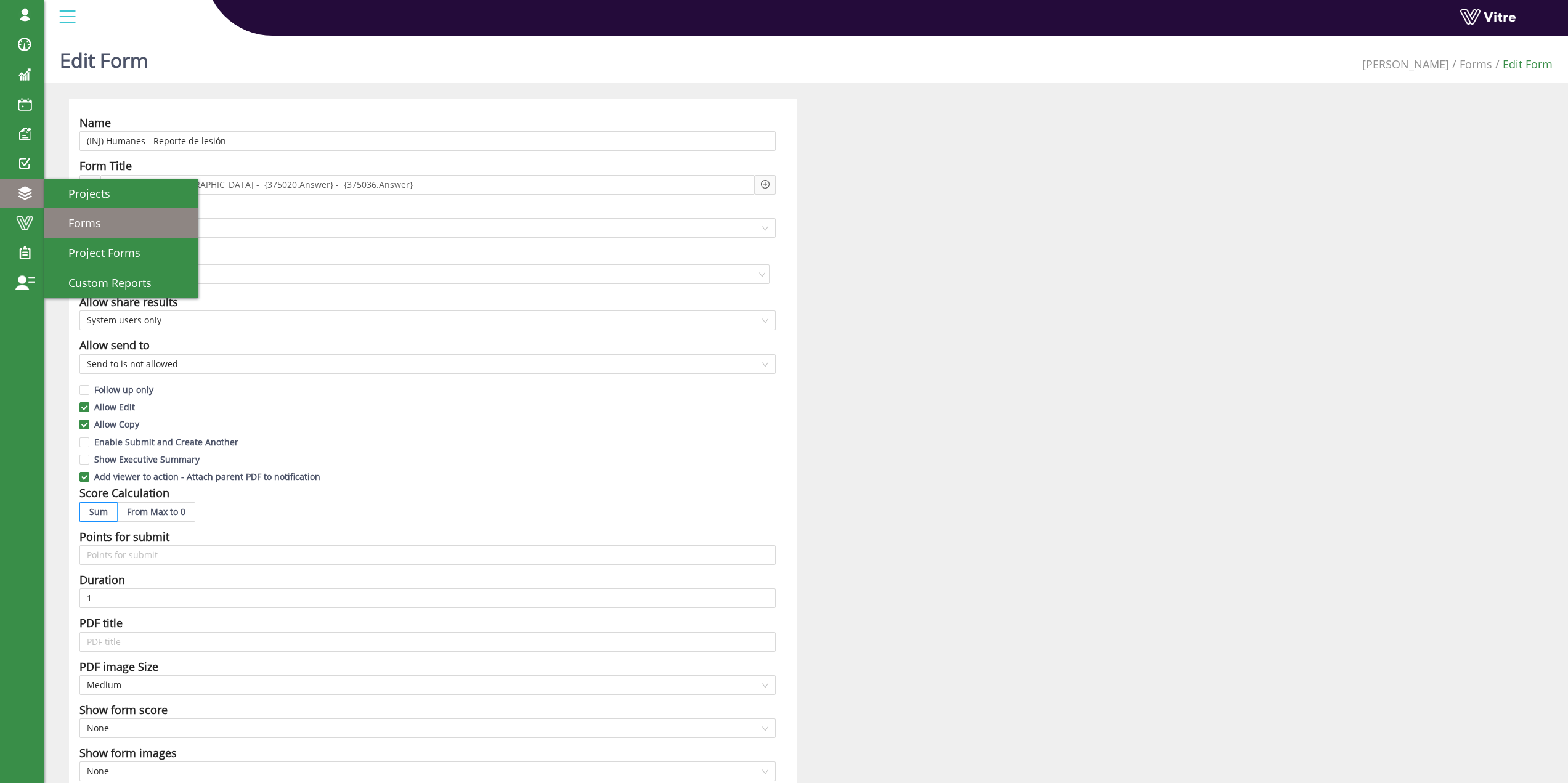
drag, startPoint x: 104, startPoint y: 222, endPoint x: 110, endPoint y: 228, distance: 8.5
click at [104, 222] on link "Forms" at bounding box center [121, 223] width 154 height 30
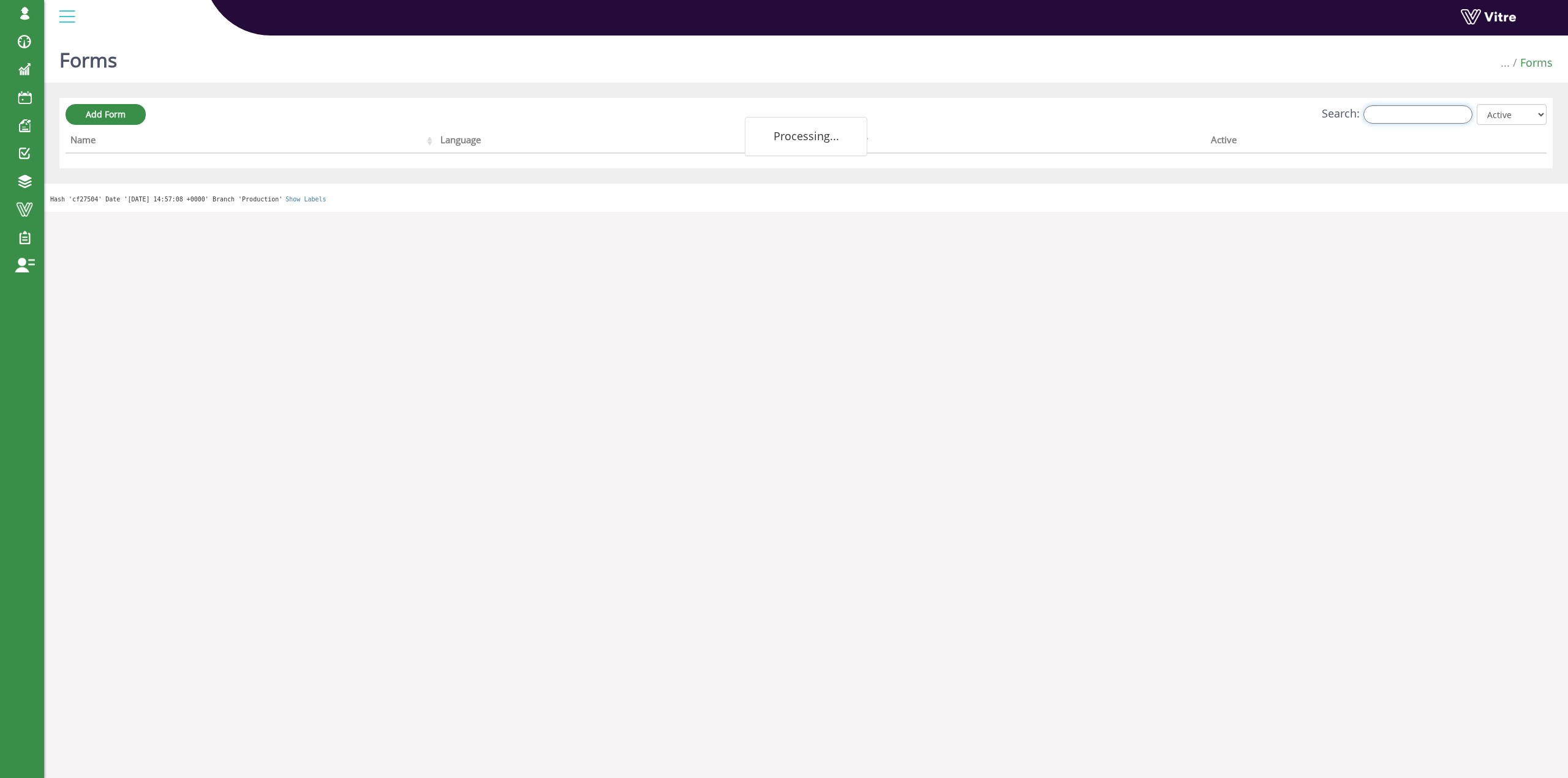
click at [1442, 123] on input "Search:" at bounding box center [1418, 115] width 109 height 18
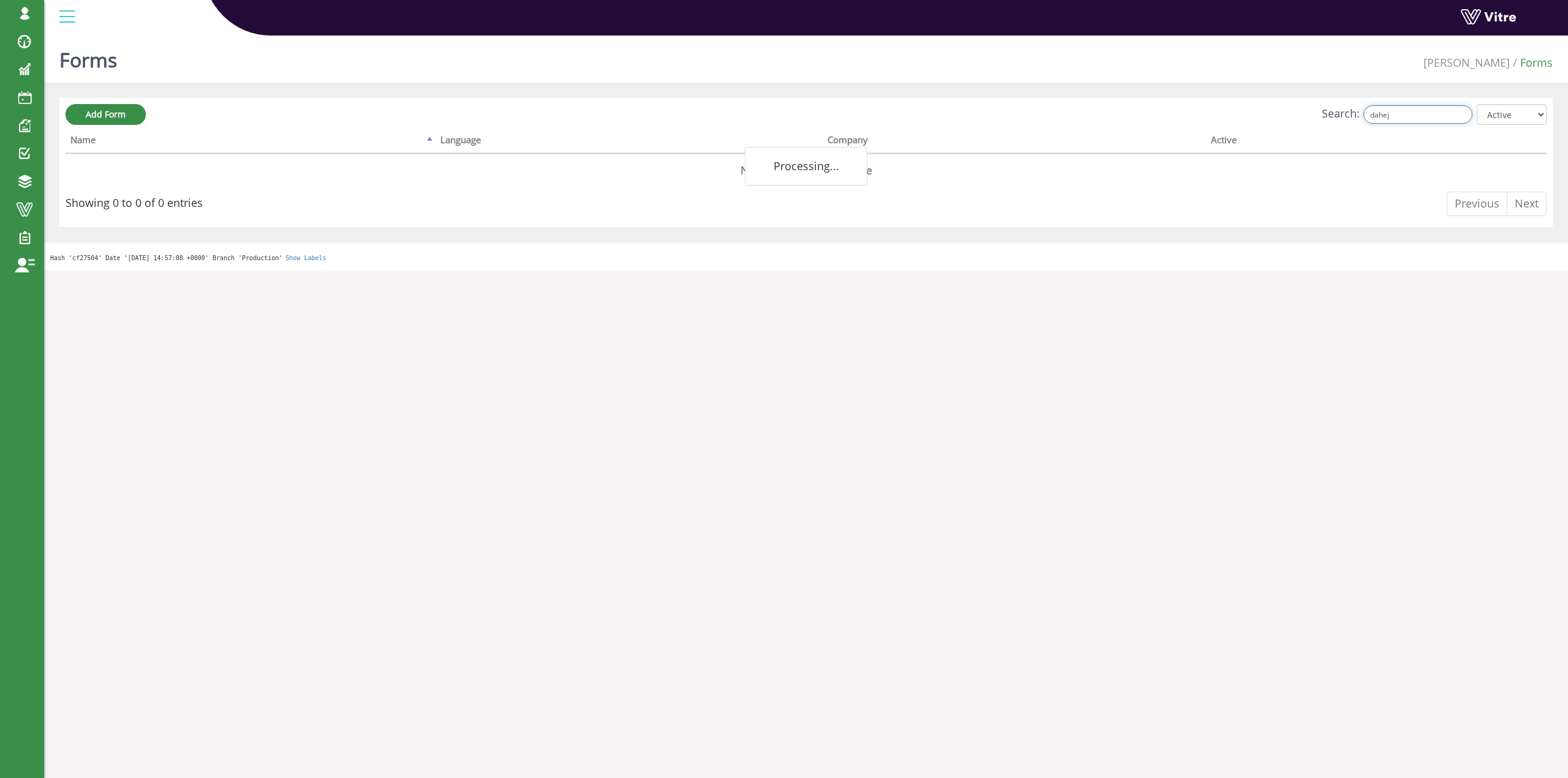
type input "dahej"
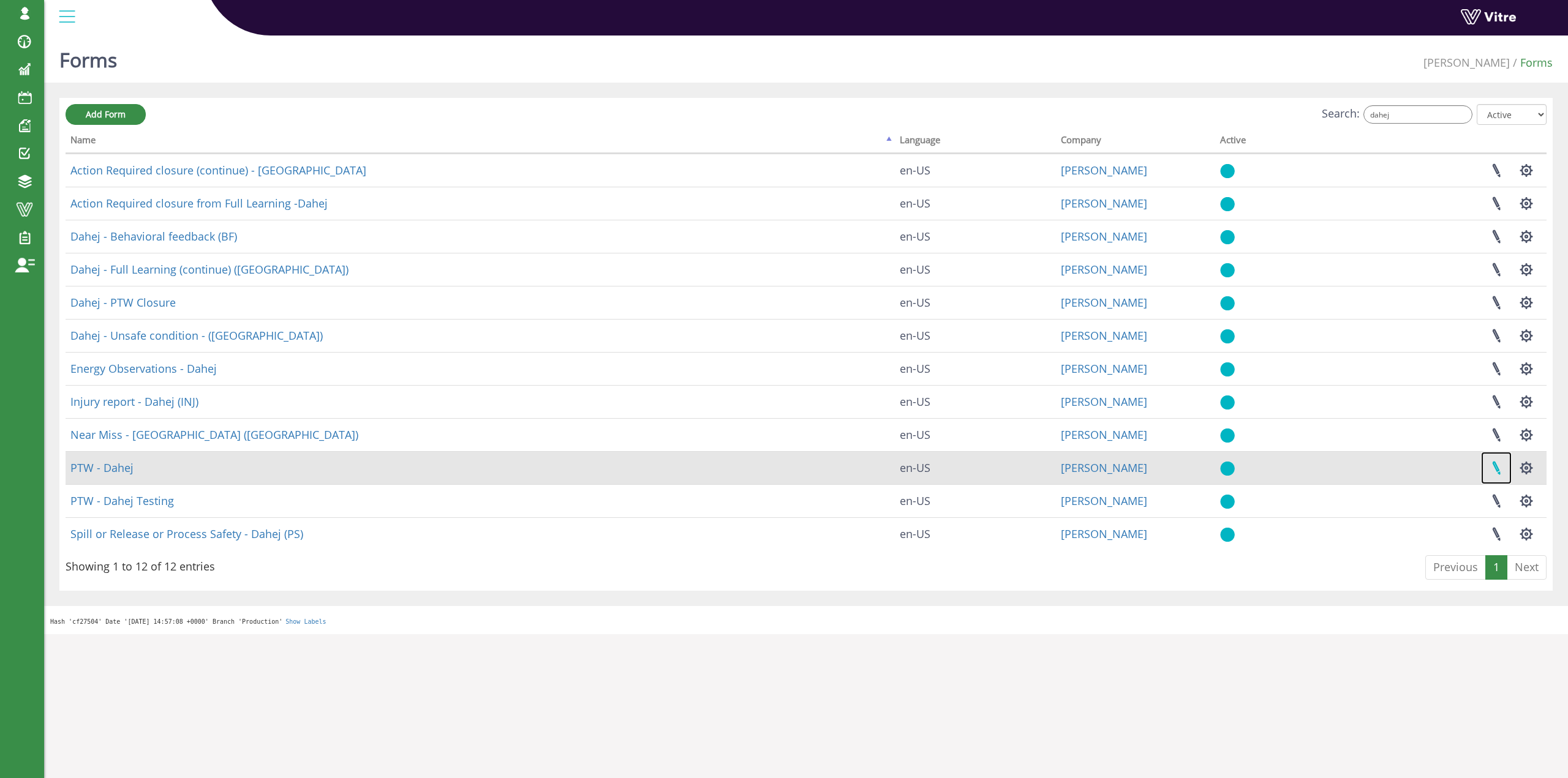
click at [1489, 465] on link at bounding box center [1496, 468] width 30 height 33
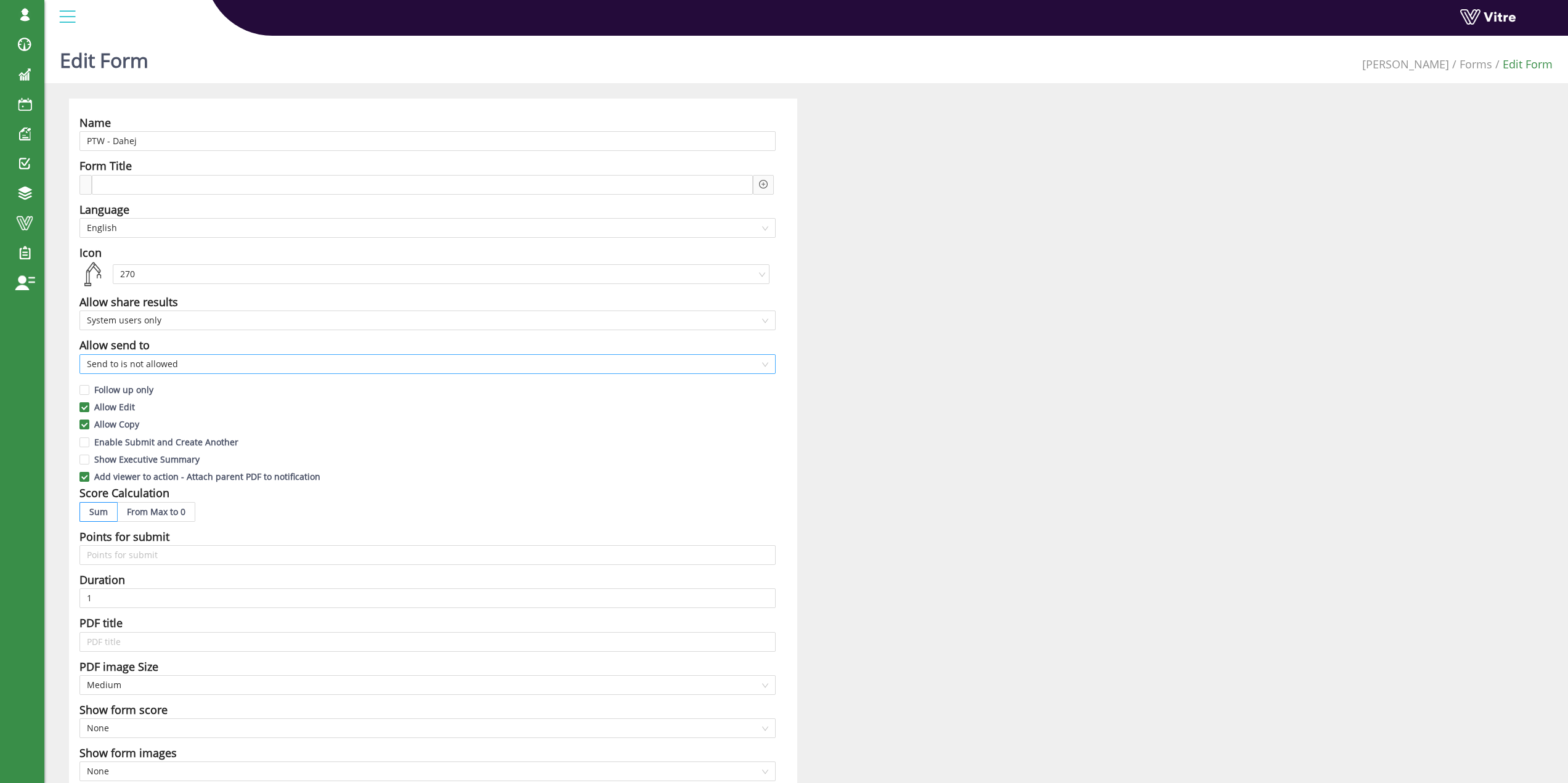
click at [205, 364] on span "Send to is not allowed" at bounding box center [428, 364] width 682 height 19
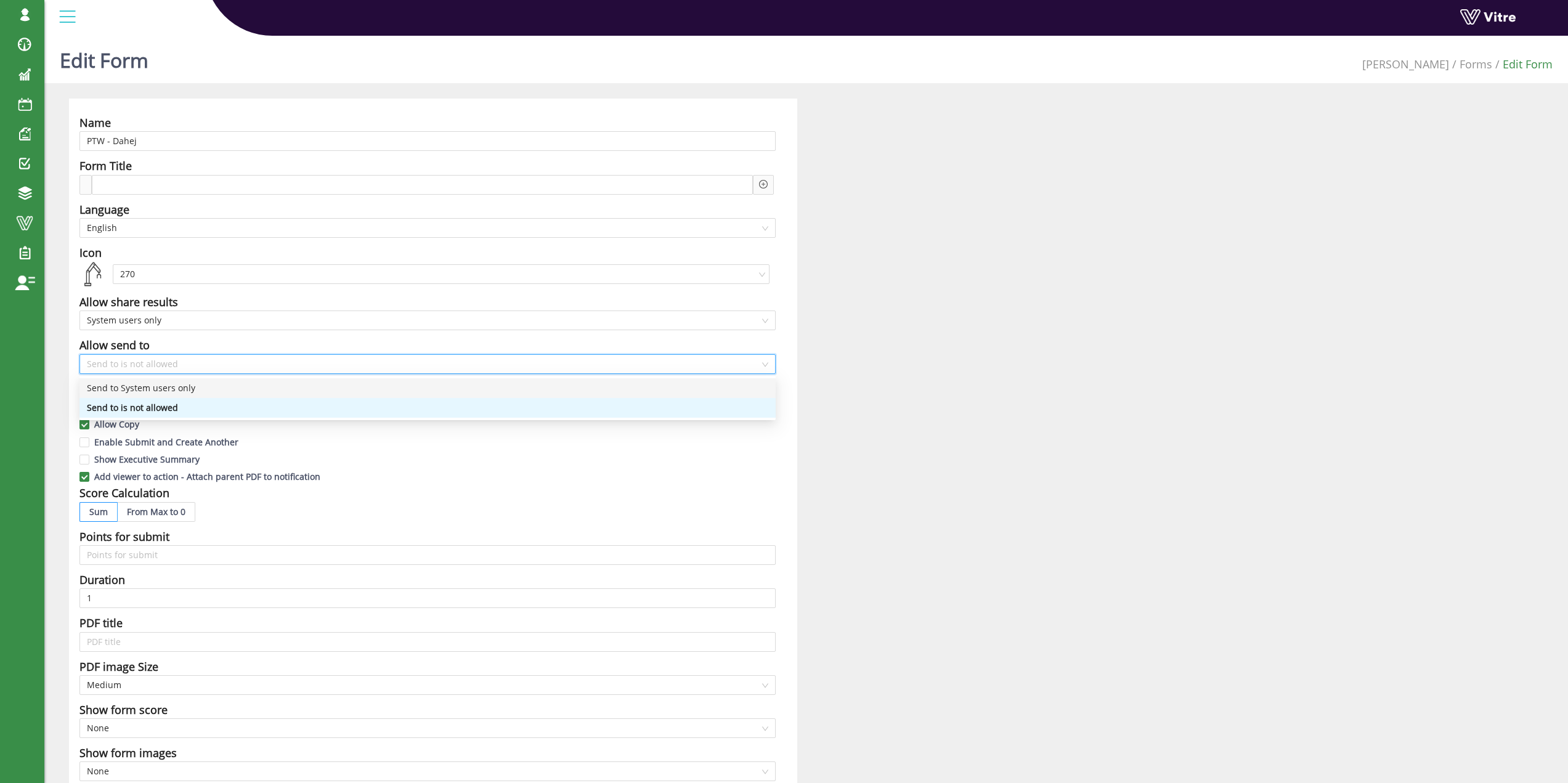
click at [204, 387] on div "Send to System users only" at bounding box center [428, 388] width 682 height 13
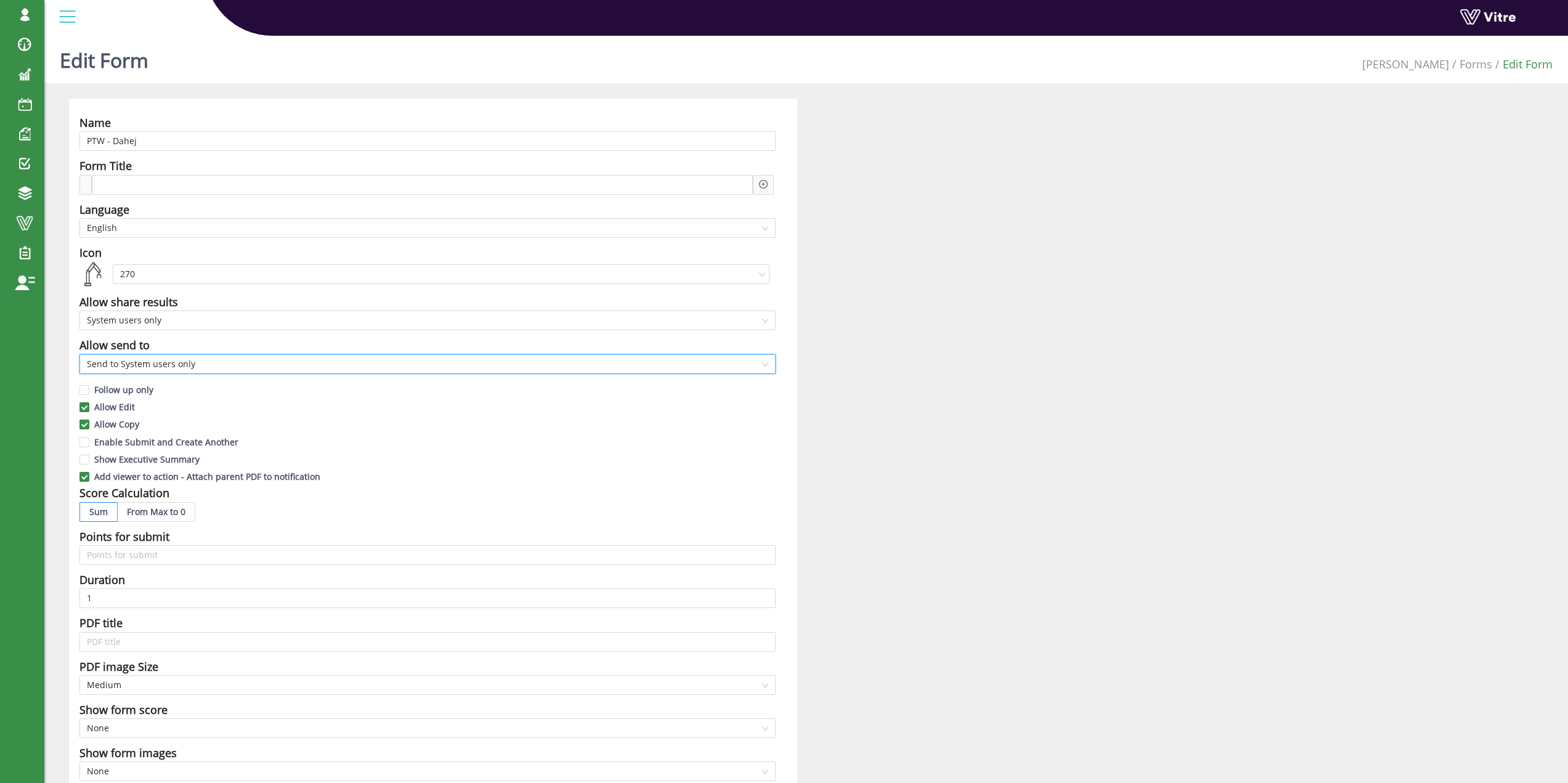
click at [227, 362] on span "Send to System users only" at bounding box center [428, 364] width 682 height 19
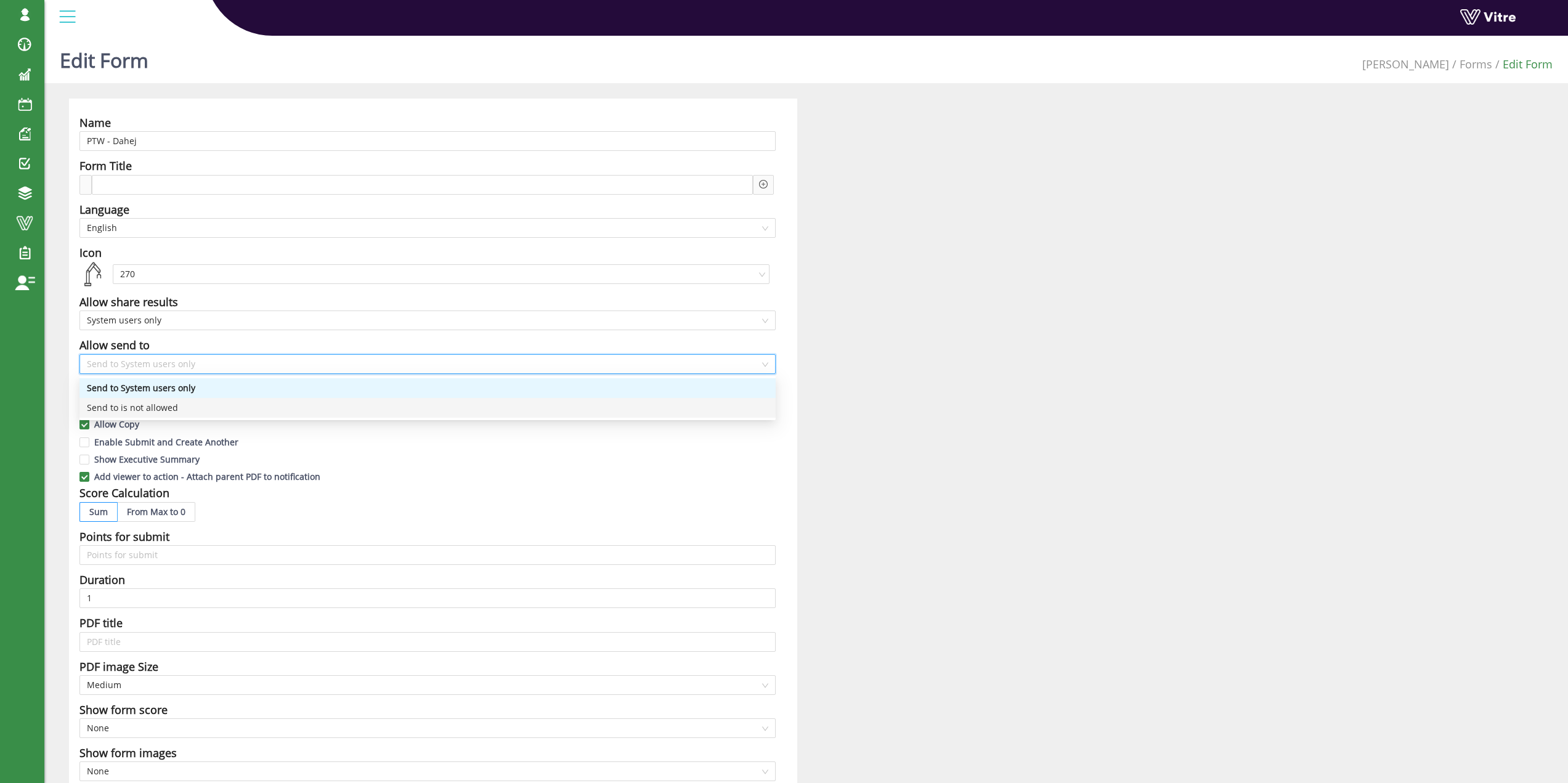
click at [212, 402] on div "Send to is not allowed" at bounding box center [428, 408] width 682 height 13
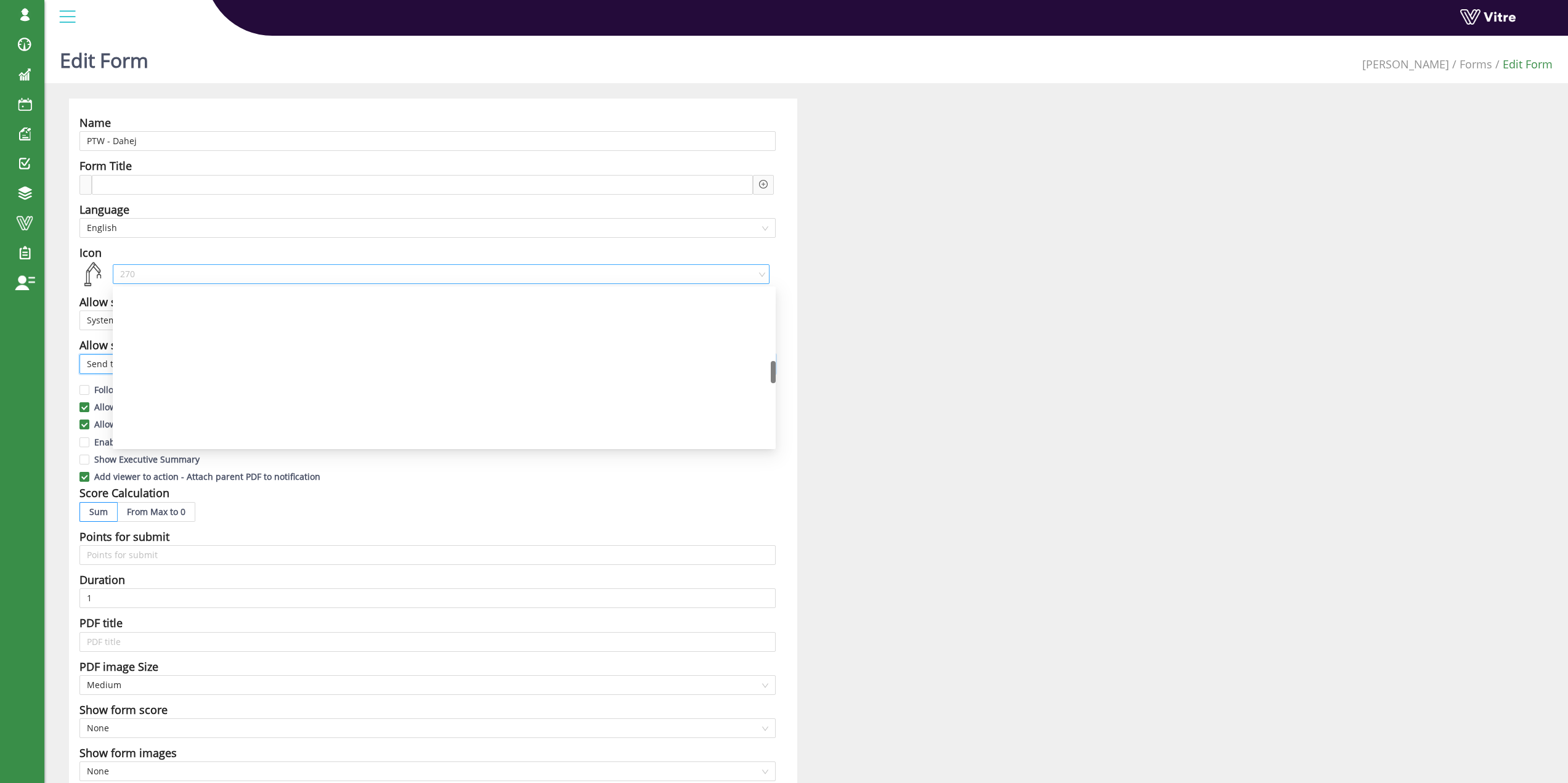
scroll to position [509, 0]
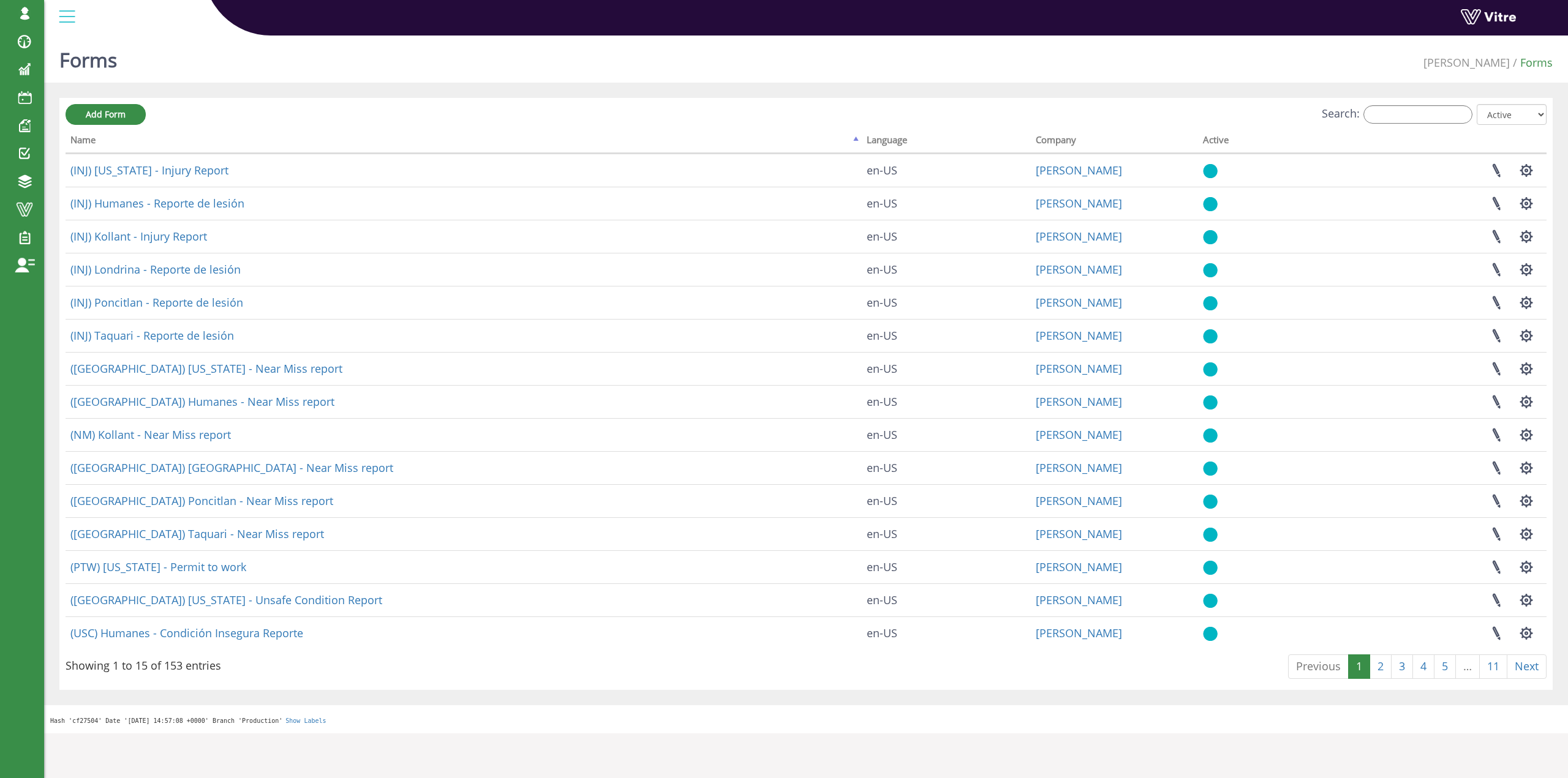
click at [1478, 107] on div "Add Form Search: All Active Not Active Processing... Name Language Company Acti…" at bounding box center [805, 394] width 1493 height 592
click at [1472, 115] on input "Search:" at bounding box center [1418, 115] width 109 height 18
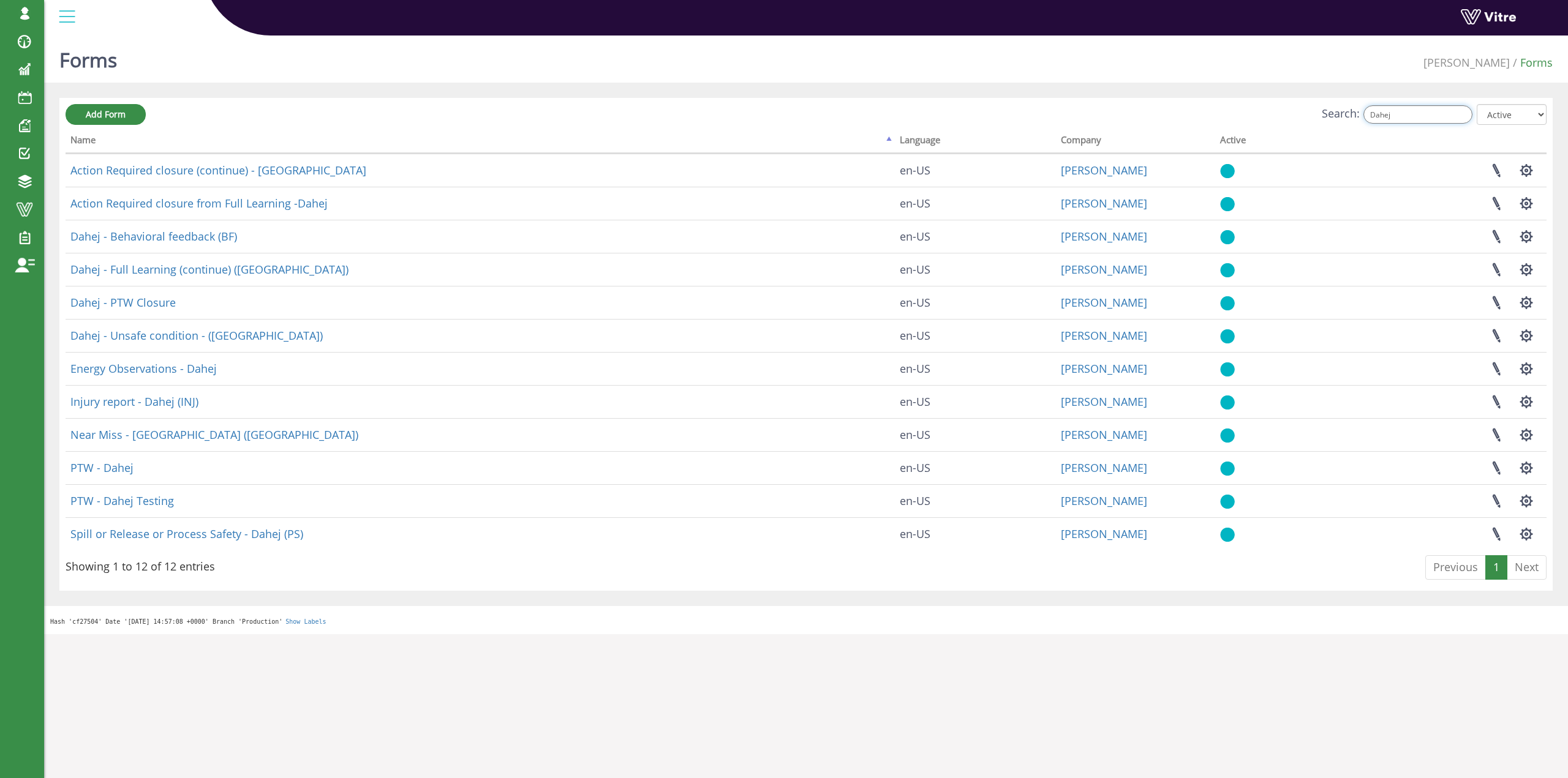
type input "Dahej"
click at [553, 635] on html "[EMAIL_ADDRESS][DOMAIN_NAME] Profile Notification Change Company English Englis…" at bounding box center [784, 317] width 1568 height 635
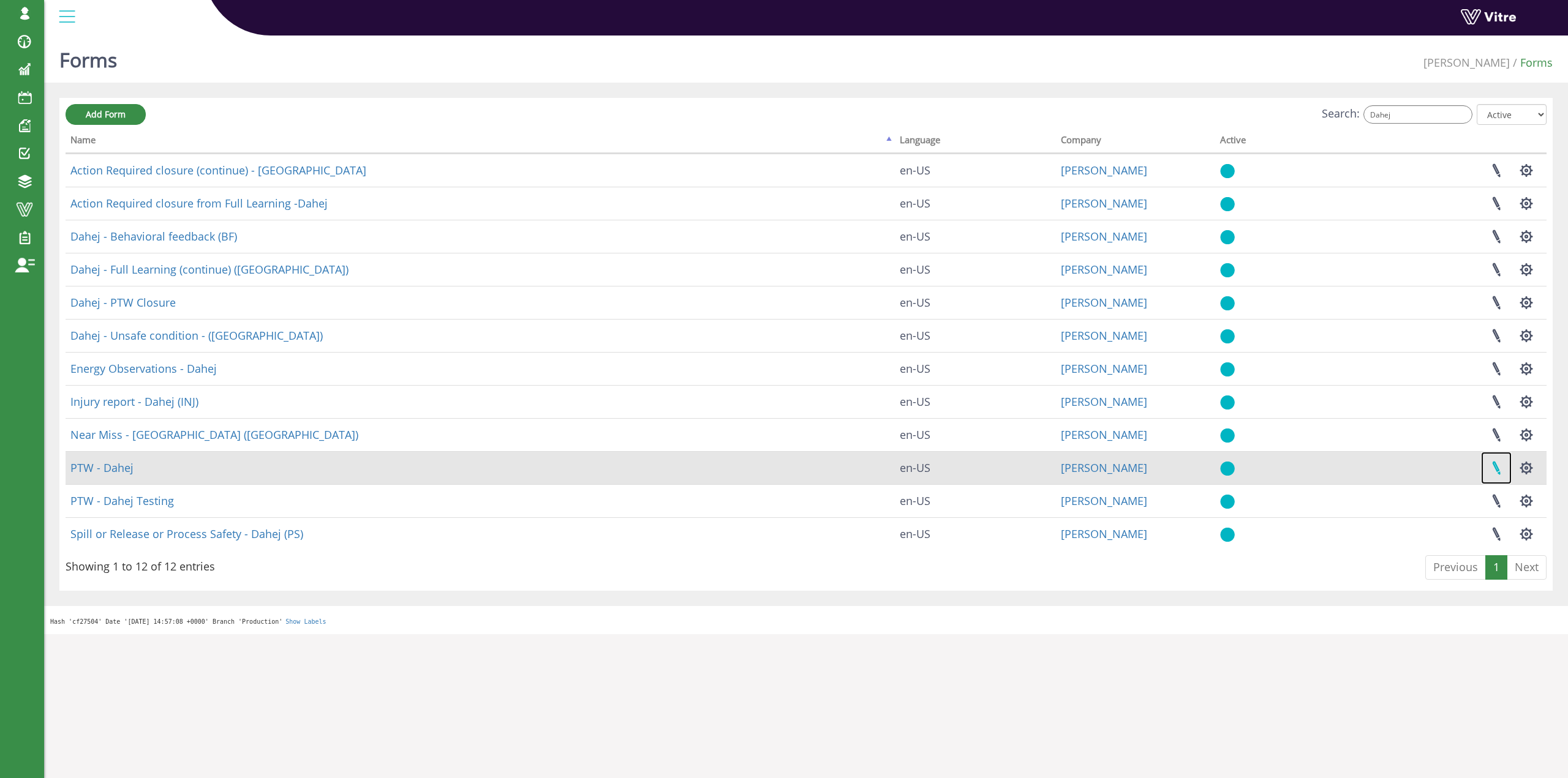
click at [1501, 473] on link at bounding box center [1496, 468] width 30 height 33
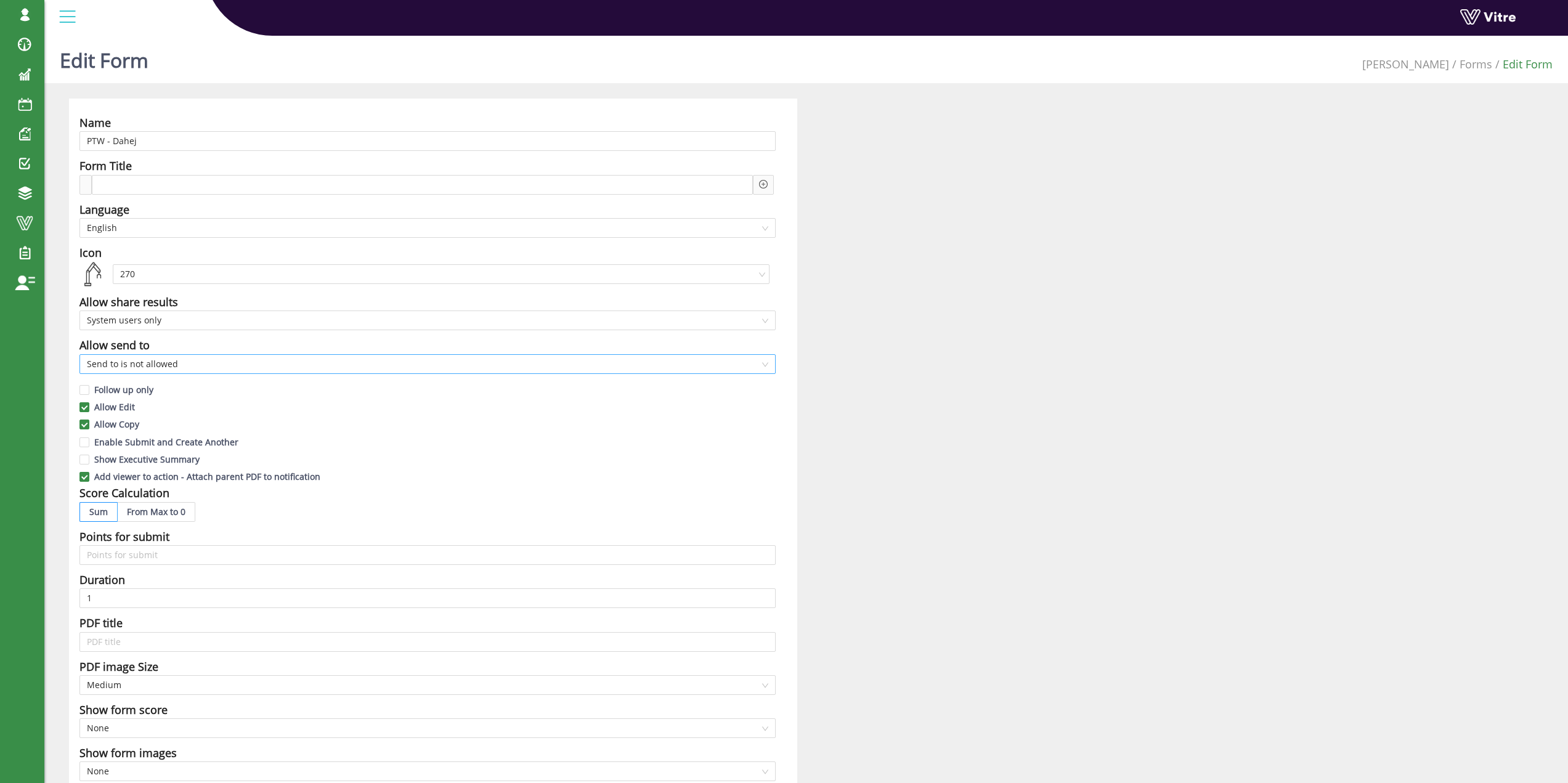
click at [114, 360] on span "Send to is not allowed" at bounding box center [428, 364] width 682 height 19
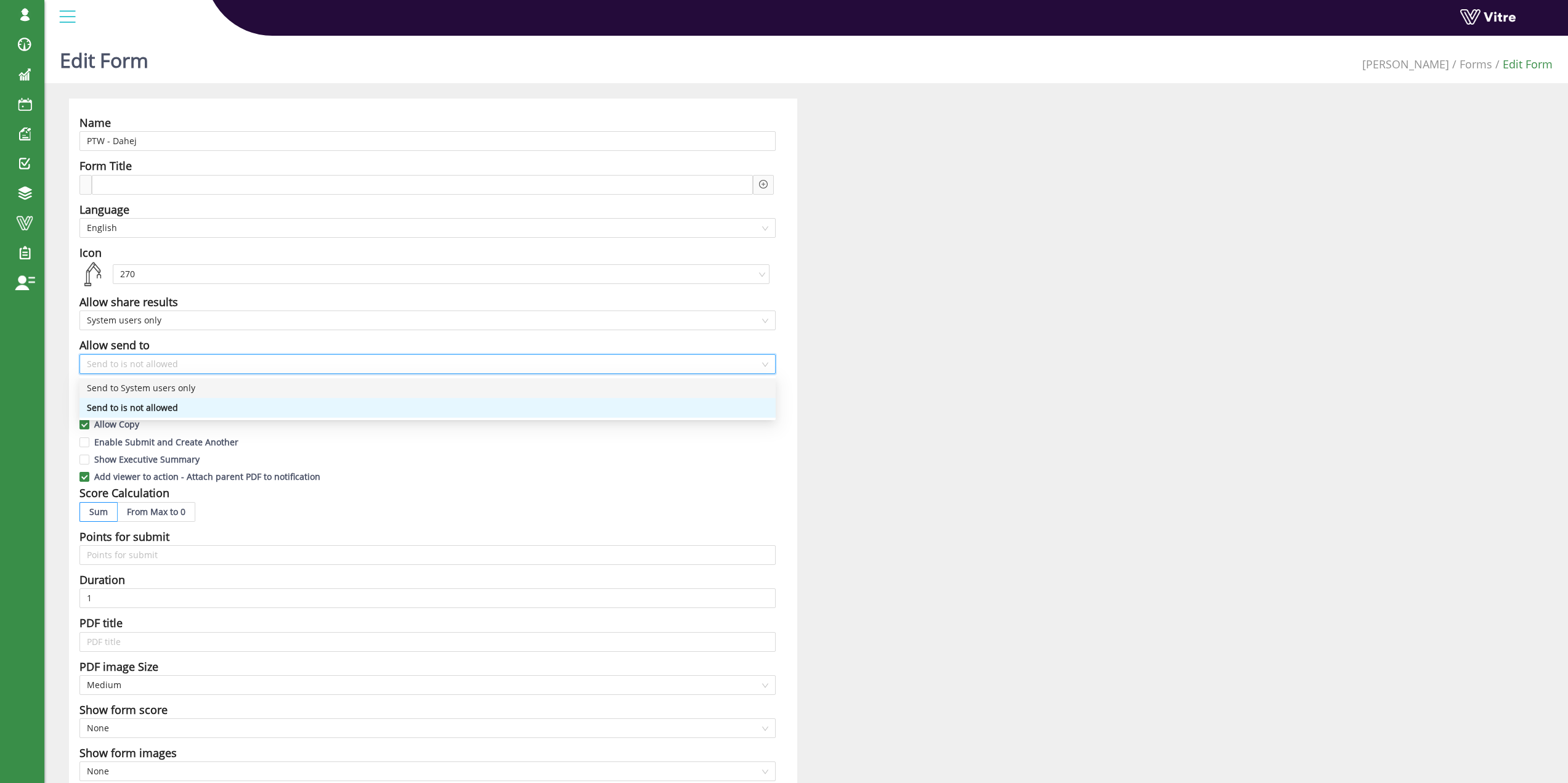
click at [128, 390] on div "Send to System users only" at bounding box center [428, 388] width 682 height 13
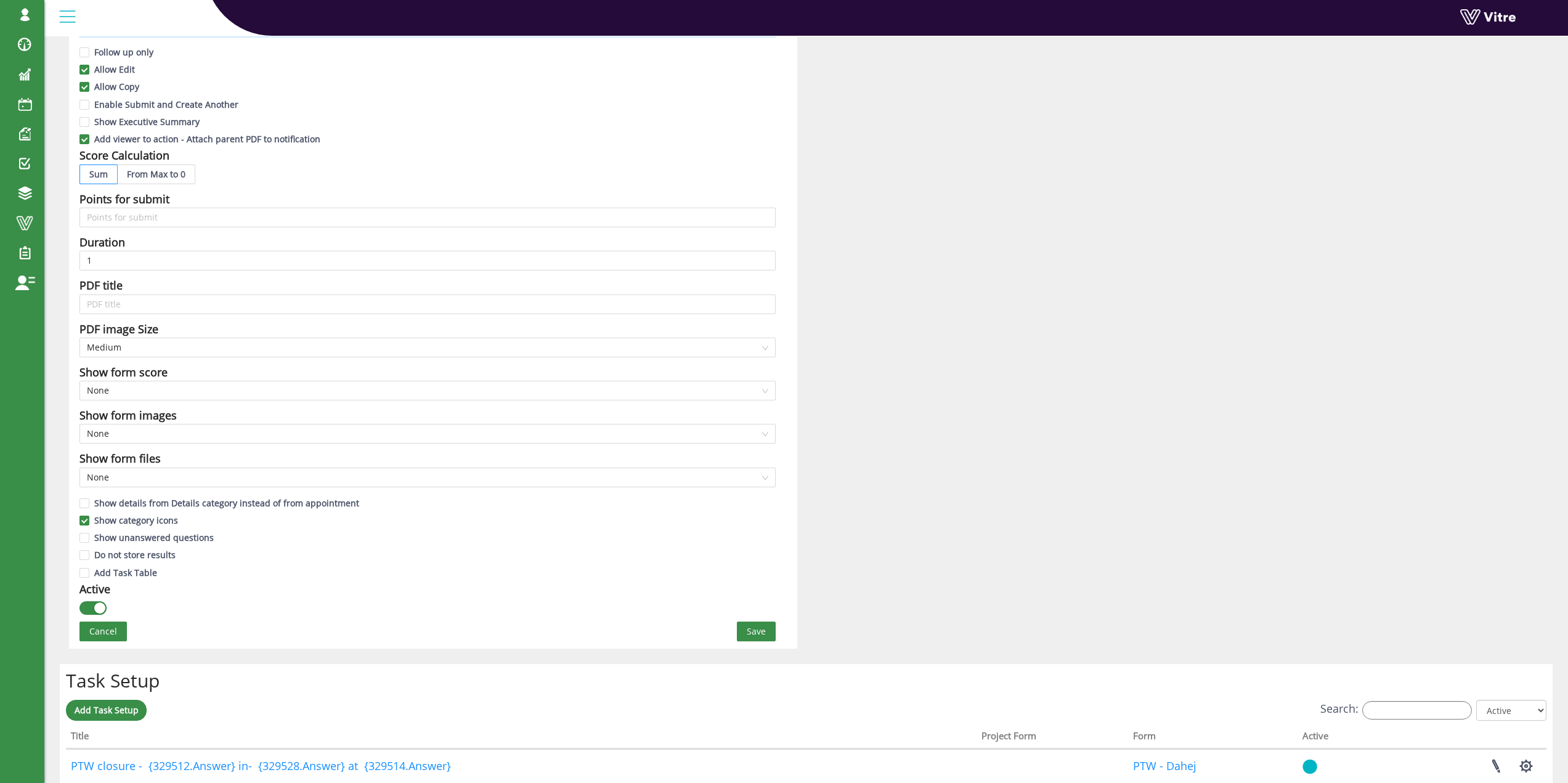
scroll to position [431, 0]
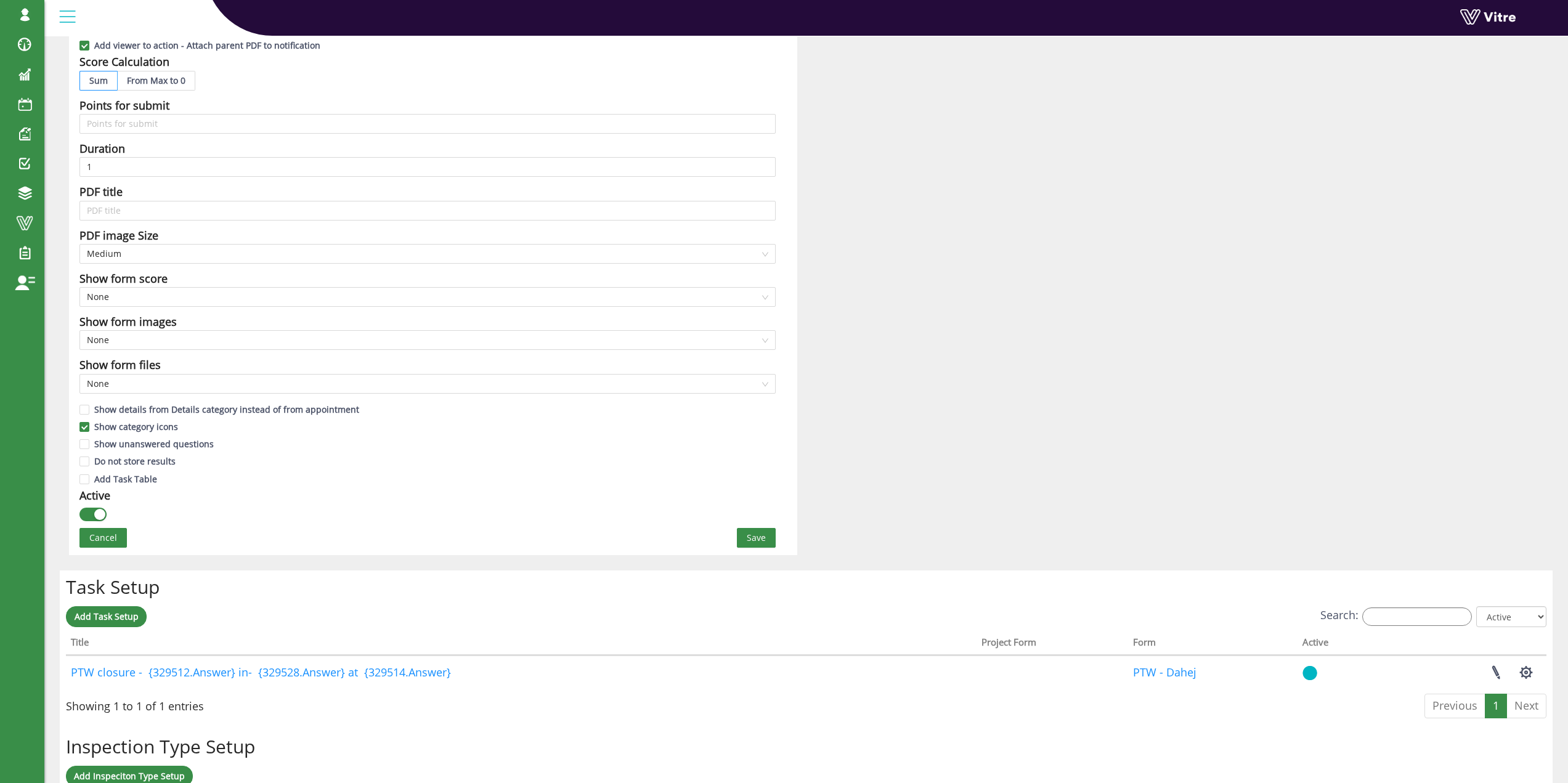
click at [757, 535] on span "Save" at bounding box center [757, 538] width 19 height 13
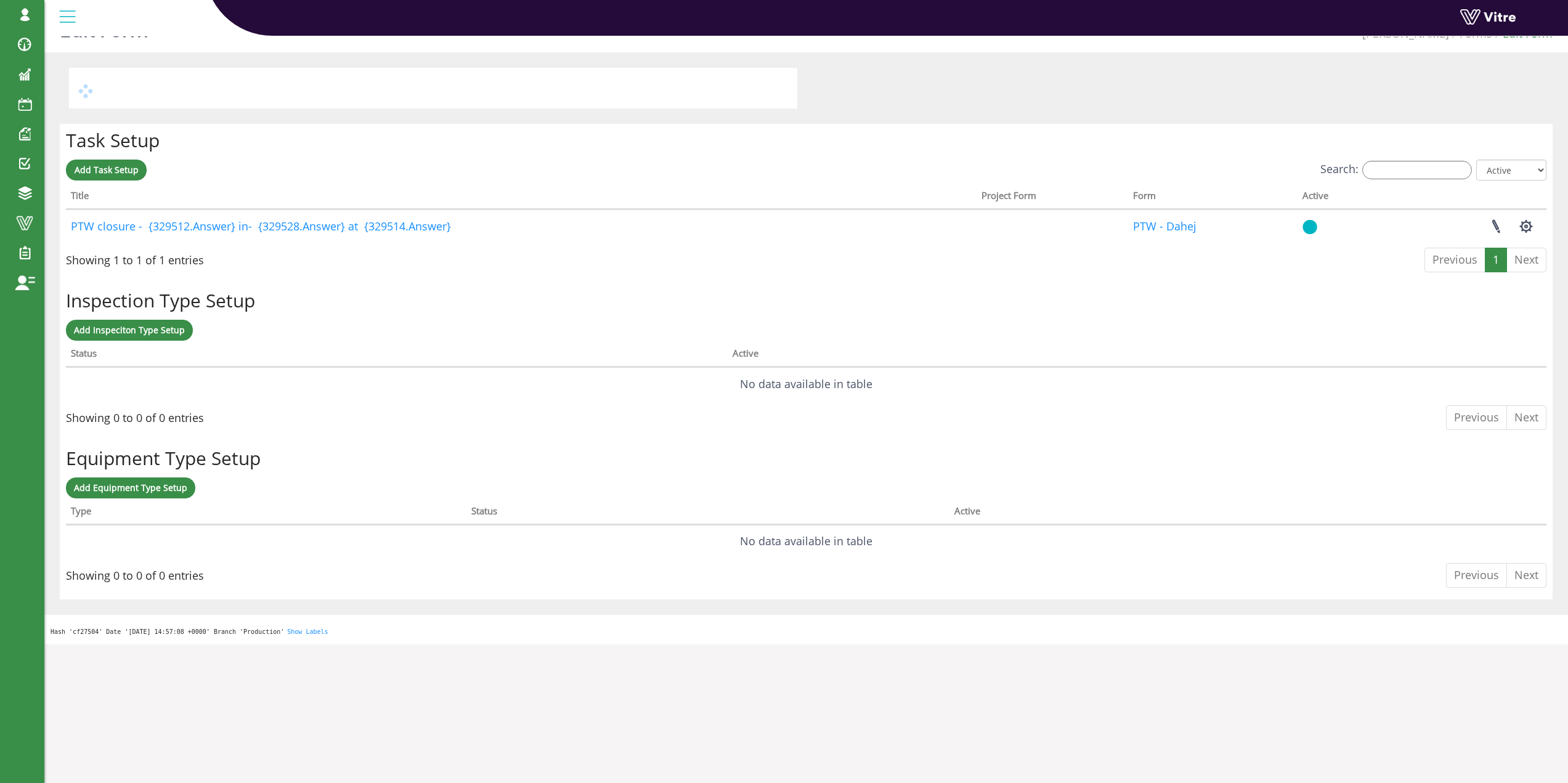
scroll to position [0, 0]
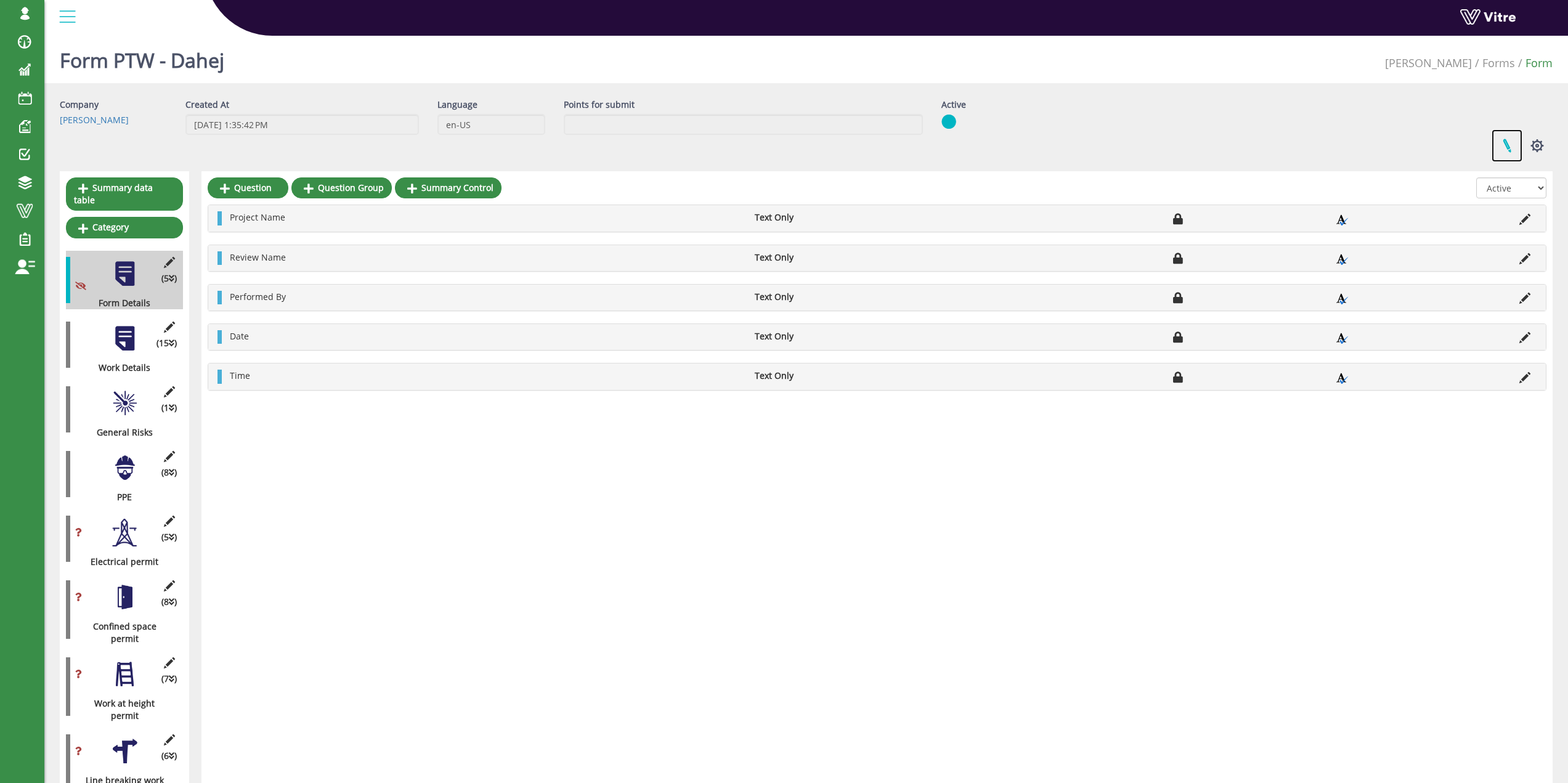
click at [1517, 149] on link at bounding box center [1507, 146] width 30 height 33
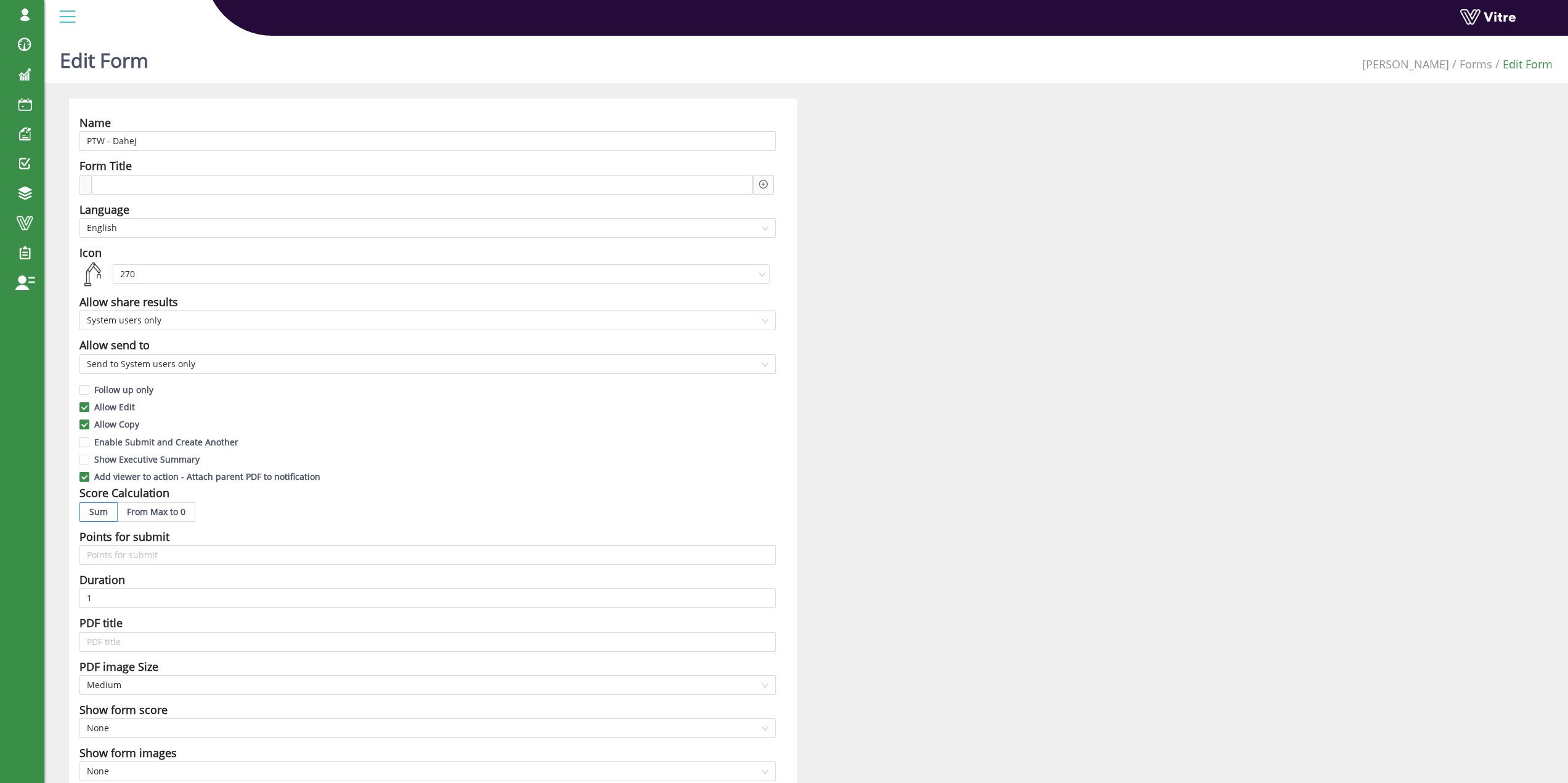
drag, startPoint x: 146, startPoint y: 102, endPoint x: 157, endPoint y: 103, distance: 11.0
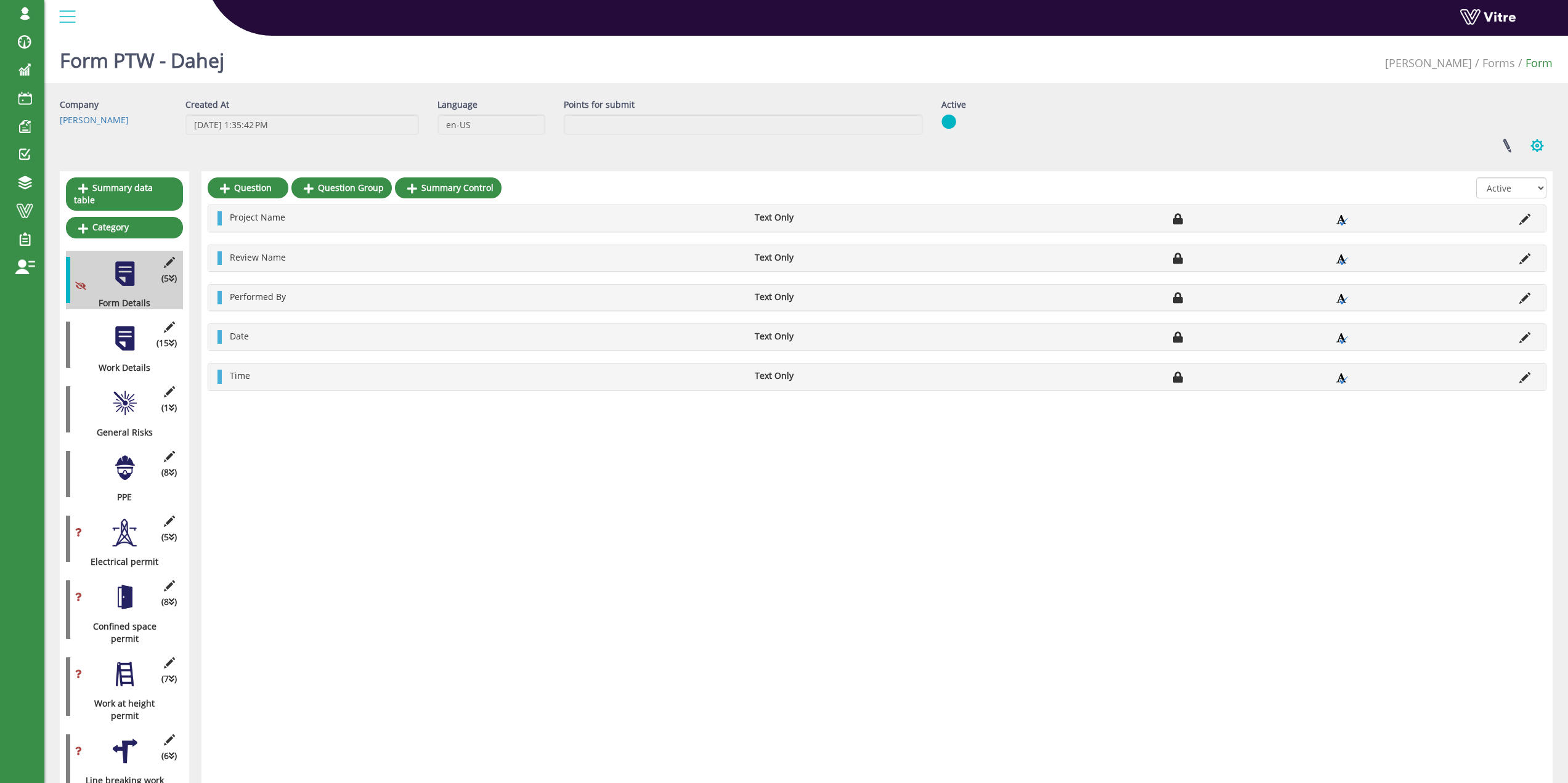
click at [1531, 144] on button "button" at bounding box center [1537, 146] width 30 height 33
click at [1520, 196] on link "Set Users" at bounding box center [1496, 191] width 112 height 16
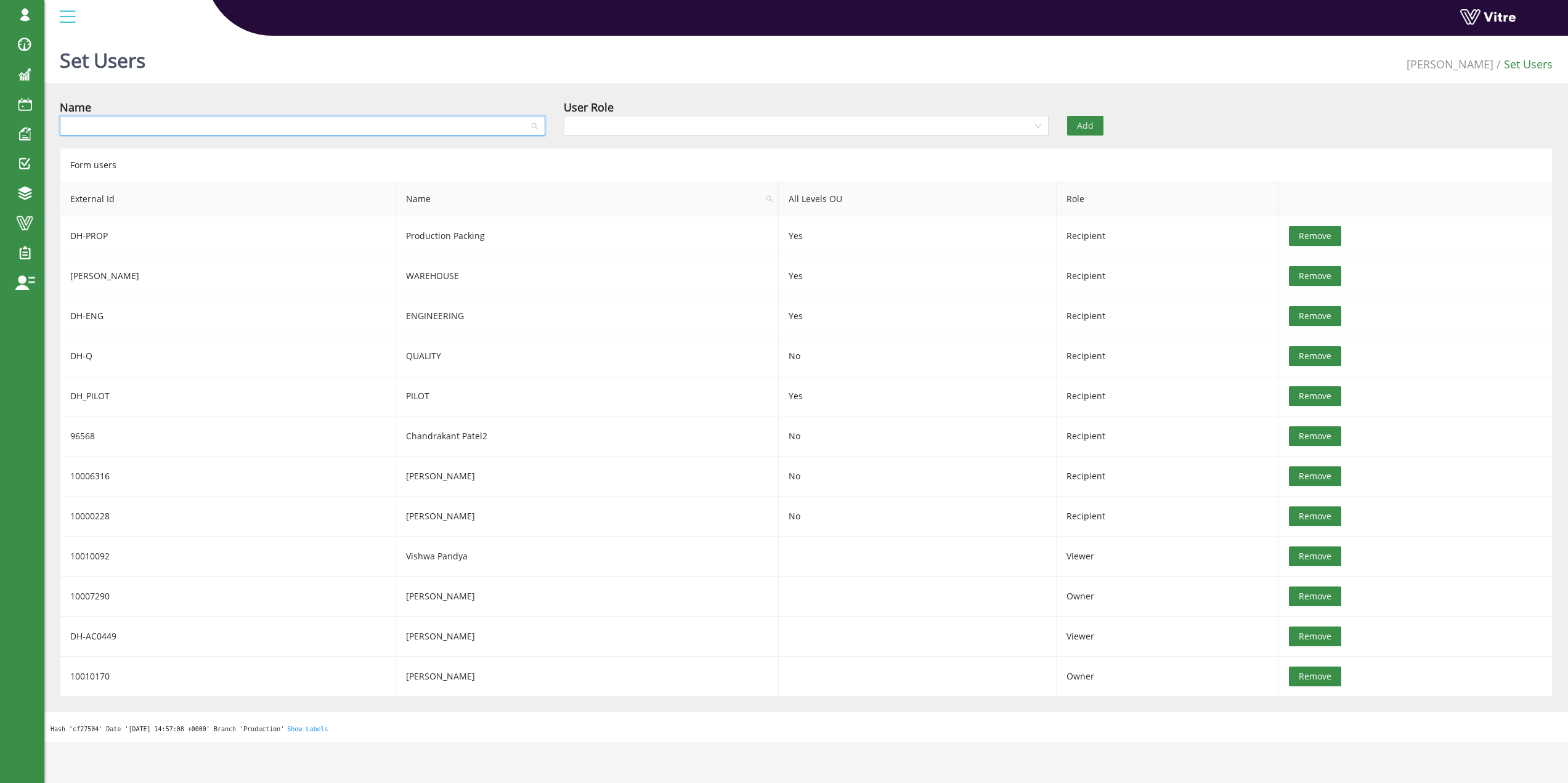
click at [401, 129] on input "search" at bounding box center [298, 126] width 462 height 19
type input "GUY"
click at [292, 210] on div "Guy Vitre" at bounding box center [302, 210] width 471 height 13
click at [998, 126] on input "search" at bounding box center [802, 126] width 462 height 19
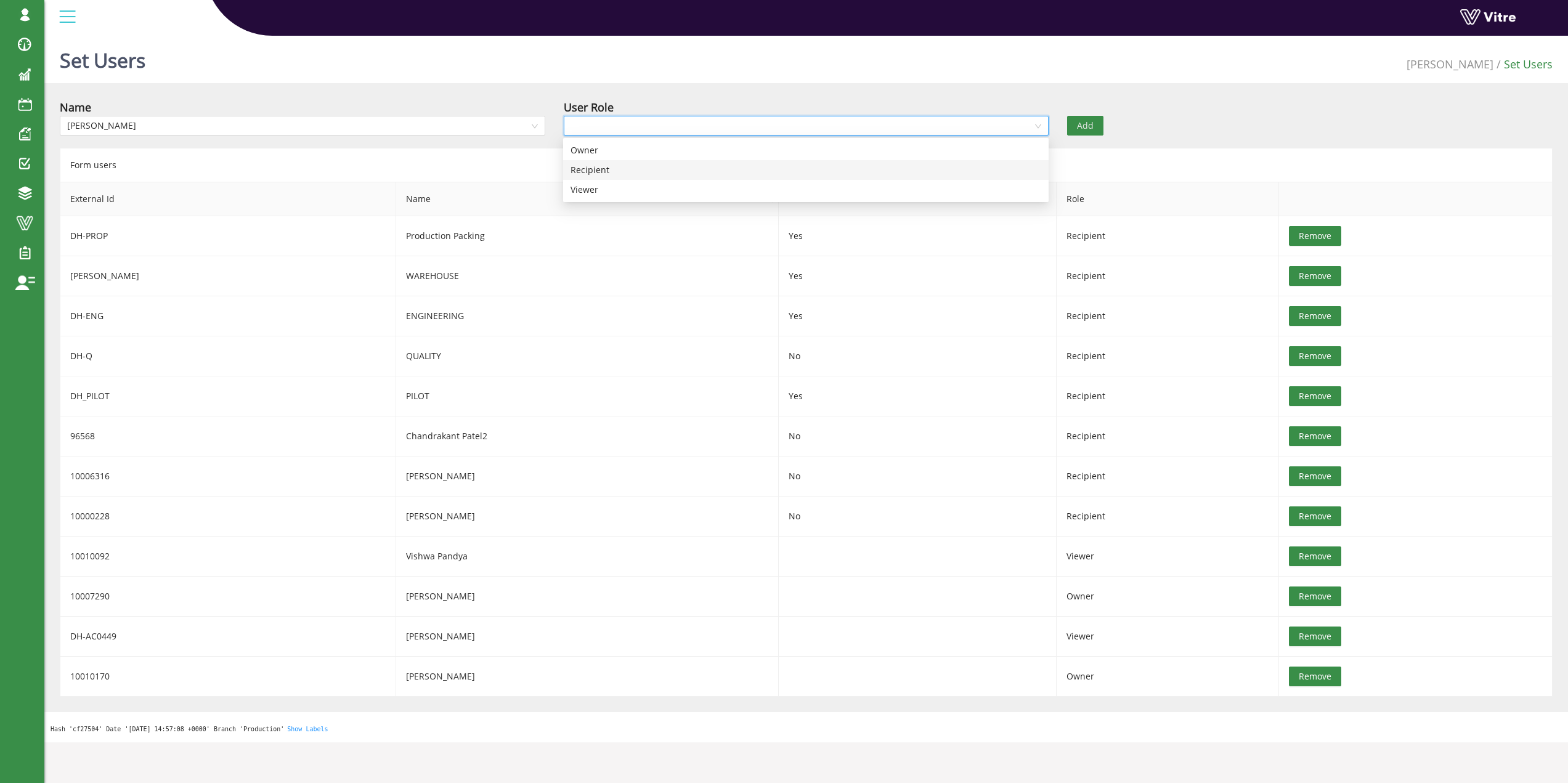
click at [929, 170] on div "Recipient" at bounding box center [805, 170] width 471 height 13
click at [1070, 122] on button "Add" at bounding box center [1085, 126] width 36 height 20
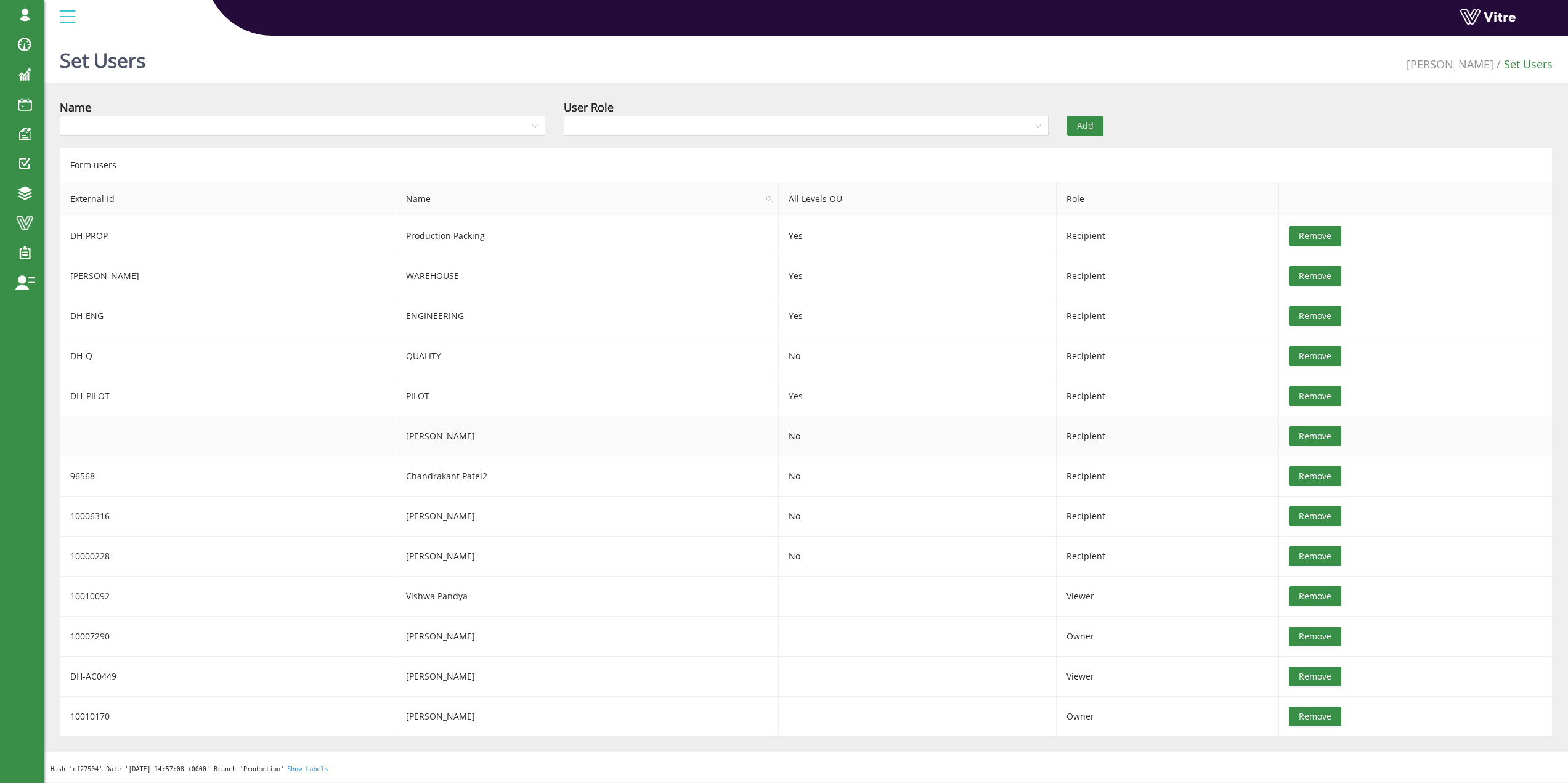
click at [1289, 437] on button "Remove" at bounding box center [1315, 436] width 52 height 20
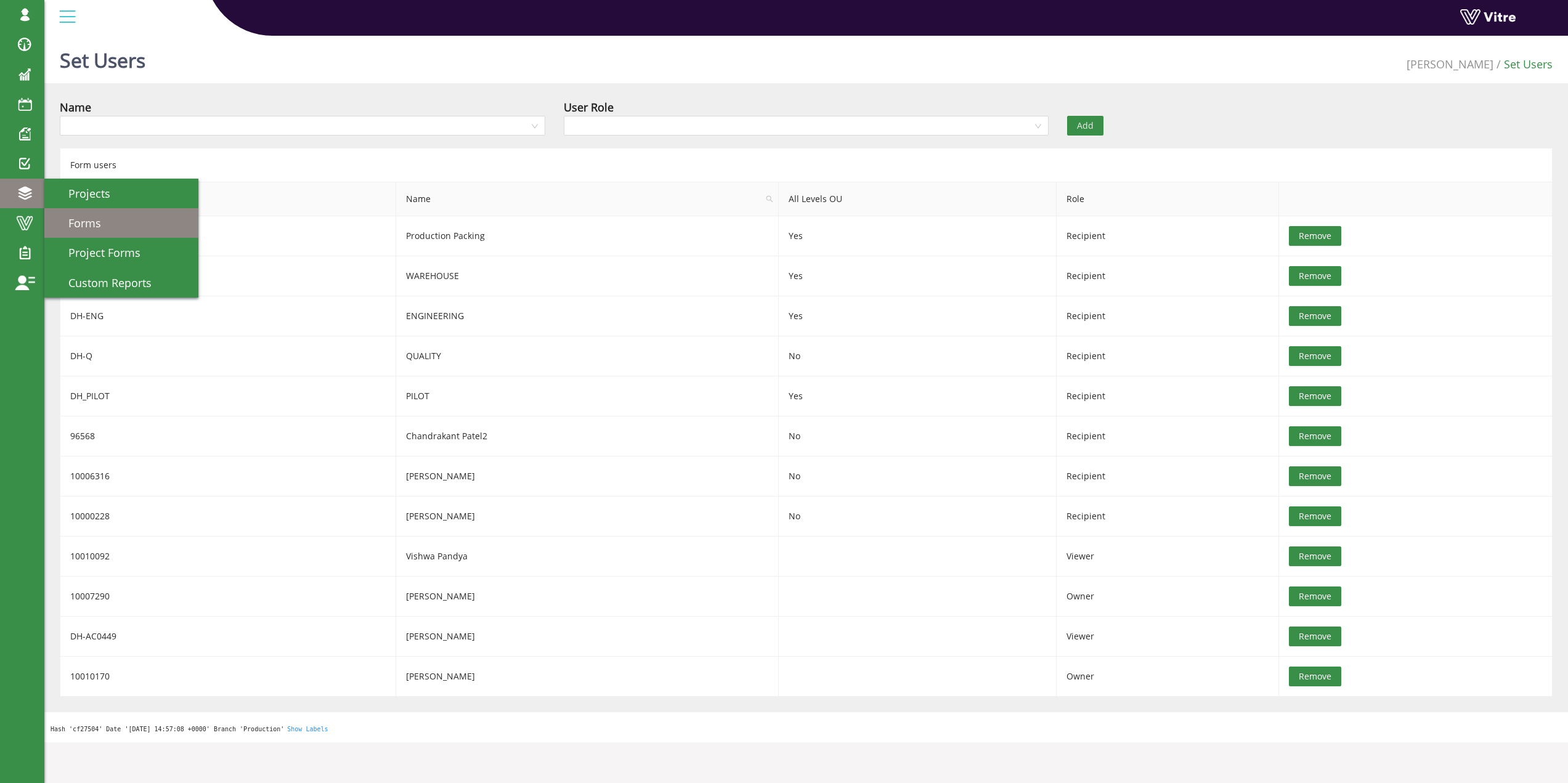
click at [67, 210] on link "Forms" at bounding box center [121, 223] width 154 height 30
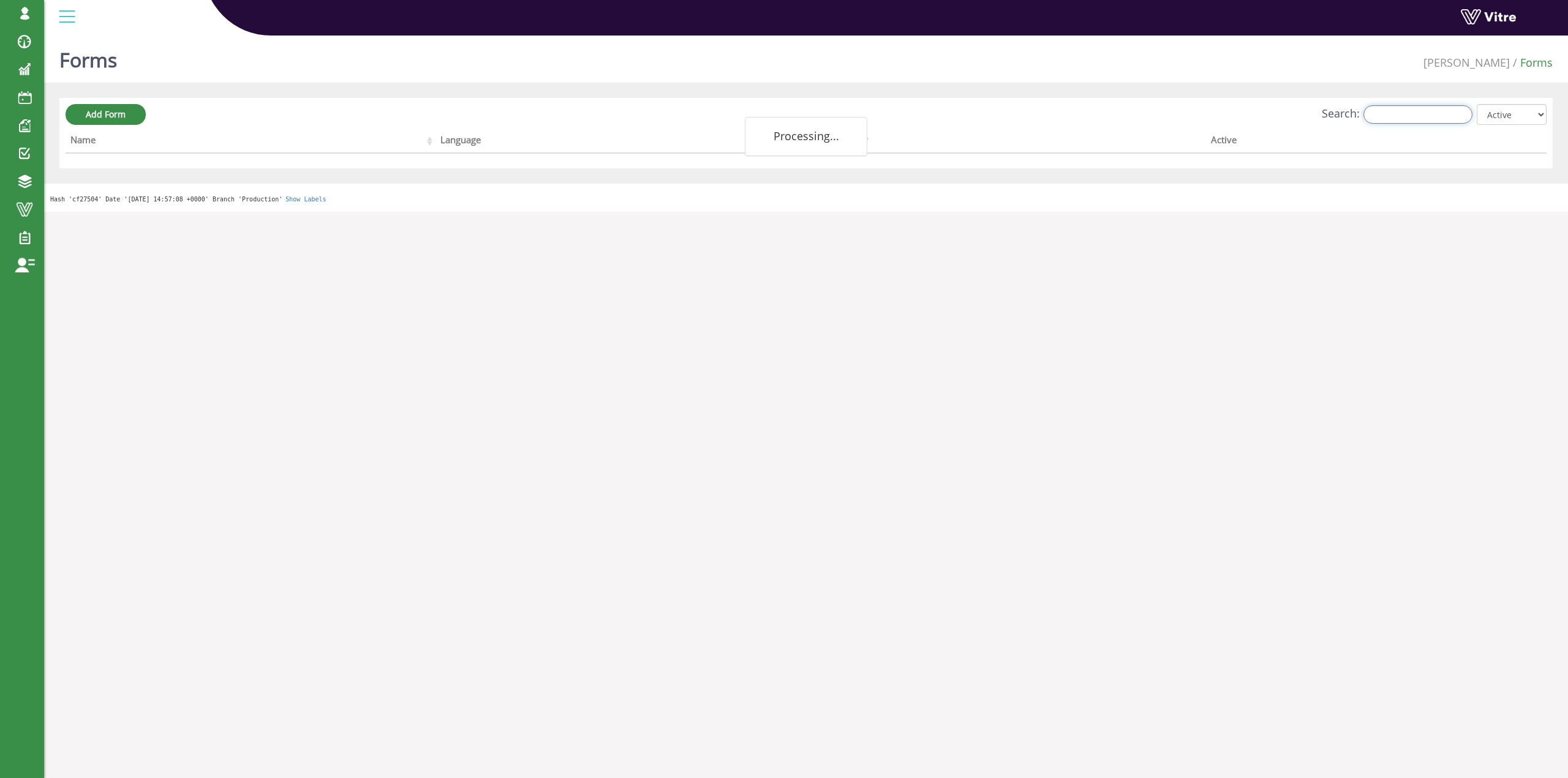
click at [1386, 119] on input "Search:" at bounding box center [1418, 115] width 109 height 18
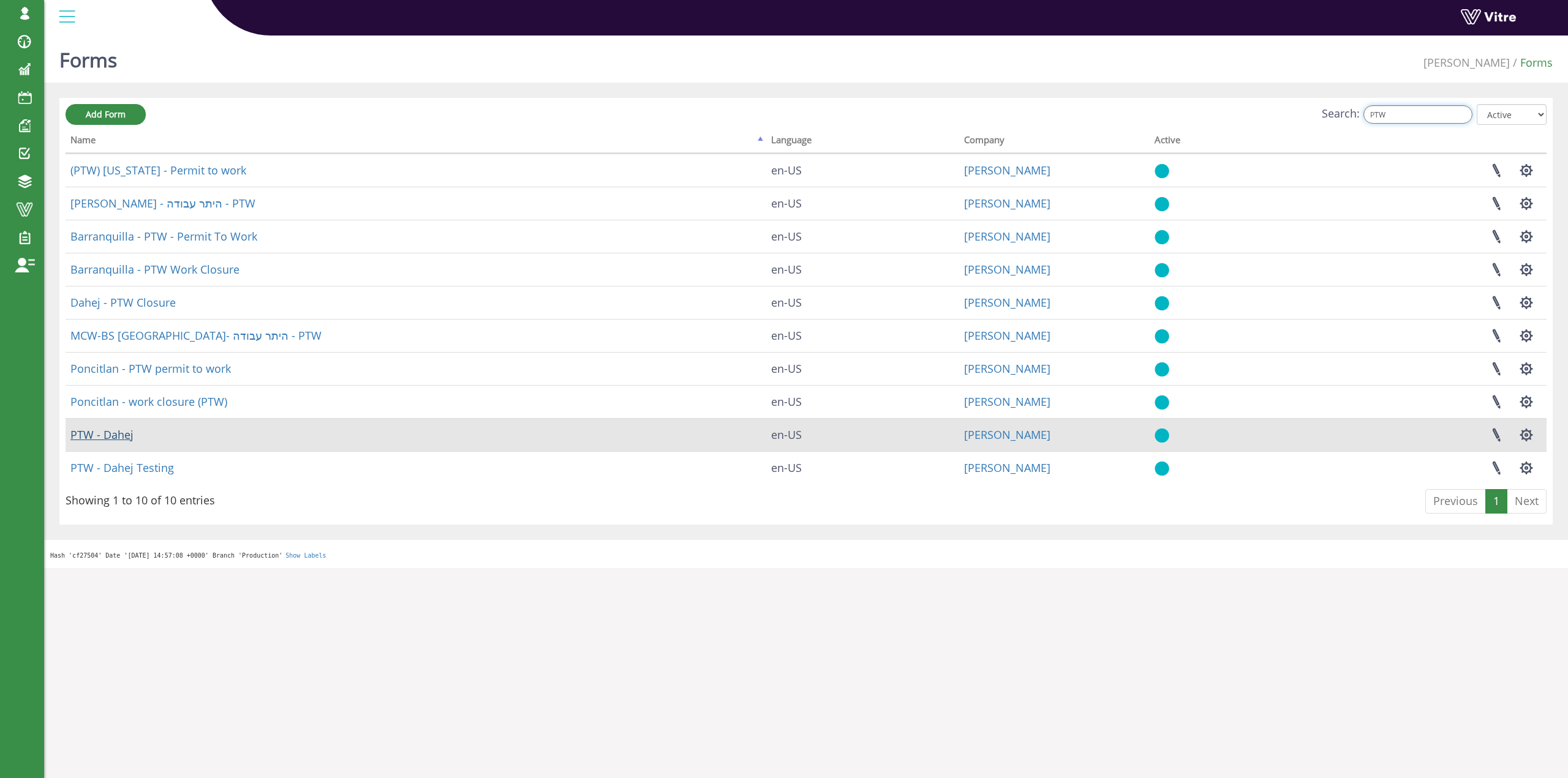
type input "PTW"
click at [117, 437] on link "PTW - Dahej" at bounding box center [101, 435] width 63 height 15
click at [1510, 431] on link at bounding box center [1496, 435] width 30 height 33
click at [1506, 434] on link at bounding box center [1496, 435] width 30 height 33
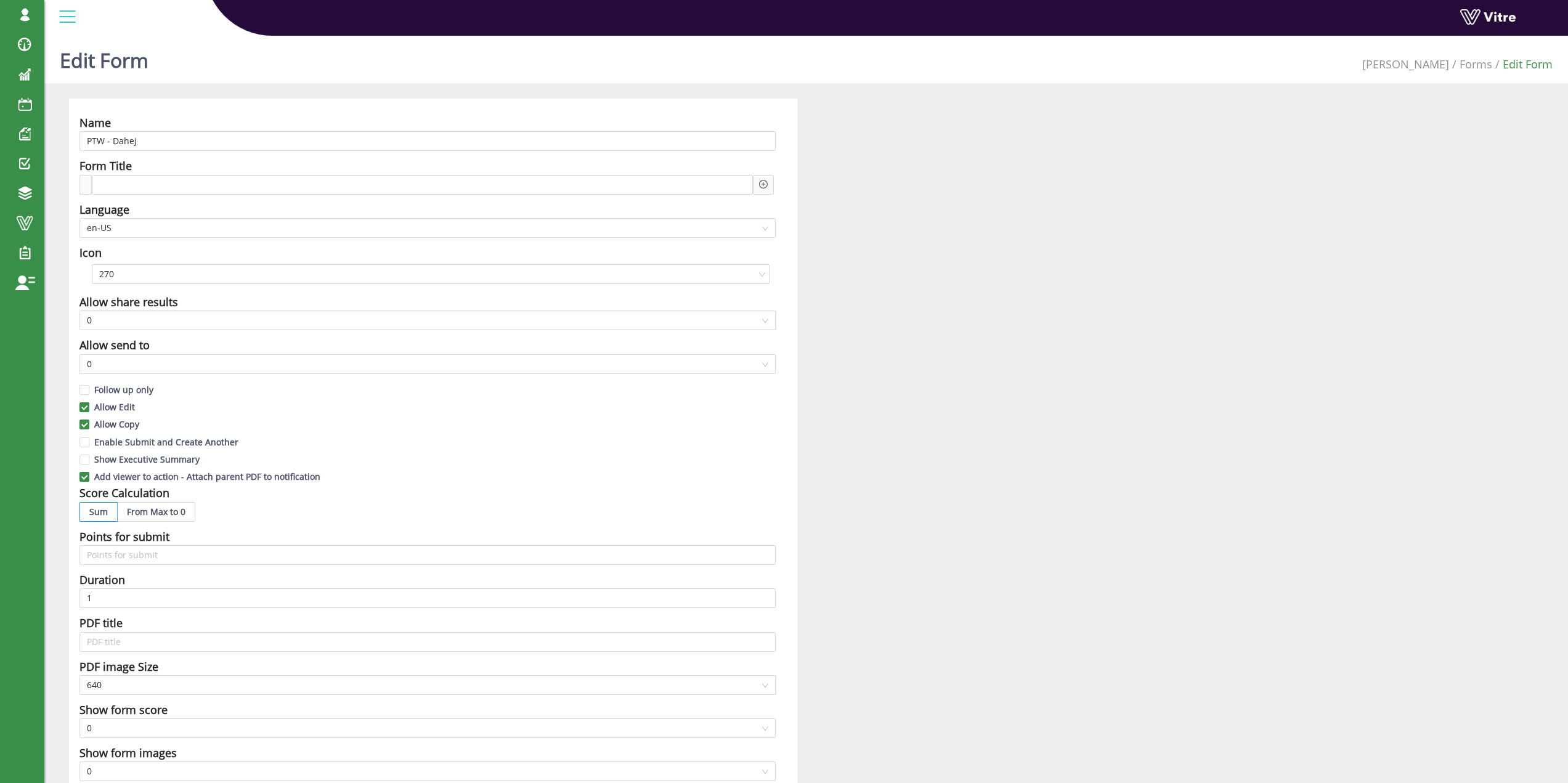
drag, startPoint x: 1242, startPoint y: 432, endPoint x: 1196, endPoint y: 431, distance: 46.0
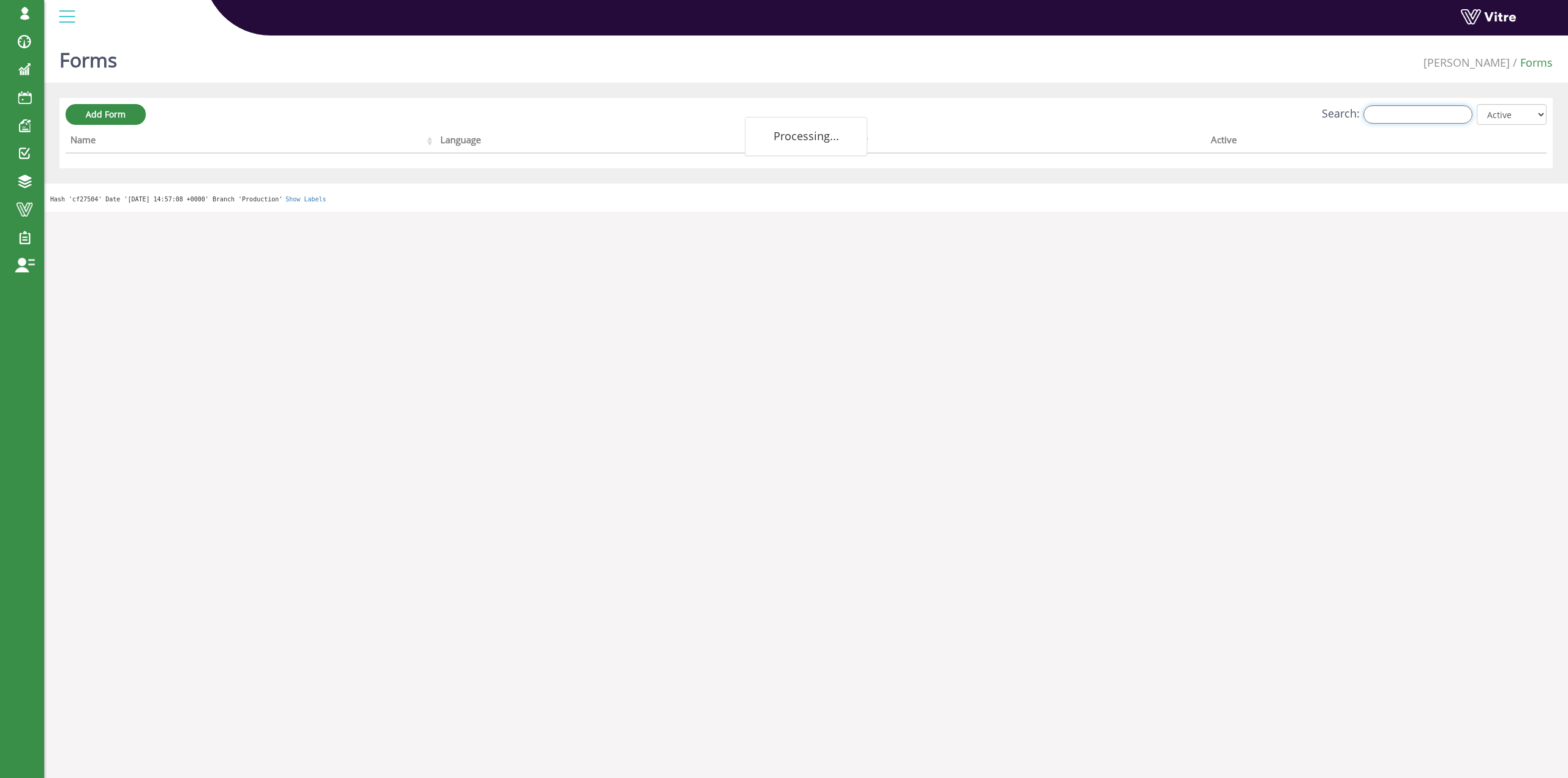
click at [1425, 110] on input "Search:" at bounding box center [1418, 115] width 109 height 18
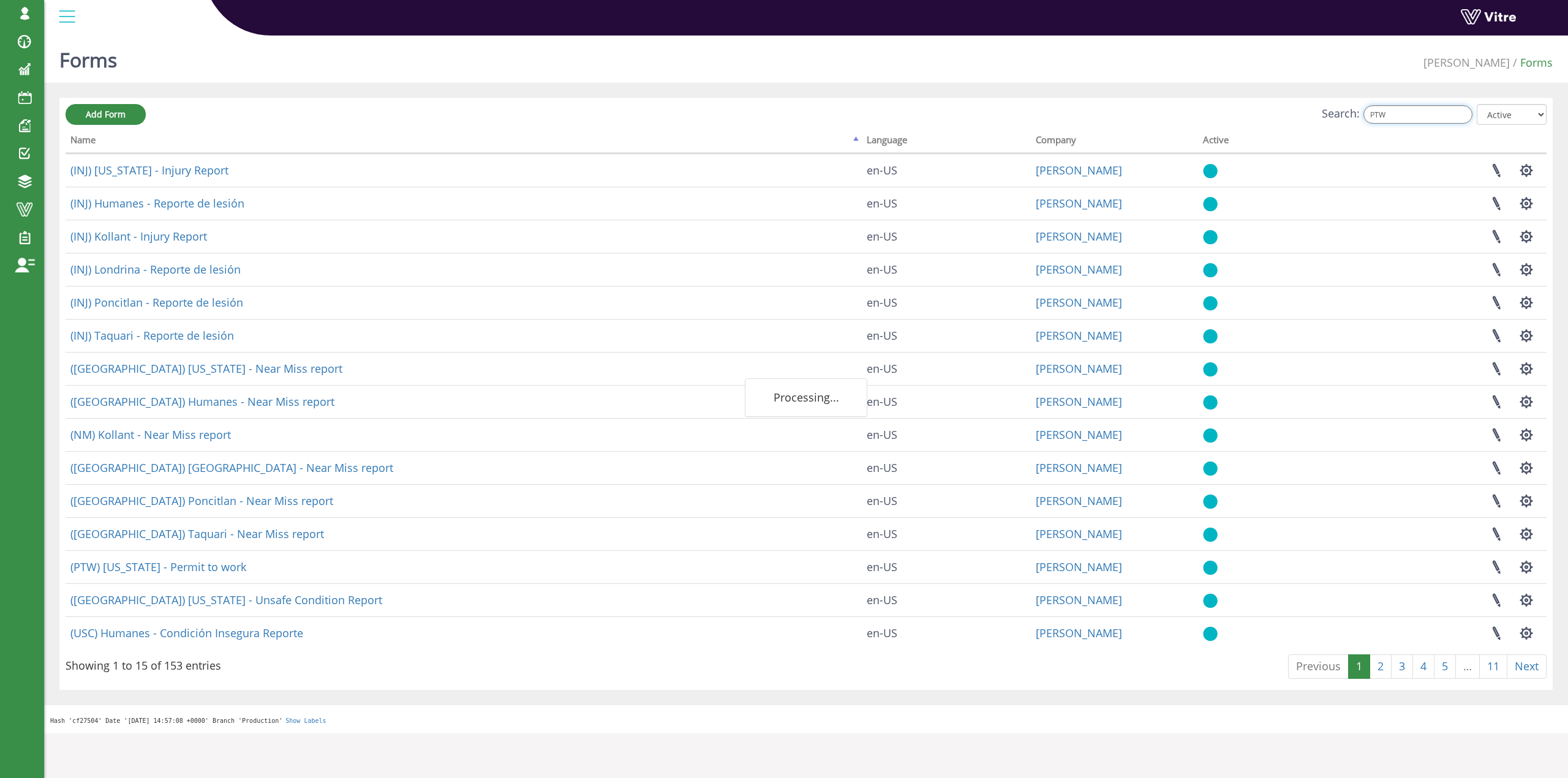
type input "PTW"
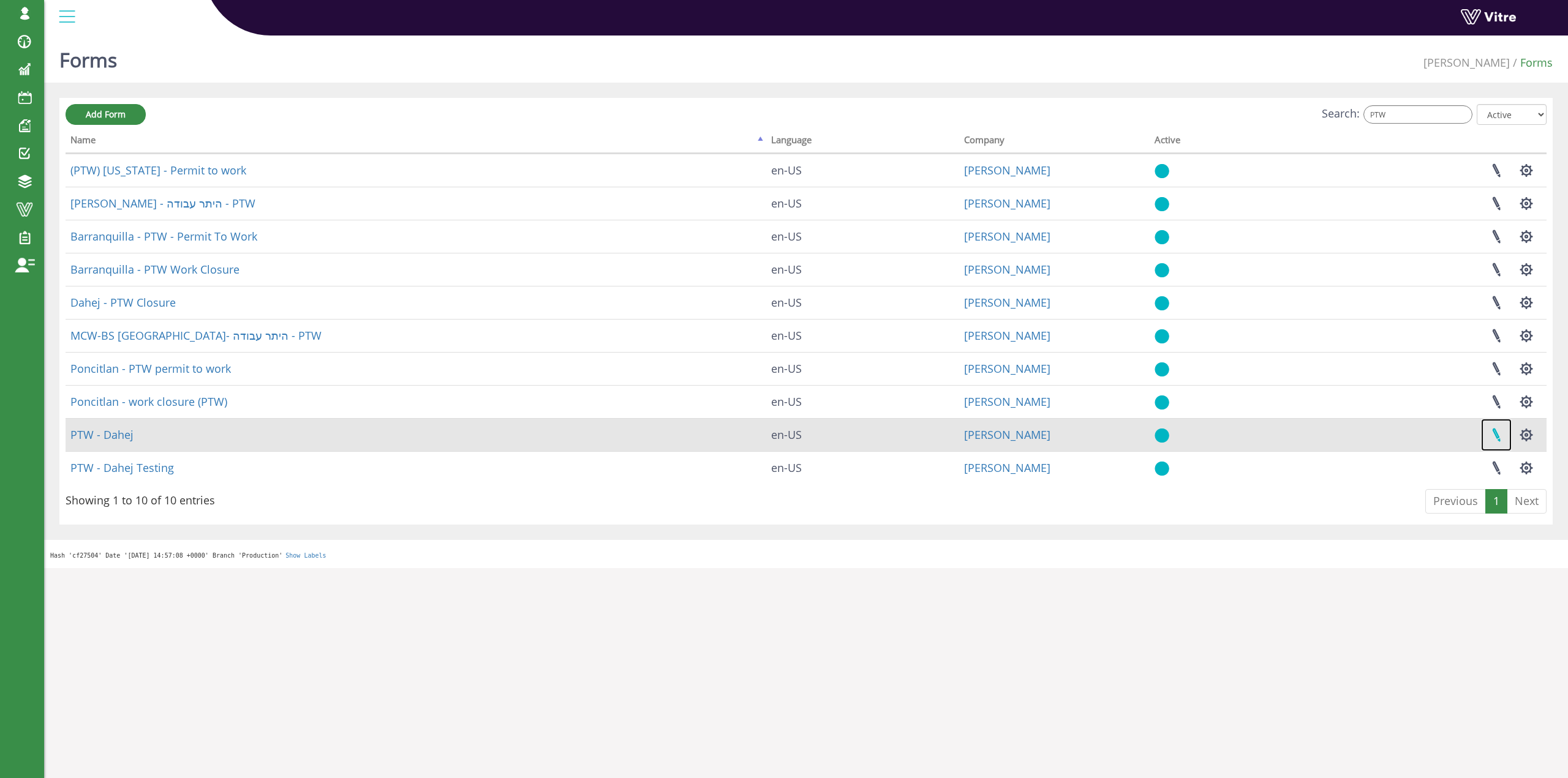
click at [1490, 430] on link at bounding box center [1496, 435] width 30 height 33
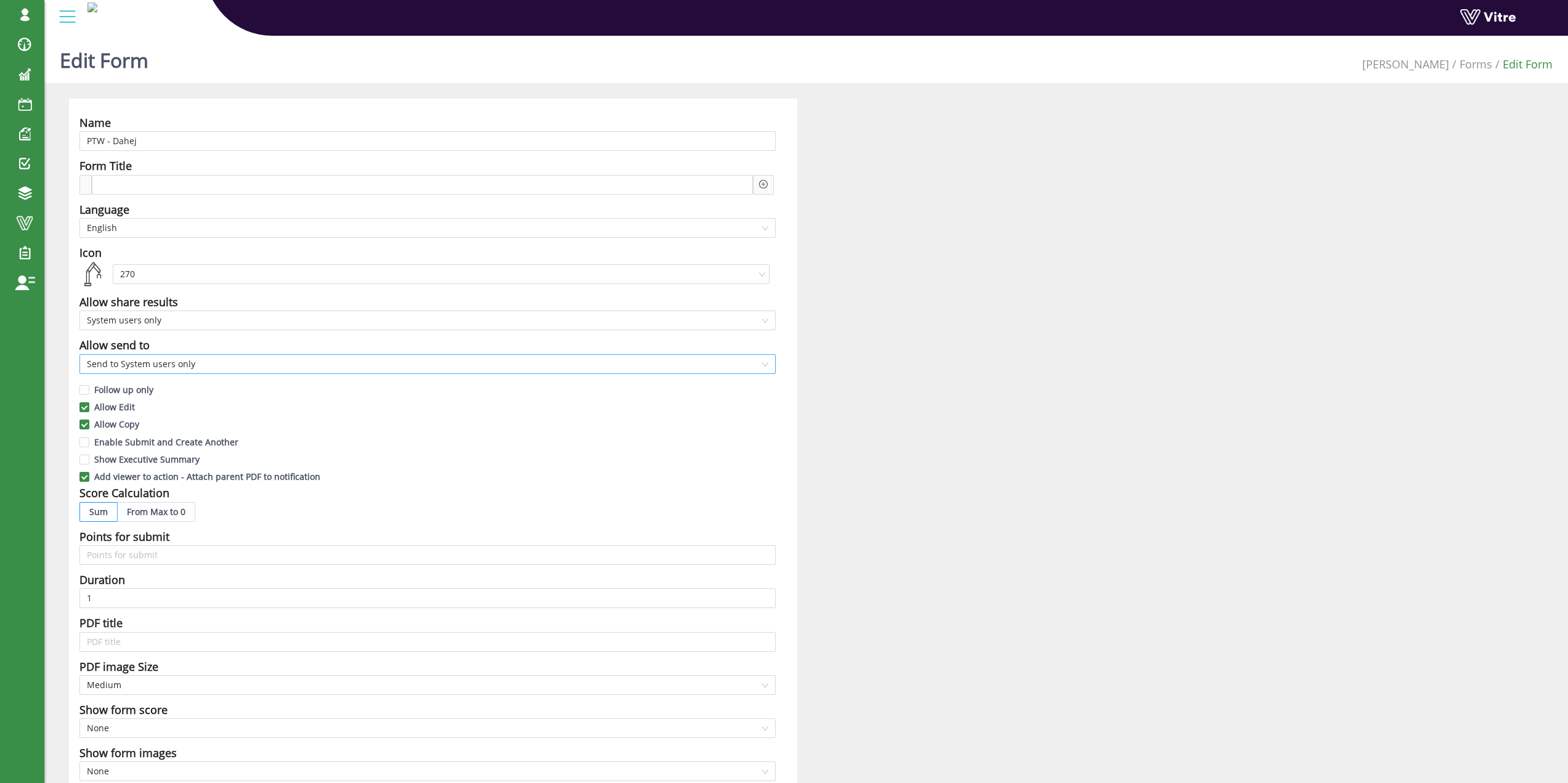
click at [177, 368] on span "Send to System users only" at bounding box center [428, 364] width 682 height 19
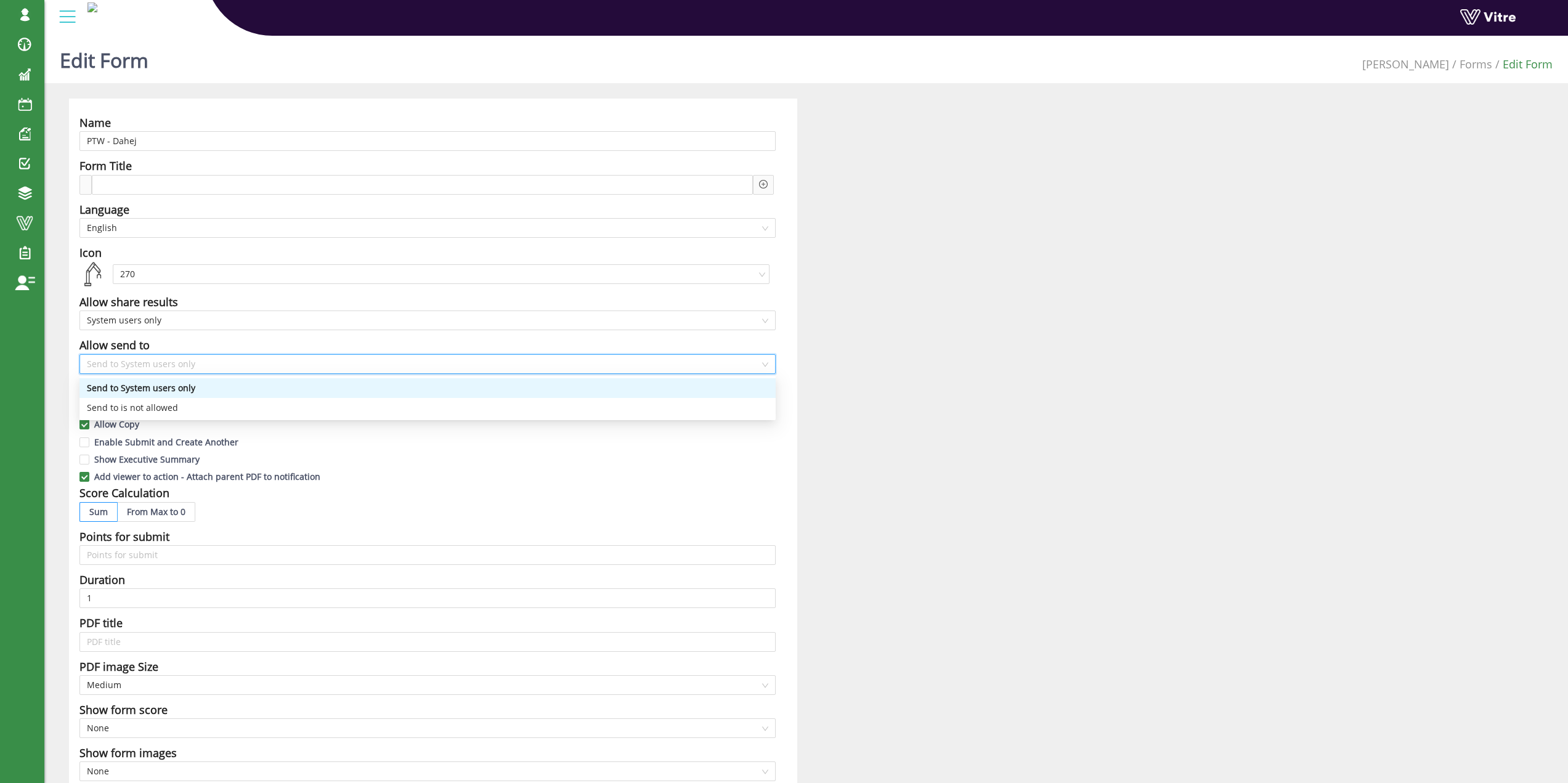
click at [153, 390] on div "Send to System users only" at bounding box center [428, 388] width 682 height 13
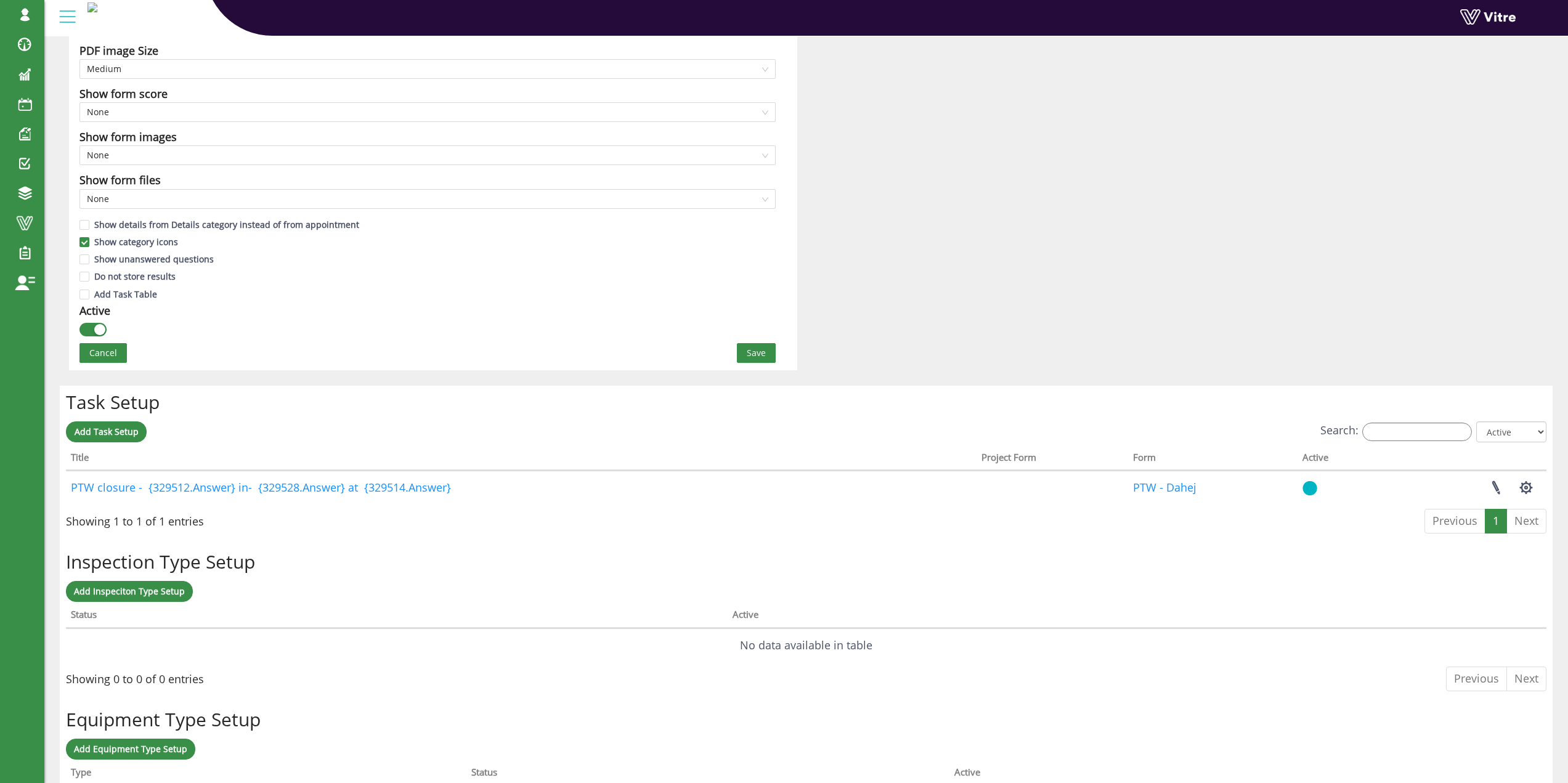
scroll to position [740, 0]
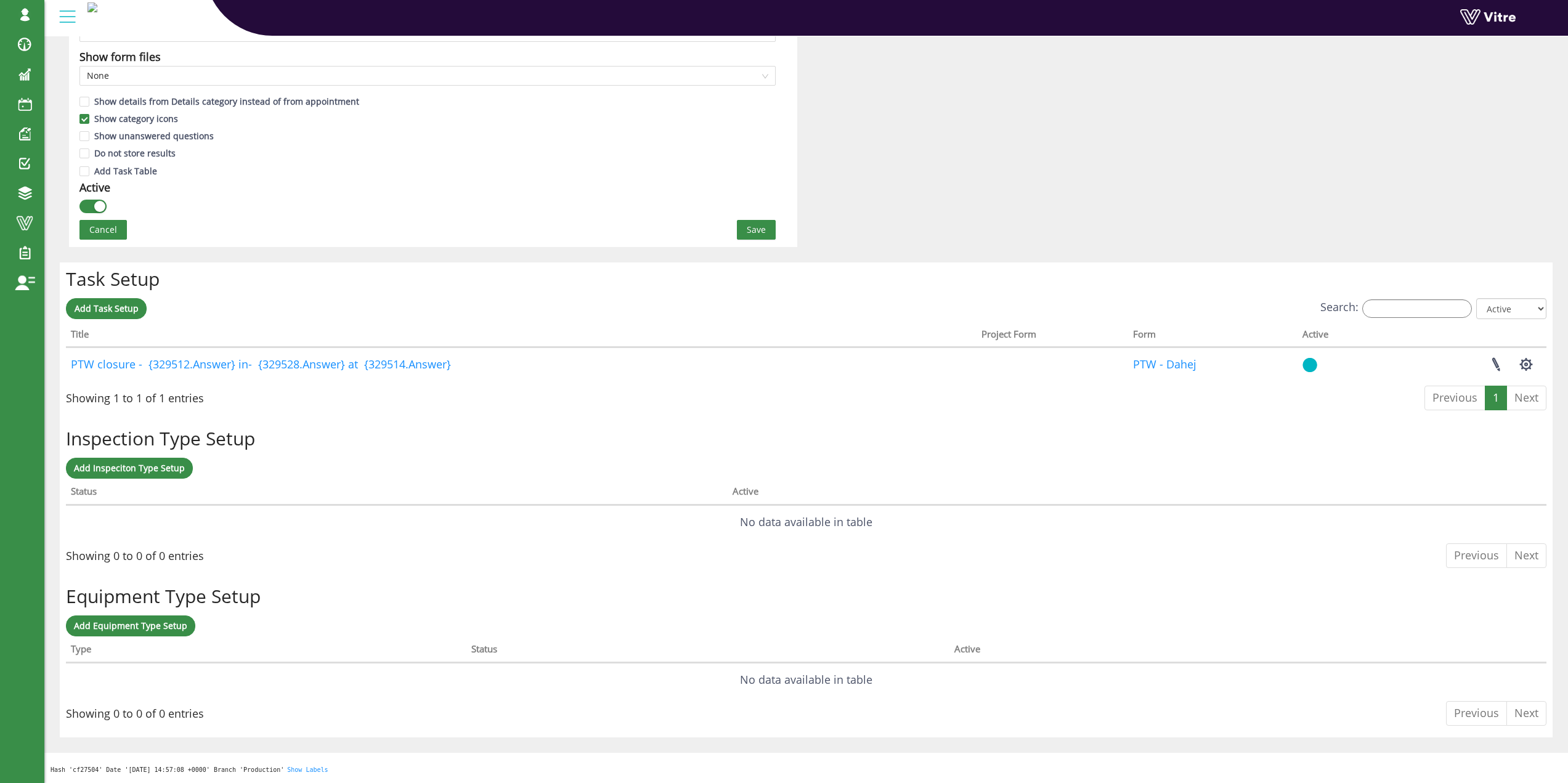
click at [760, 225] on span "Save" at bounding box center [757, 230] width 19 height 13
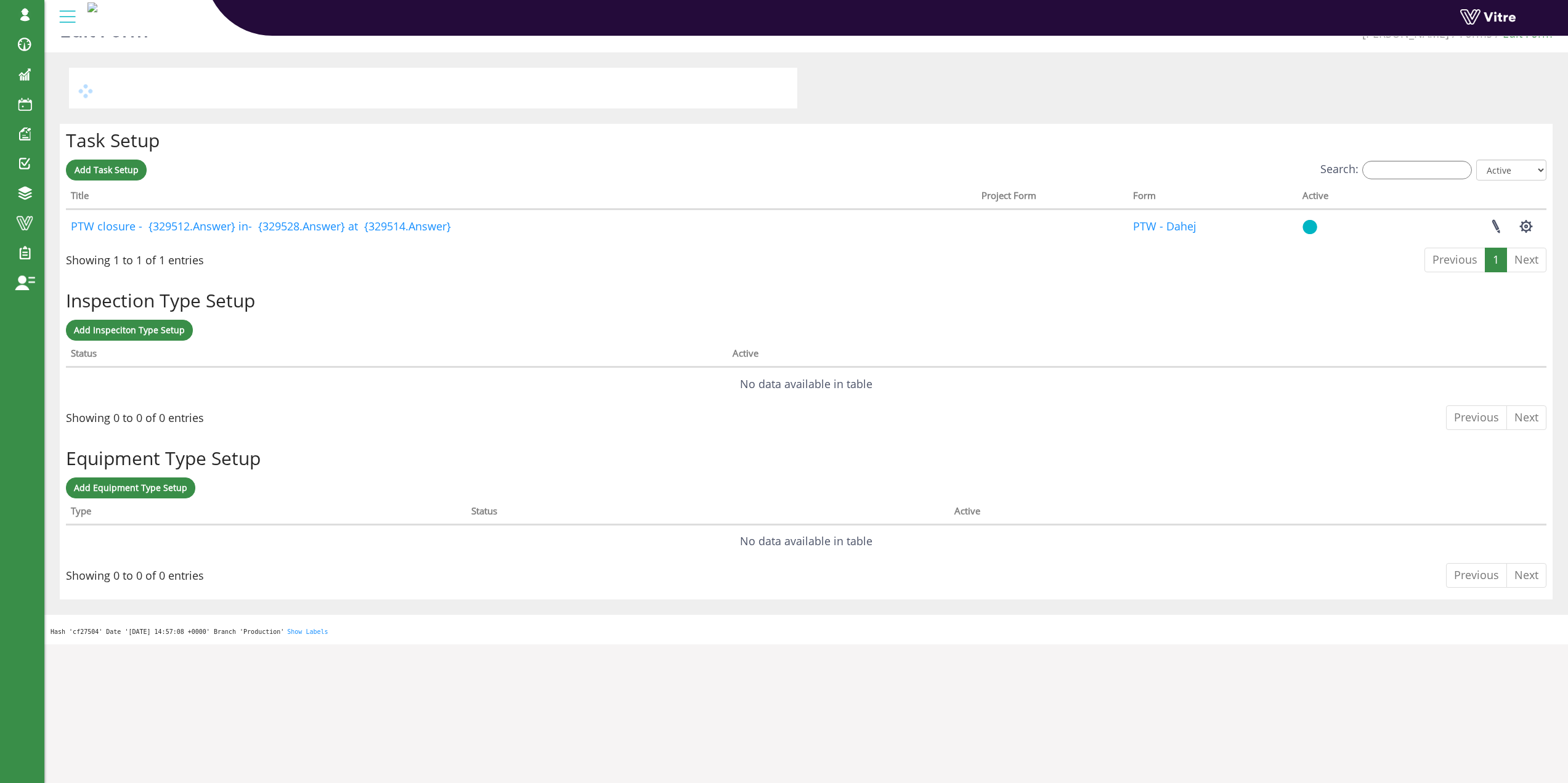
scroll to position [0, 0]
